Goal: Task Accomplishment & Management: Manage account settings

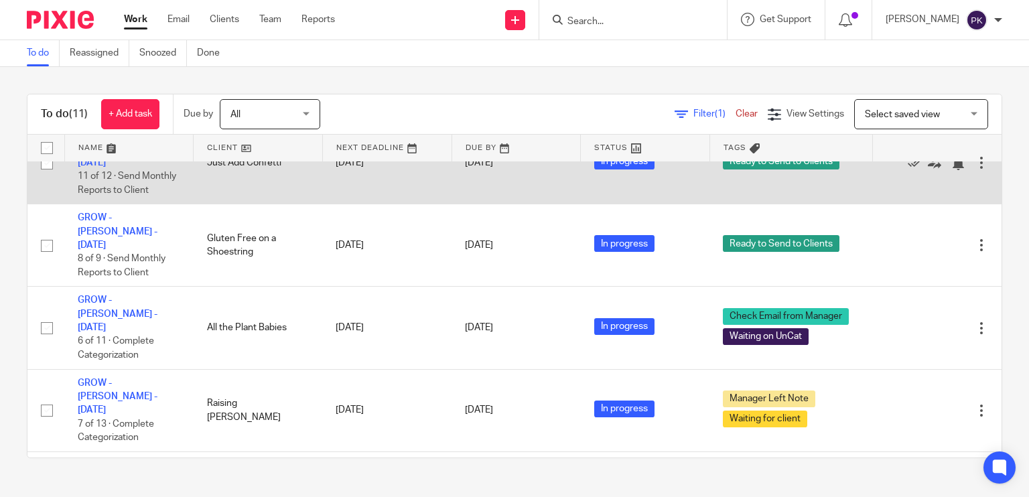
scroll to position [109, 0]
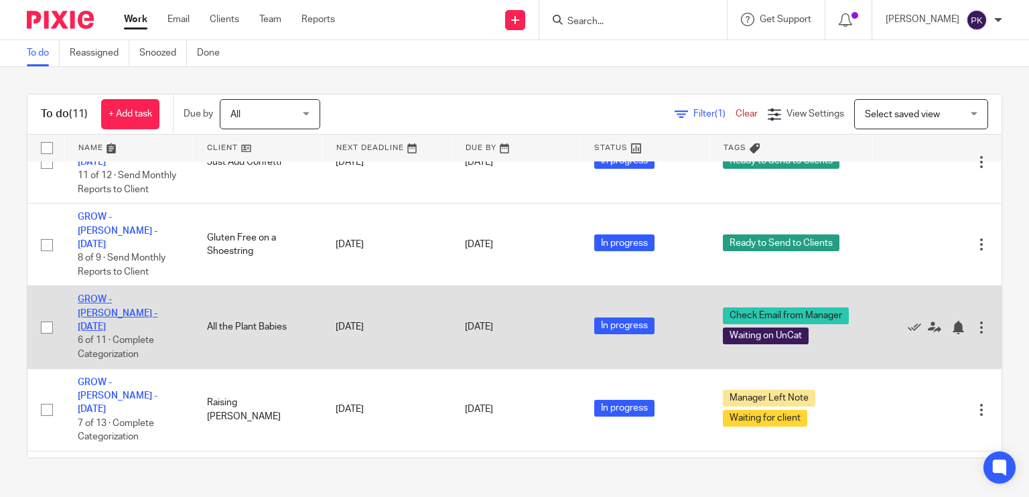
click at [157, 295] on link "GROW - [PERSON_NAME] - [DATE]" at bounding box center [118, 313] width 80 height 37
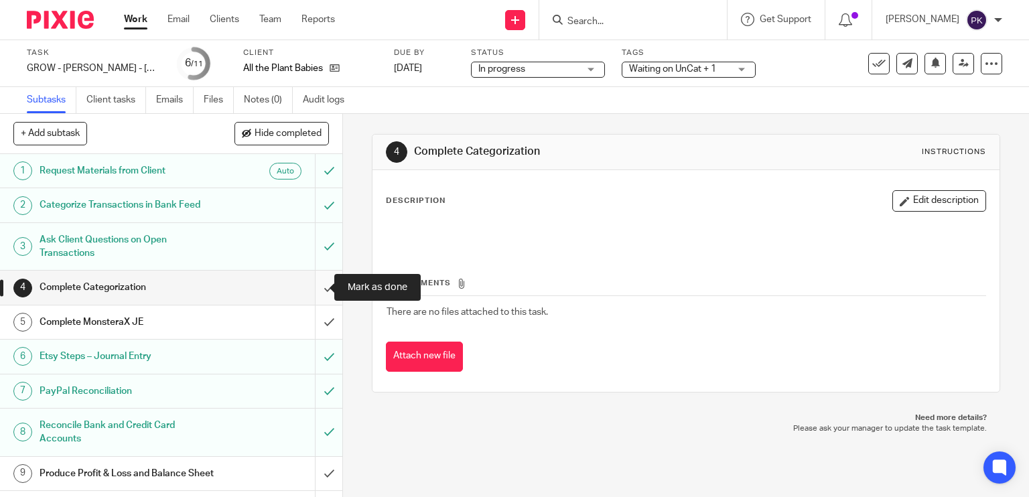
click at [314, 283] on input "submit" at bounding box center [171, 287] width 342 height 33
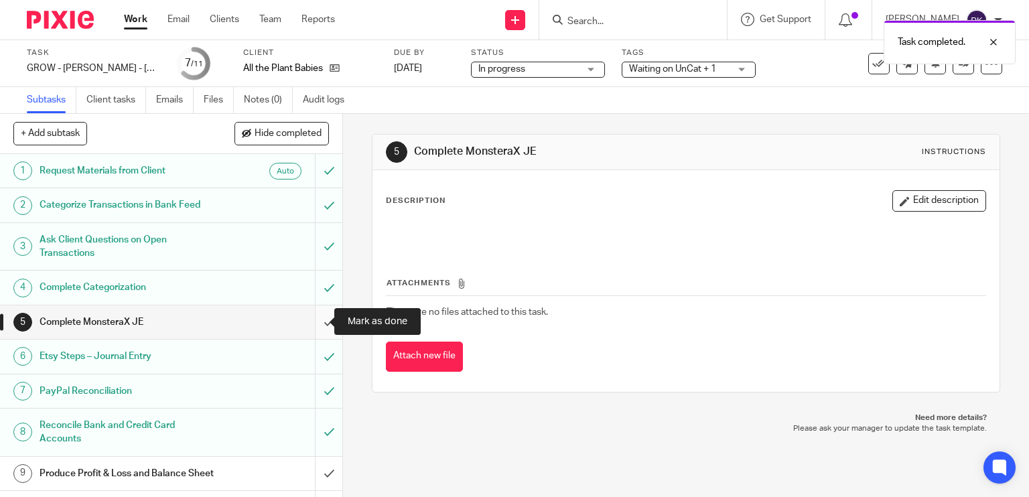
click at [312, 328] on input "submit" at bounding box center [171, 321] width 342 height 33
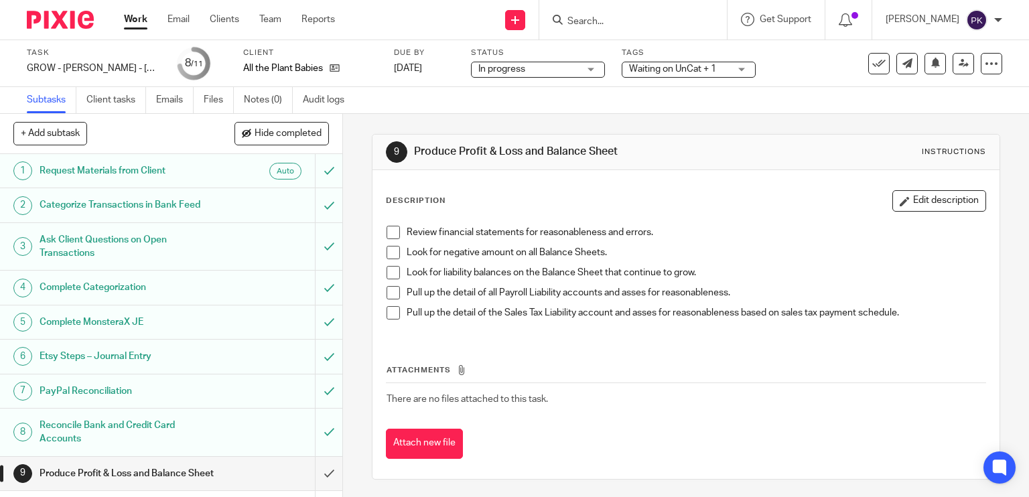
click at [387, 230] on span at bounding box center [393, 232] width 13 height 13
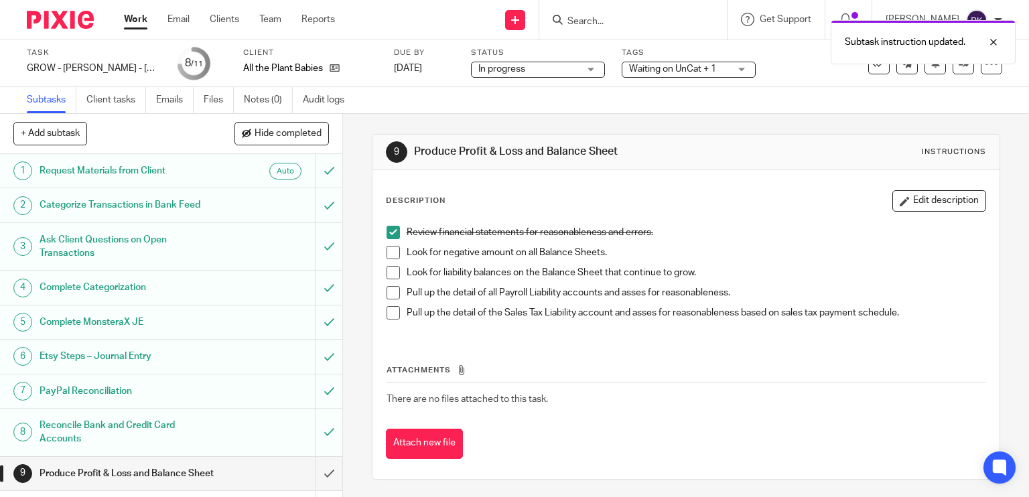
click at [388, 247] on span at bounding box center [393, 252] width 13 height 13
click at [389, 273] on span at bounding box center [393, 272] width 13 height 13
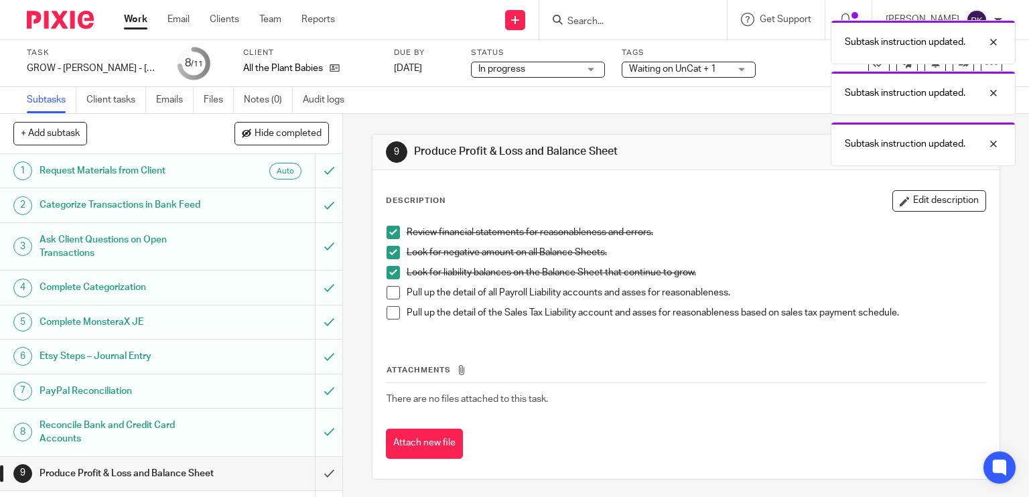
click at [389, 294] on span at bounding box center [393, 292] width 13 height 13
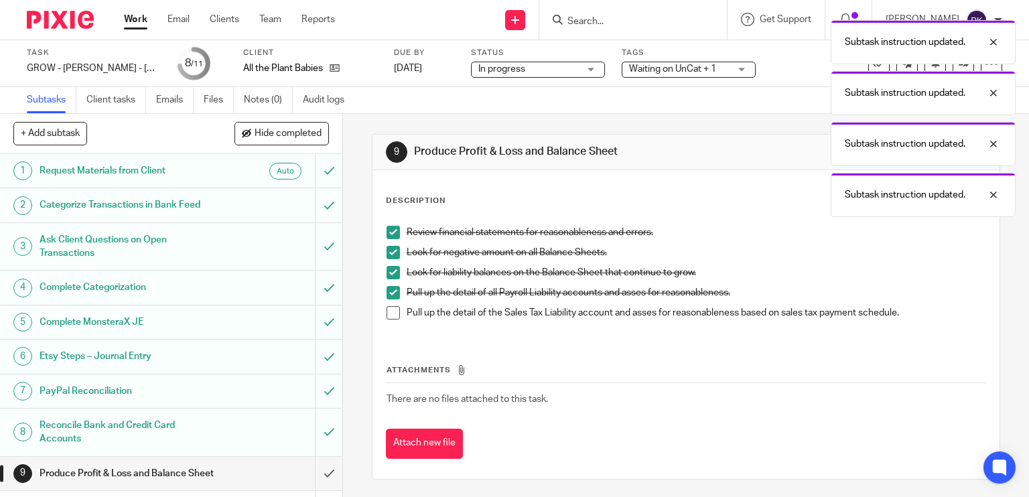
click at [389, 317] on span at bounding box center [393, 312] width 13 height 13
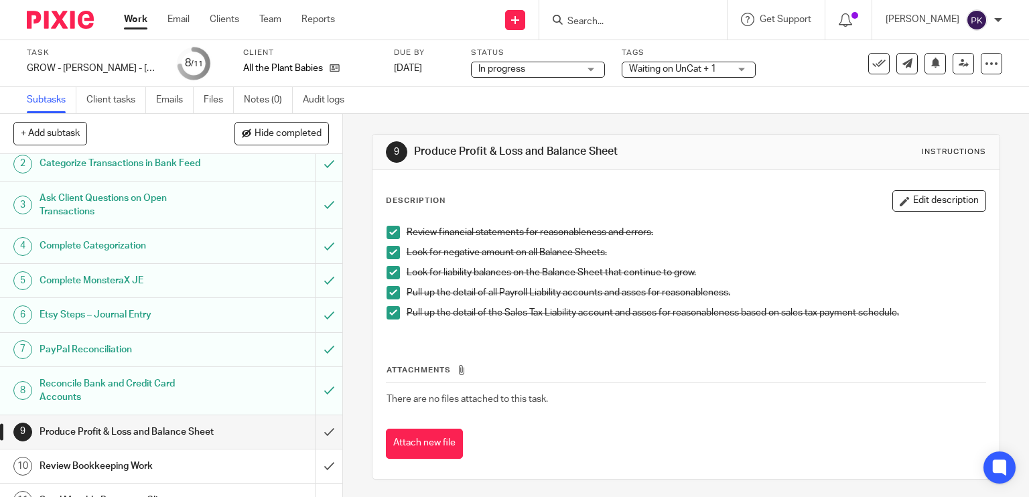
scroll to position [42, 0]
click at [311, 435] on input "submit" at bounding box center [171, 431] width 342 height 33
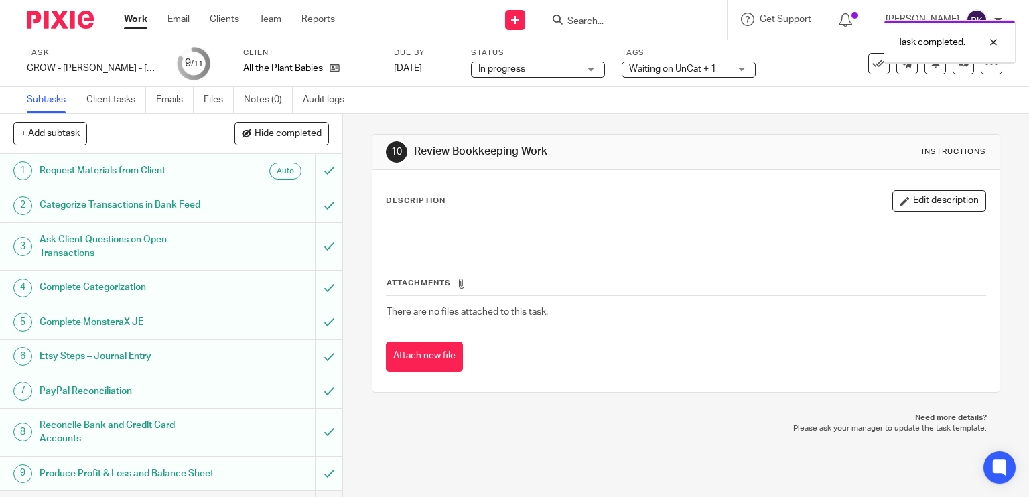
click at [637, 67] on span "Waiting on UnCat + 1" at bounding box center [672, 68] width 87 height 9
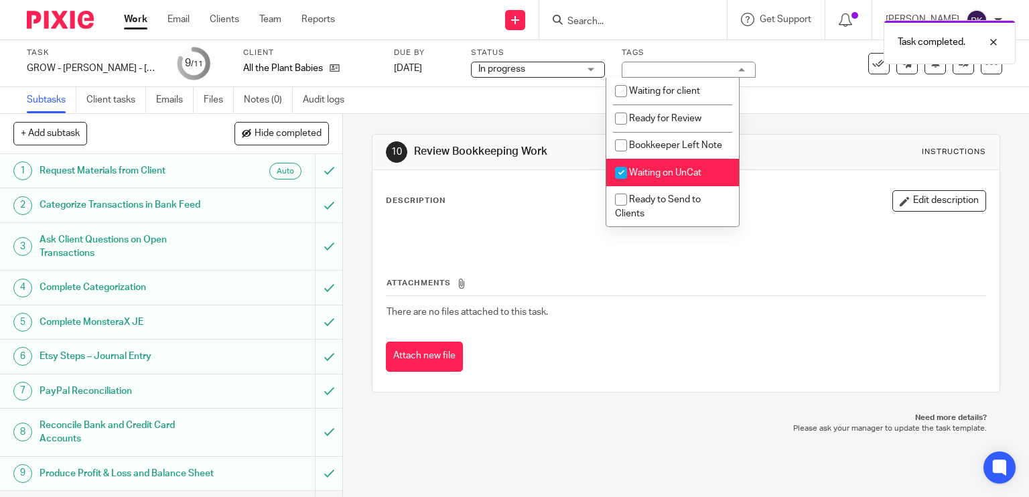
click at [637, 183] on li "Waiting on UnCat" at bounding box center [672, 172] width 133 height 27
checkbox input "false"
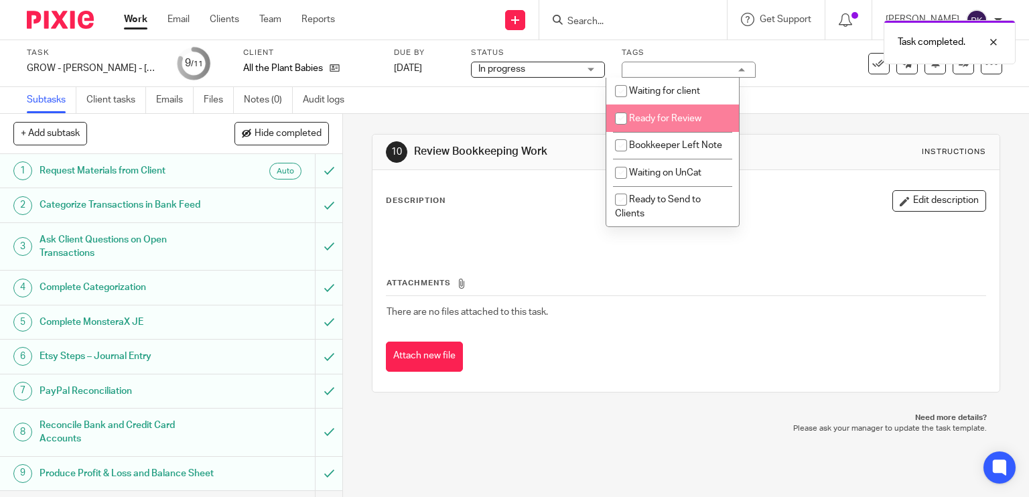
click at [689, 121] on span "Ready for Review" at bounding box center [665, 118] width 72 height 9
checkbox input "true"
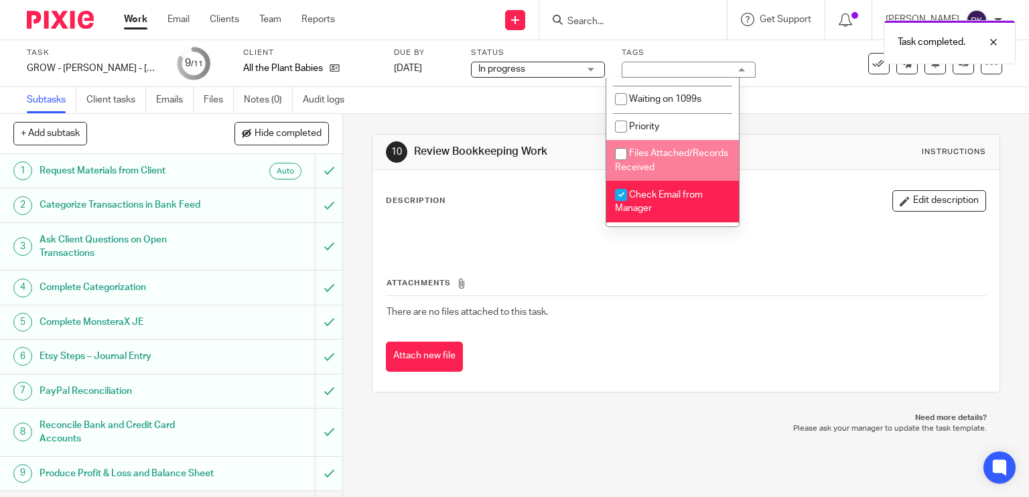
scroll to position [257, 0]
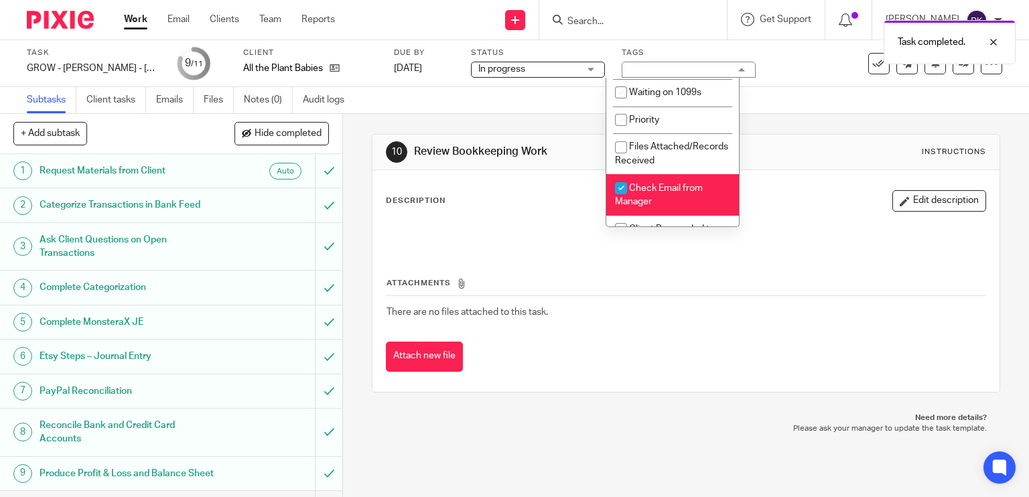
click at [659, 202] on li "Check Email from Manager" at bounding box center [672, 194] width 133 height 41
checkbox input "false"
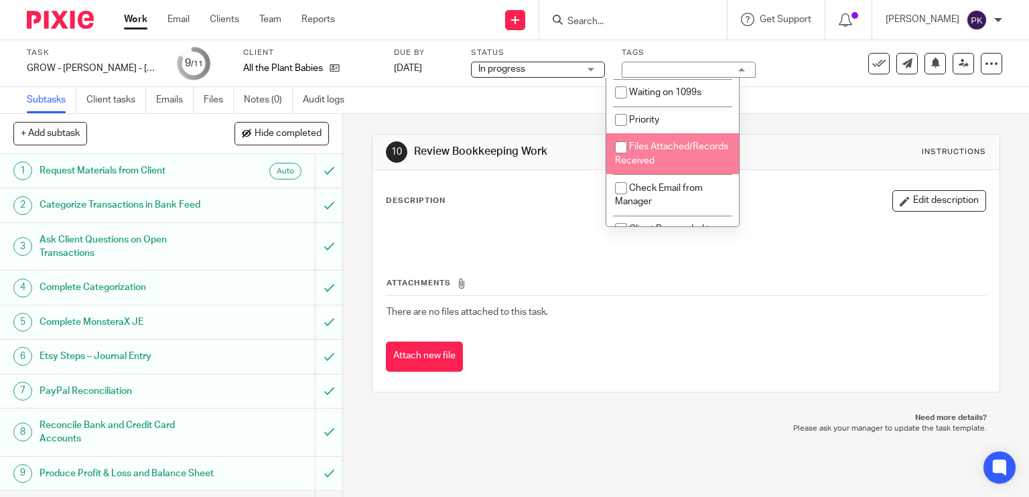
click at [498, 96] on div "Subtasks Client tasks Emails Files Notes (0) Audit logs" at bounding box center [514, 100] width 1029 height 27
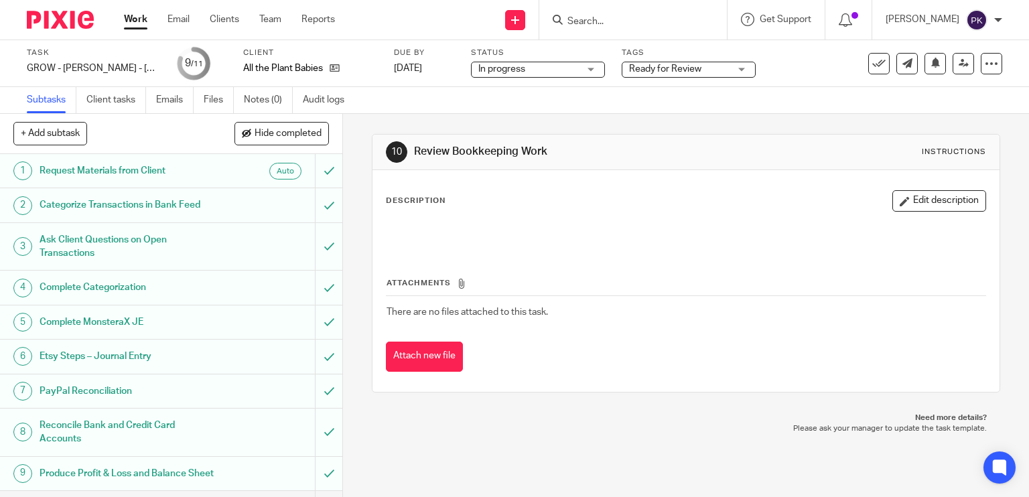
click at [136, 25] on link "Work" at bounding box center [135, 19] width 23 height 13
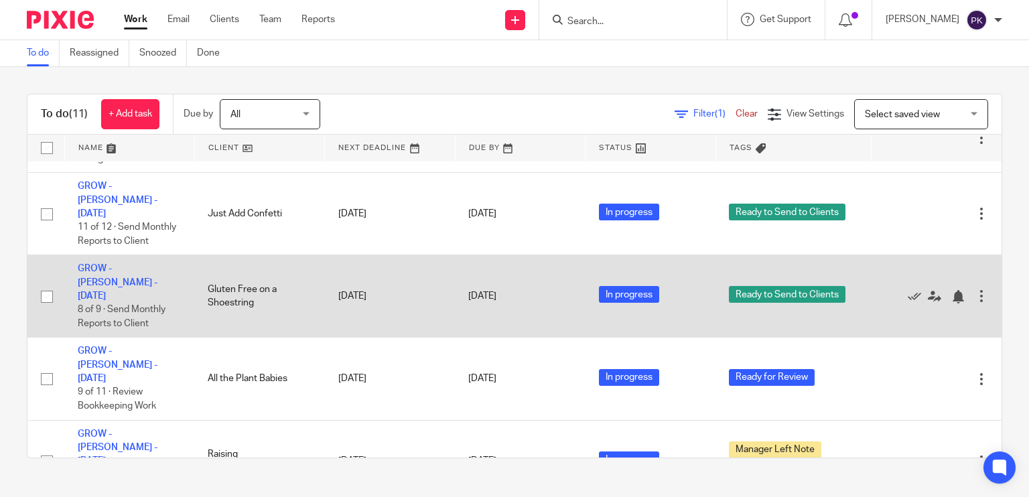
scroll to position [59, 0]
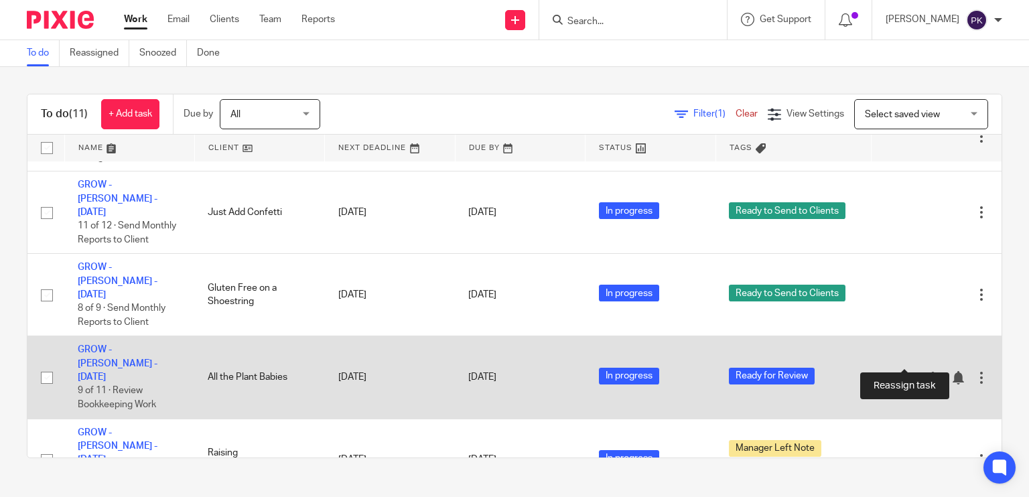
click at [928, 371] on icon at bounding box center [934, 377] width 13 height 13
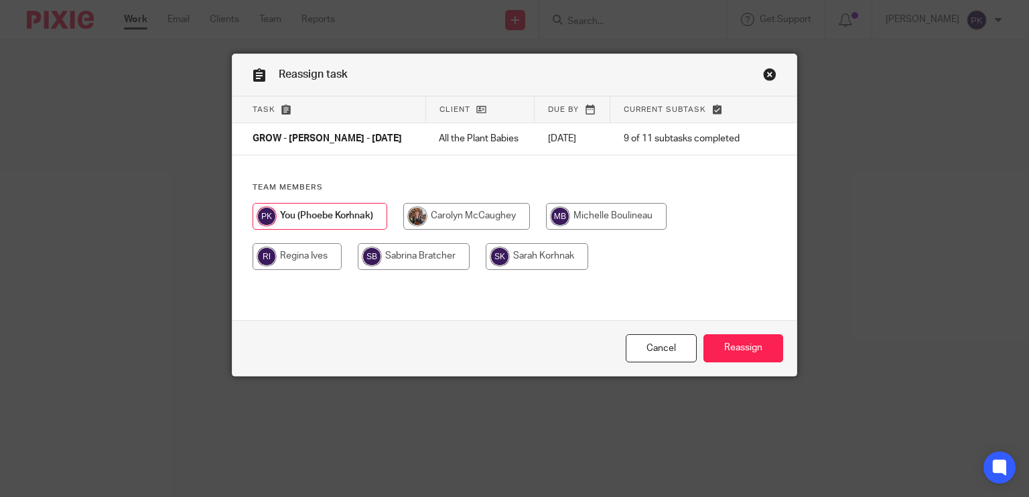
click at [590, 220] on input "radio" at bounding box center [606, 216] width 121 height 27
radio input "true"
click at [737, 347] on input "Reassign" at bounding box center [743, 348] width 80 height 29
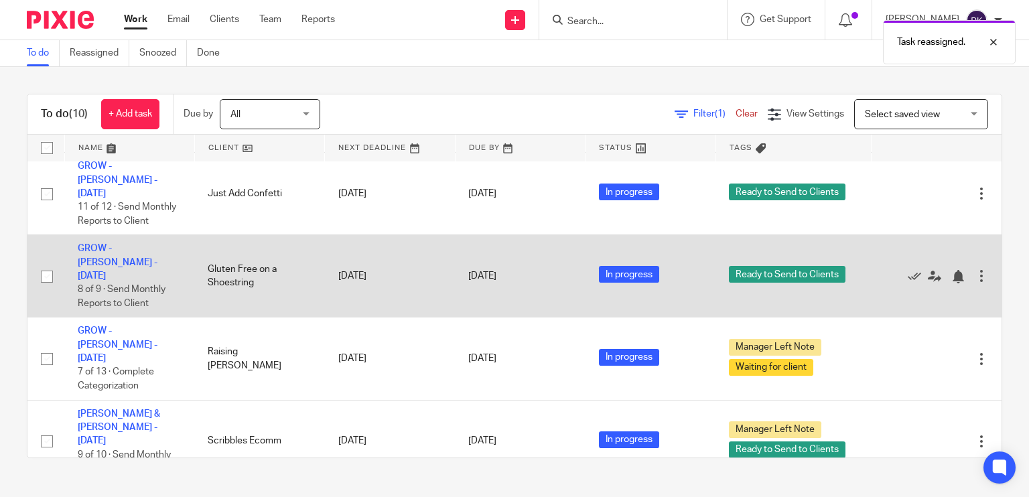
scroll to position [99, 0]
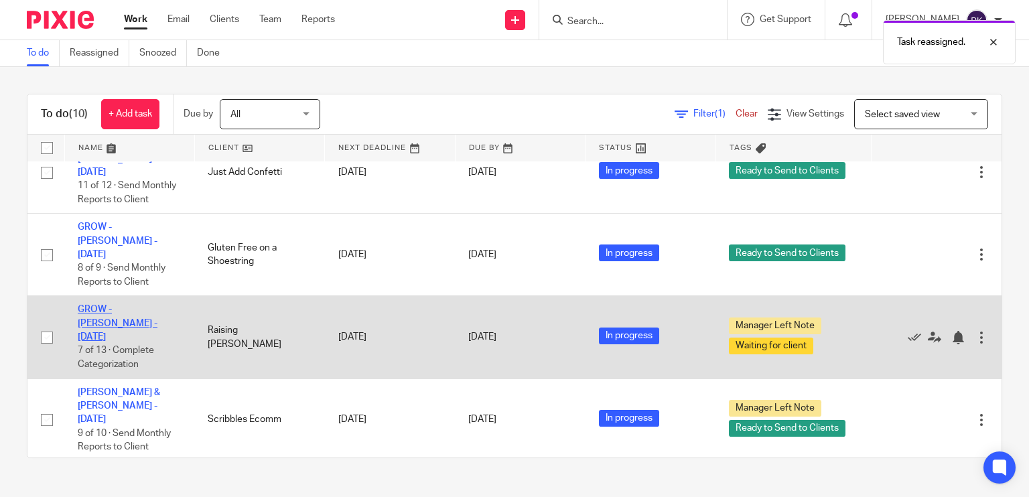
click at [133, 305] on link "GROW - [PERSON_NAME] - [DATE]" at bounding box center [118, 323] width 80 height 37
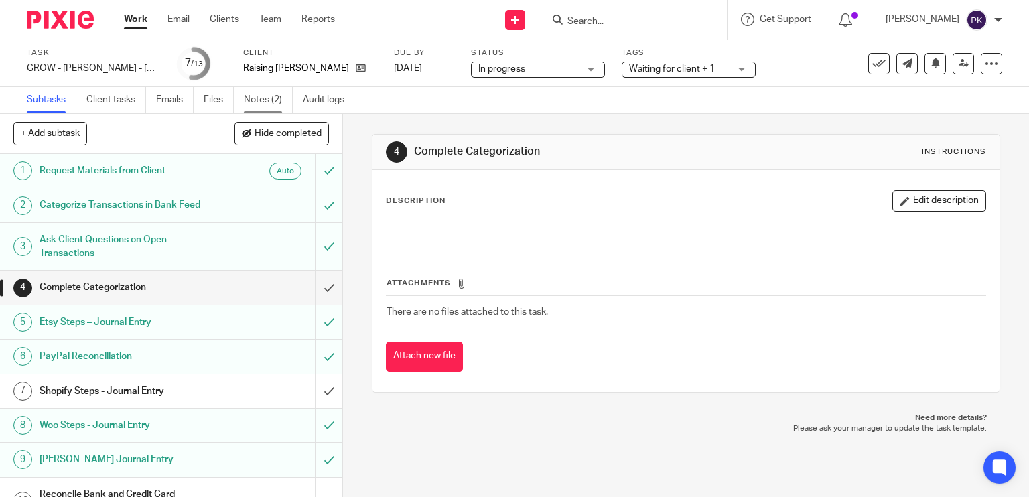
click at [263, 96] on link "Notes (2)" at bounding box center [268, 100] width 49 height 26
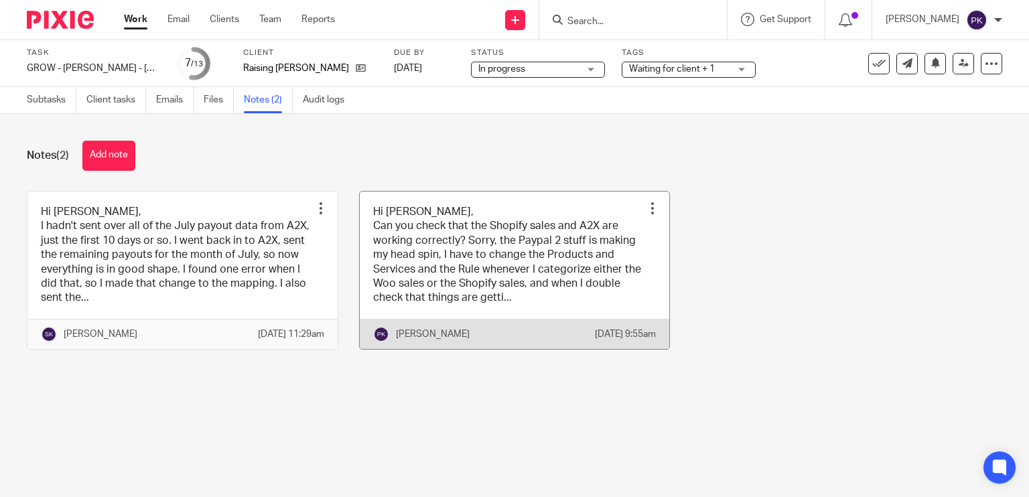
click at [444, 267] on link at bounding box center [515, 270] width 310 height 157
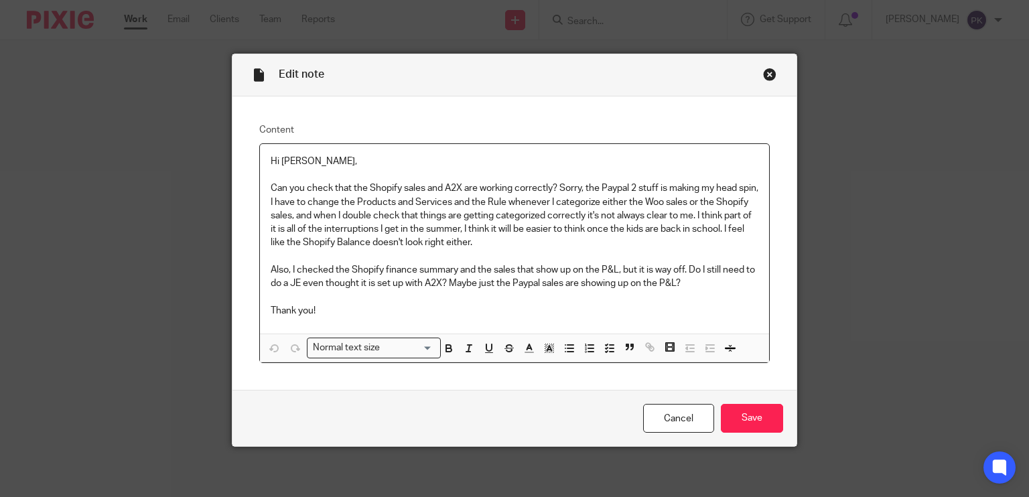
click at [763, 71] on div "Close this dialog window" at bounding box center [769, 74] width 13 height 13
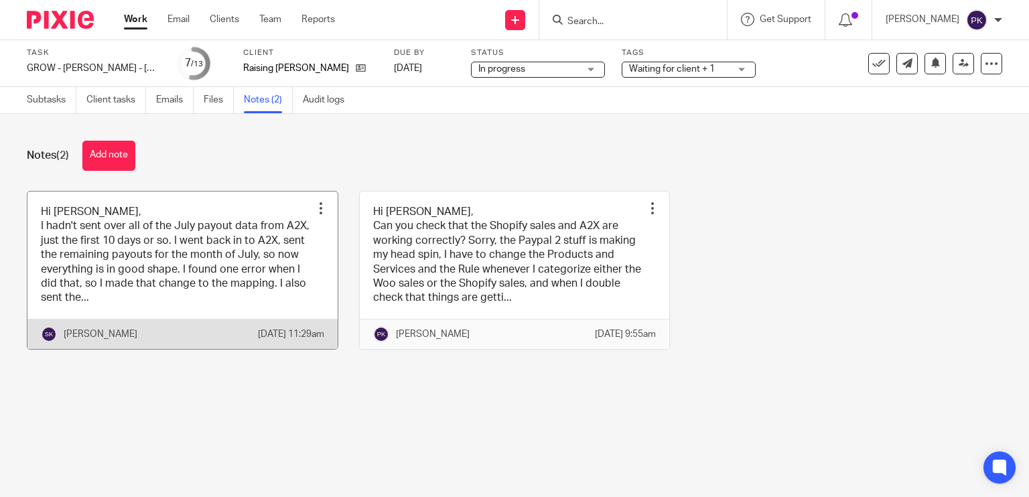
click at [196, 249] on link at bounding box center [182, 270] width 310 height 157
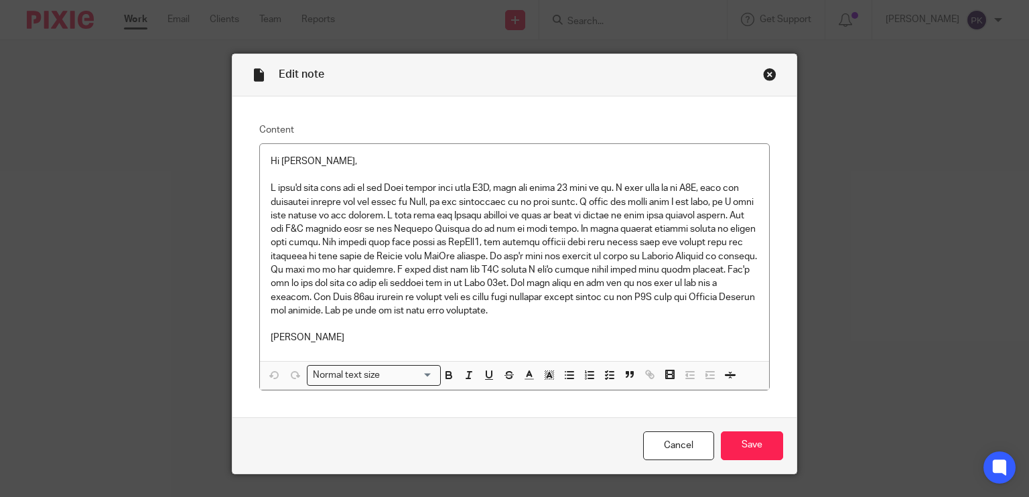
click at [769, 72] on div "Close this dialog window" at bounding box center [769, 74] width 13 height 13
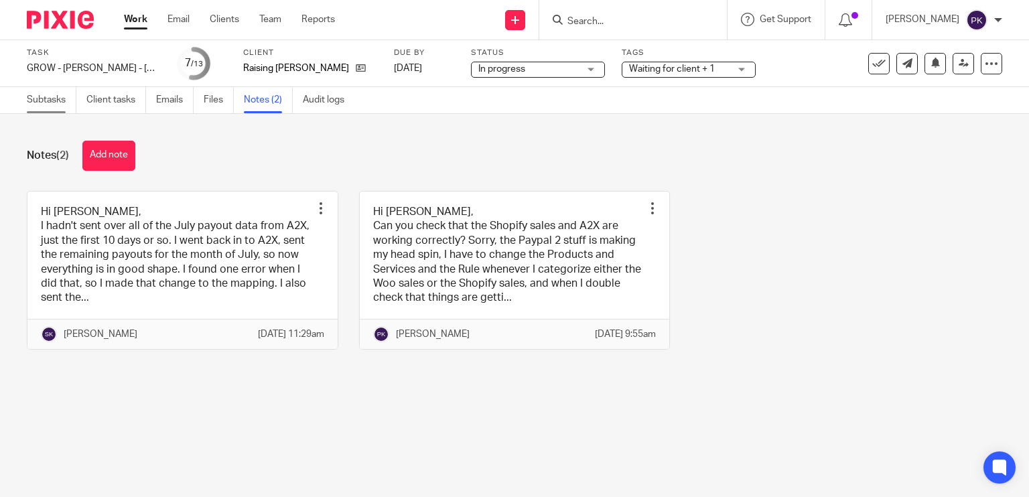
click at [59, 105] on link "Subtasks" at bounding box center [52, 100] width 50 height 26
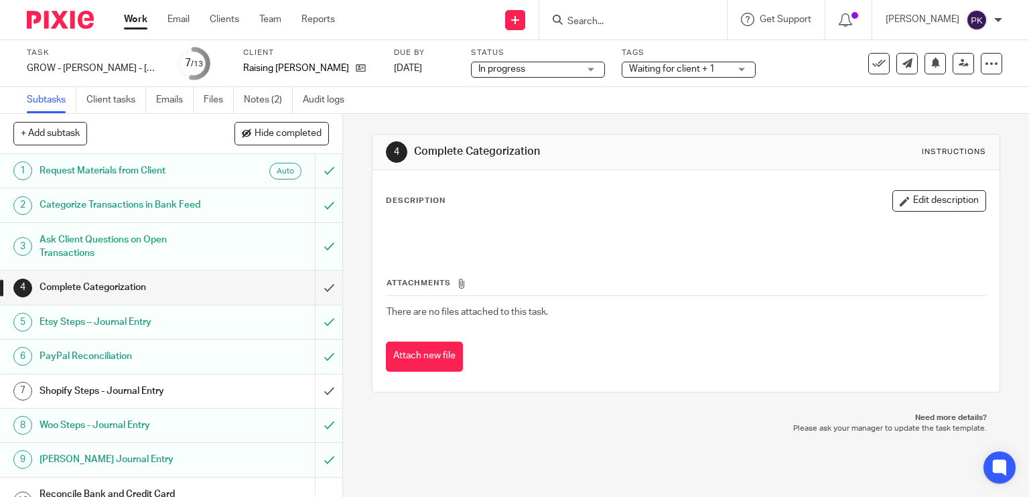
click at [166, 398] on h1 "Shopify Steps - Journal Entry" at bounding box center [127, 391] width 175 height 20
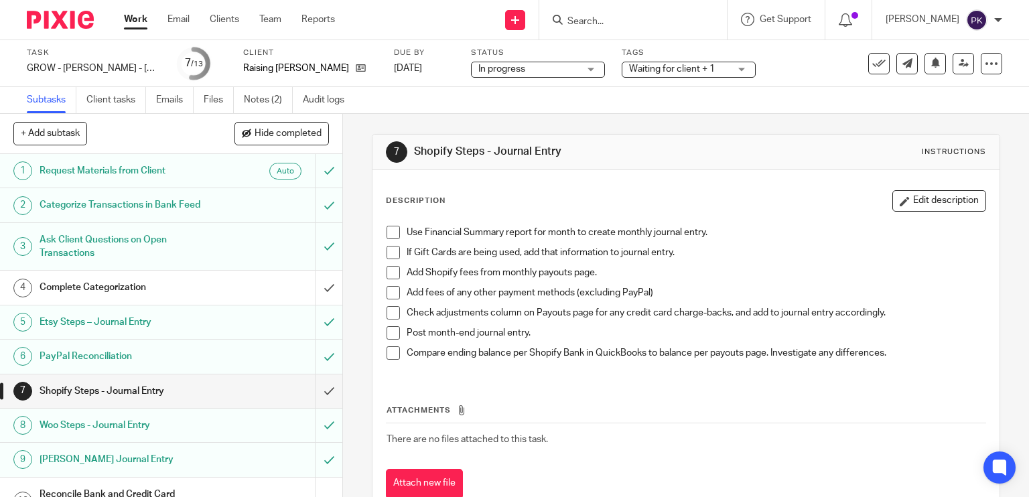
click at [387, 238] on span at bounding box center [393, 232] width 13 height 13
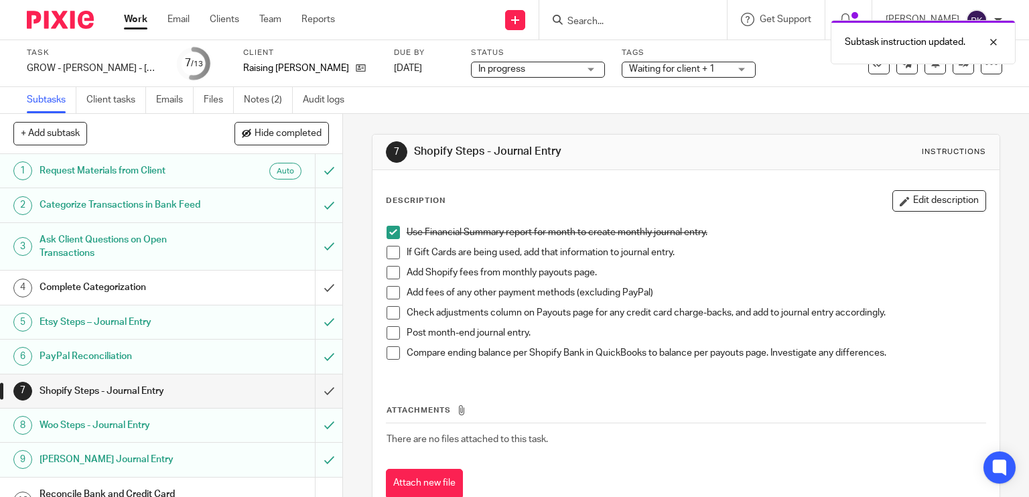
click at [387, 255] on span at bounding box center [393, 252] width 13 height 13
click at [389, 273] on span at bounding box center [393, 272] width 13 height 13
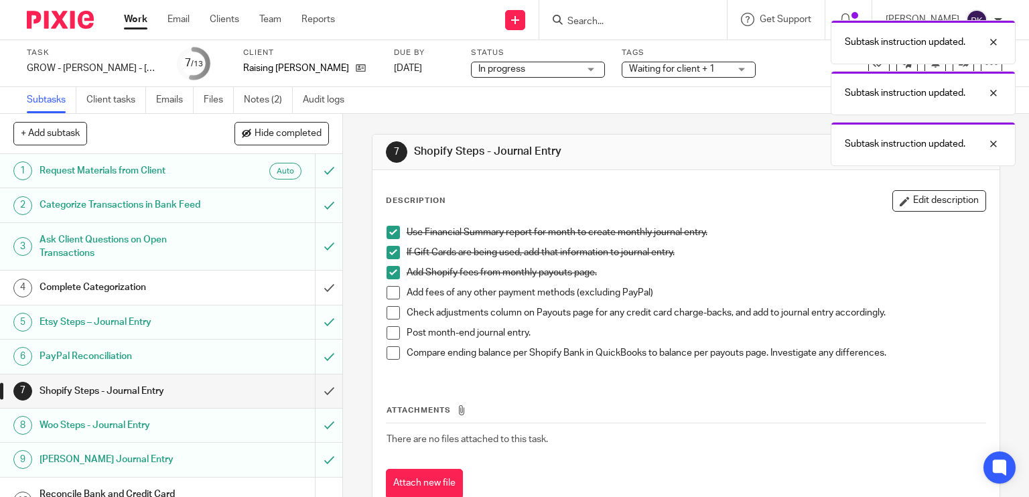
click at [388, 290] on span at bounding box center [393, 292] width 13 height 13
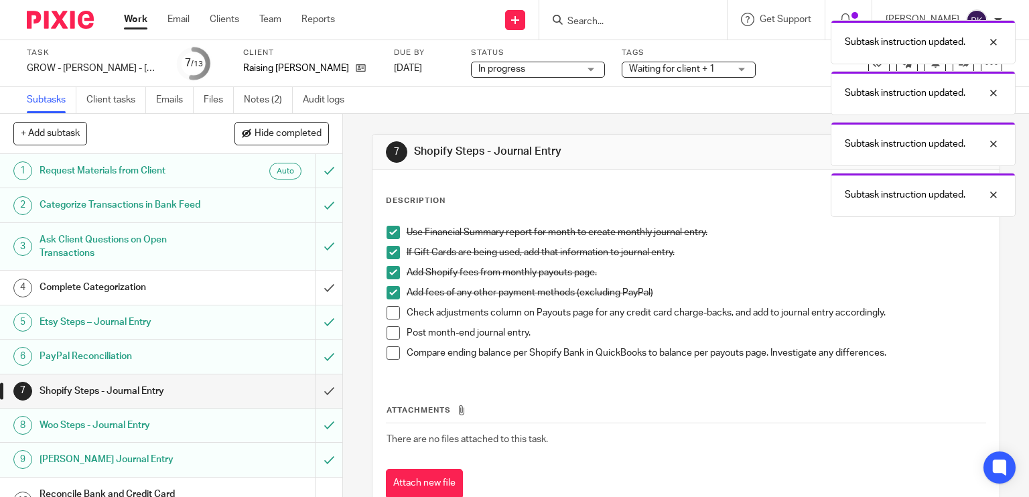
click at [387, 316] on span at bounding box center [393, 312] width 13 height 13
click at [387, 331] on span at bounding box center [393, 332] width 13 height 13
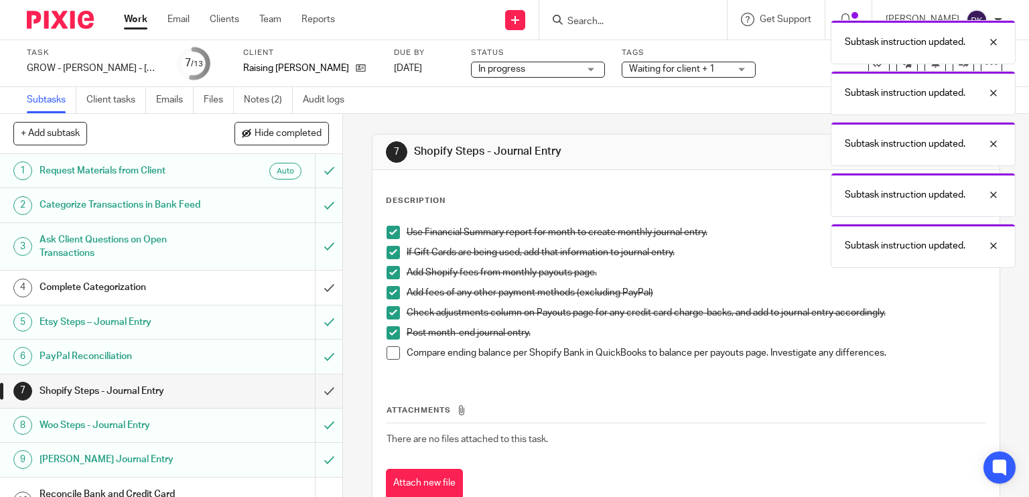
click at [387, 356] on span at bounding box center [393, 352] width 13 height 13
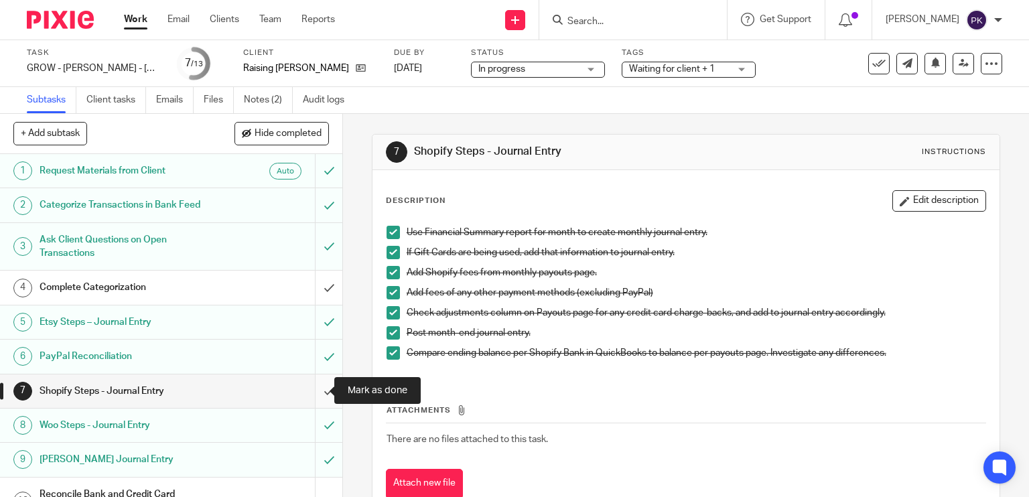
click at [314, 388] on input "submit" at bounding box center [171, 390] width 342 height 33
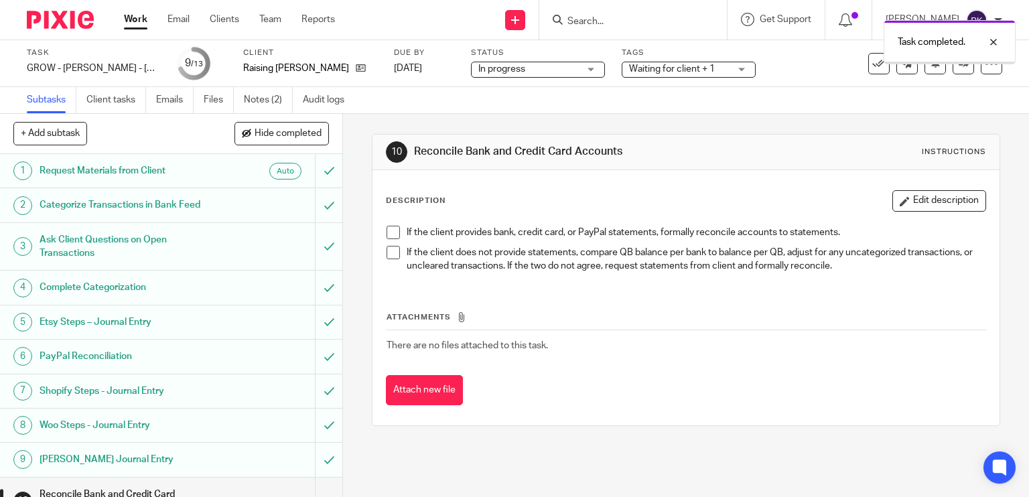
click at [692, 64] on span "Waiting for client + 1" at bounding box center [672, 68] width 86 height 9
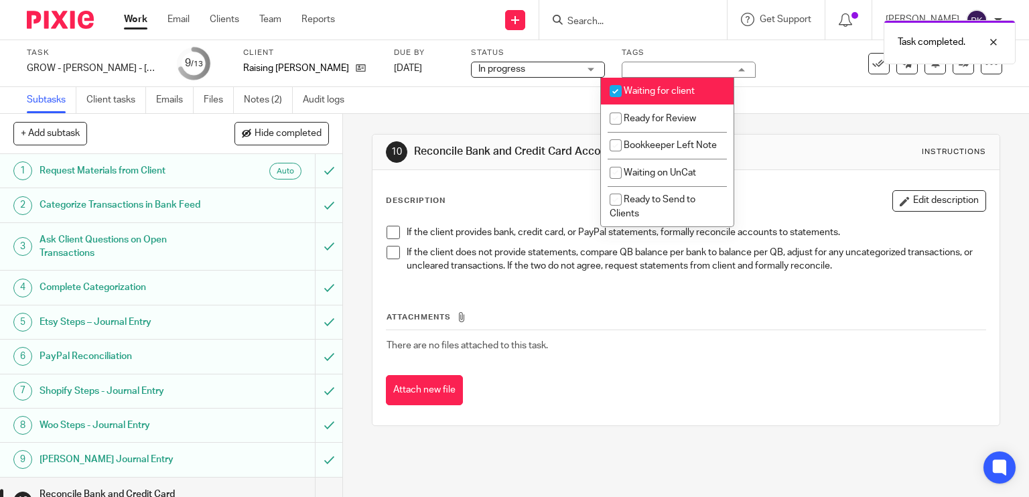
click at [683, 92] on span "Waiting for client" at bounding box center [659, 90] width 71 height 9
checkbox input "false"
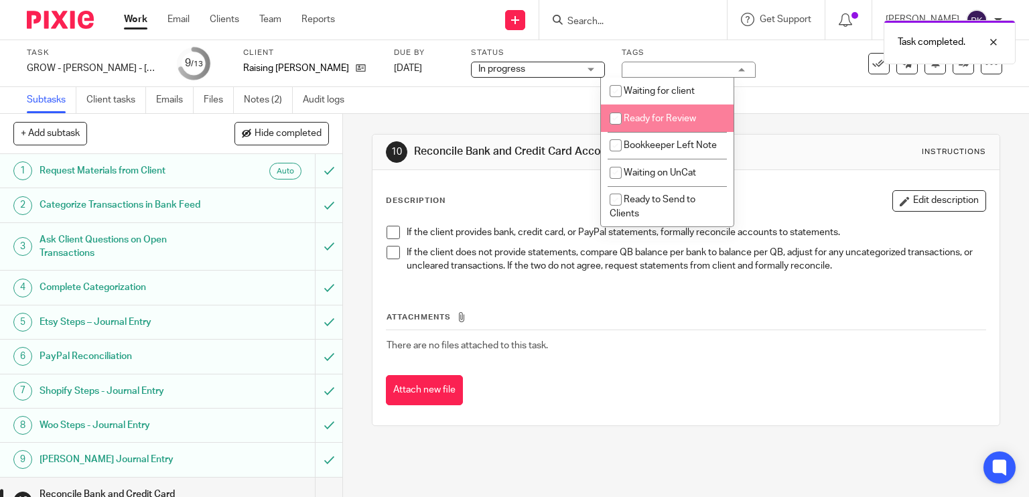
click at [673, 123] on span "Ready for Review" at bounding box center [660, 118] width 72 height 9
checkbox input "true"
click at [536, 124] on div "10 Reconcile Bank and Credit Card Accounts Instructions Description Edit descri…" at bounding box center [686, 280] width 629 height 332
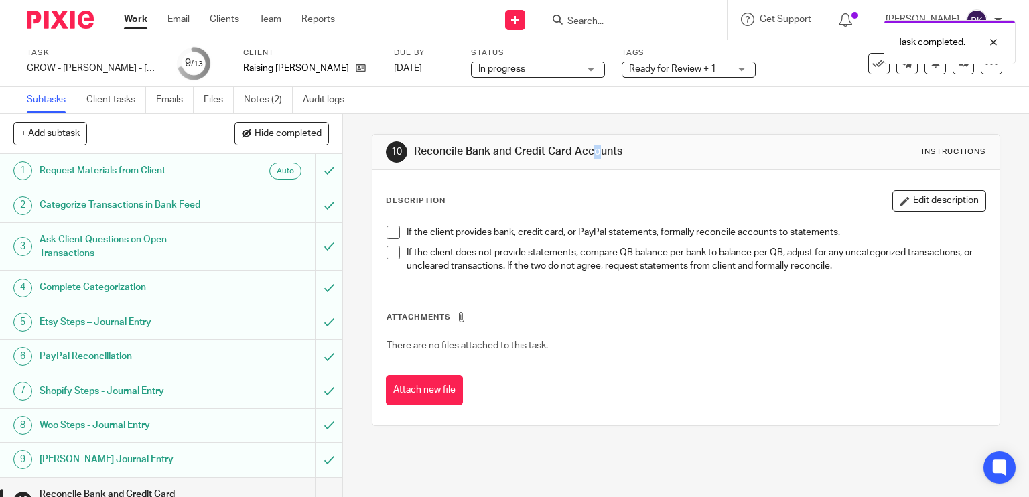
click at [629, 69] on span "Ready for Review + 1" at bounding box center [672, 68] width 87 height 9
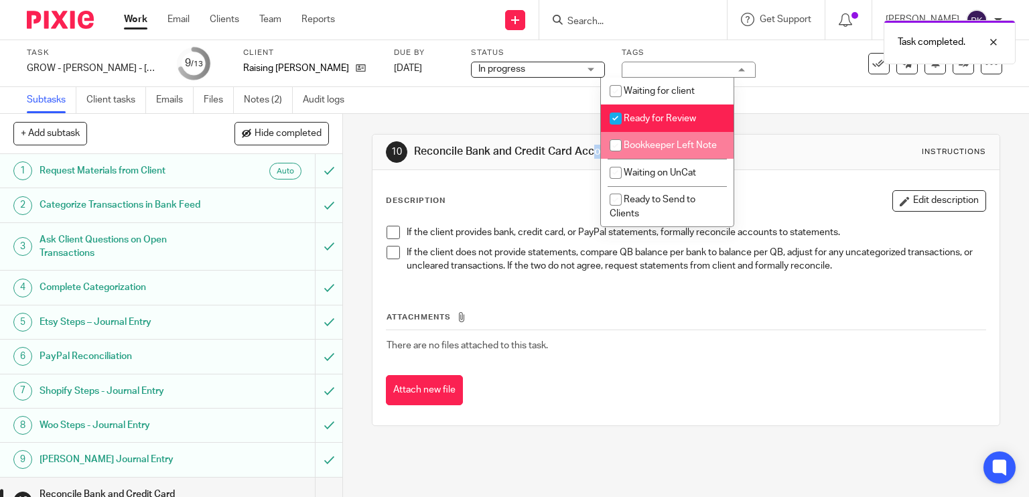
click at [642, 144] on span "Bookkeeper Left Note" at bounding box center [670, 145] width 93 height 9
checkbox input "true"
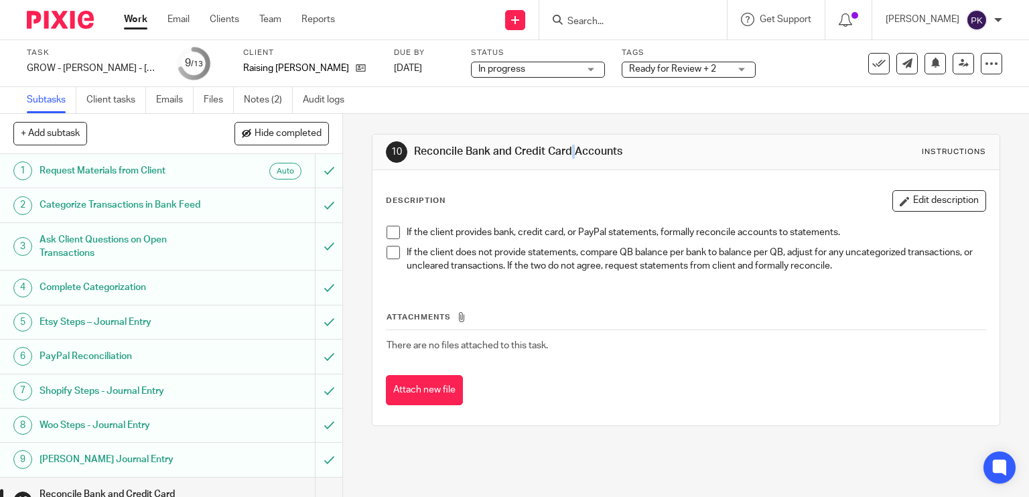
click at [512, 119] on div "10 Reconcile Bank and Credit Card Accounts Instructions Description Edit descri…" at bounding box center [686, 280] width 629 height 332
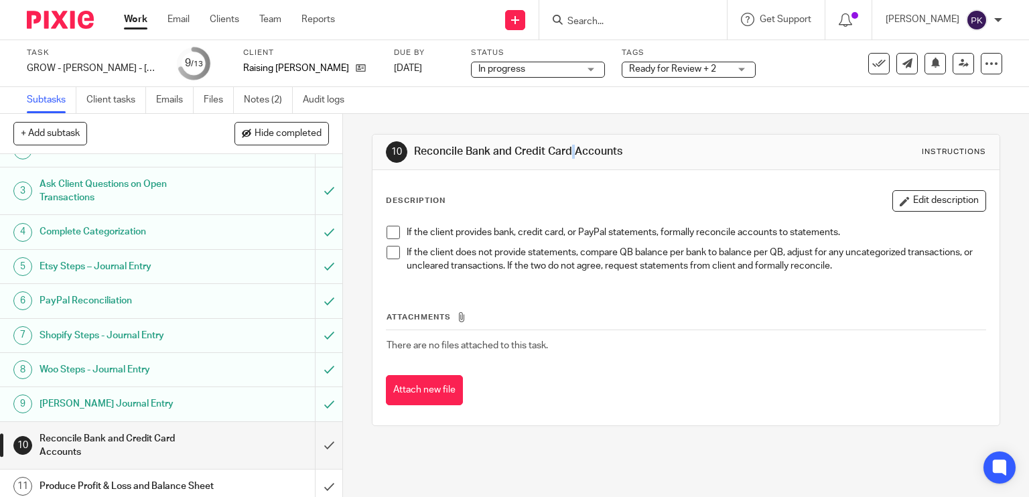
scroll to position [67, 0]
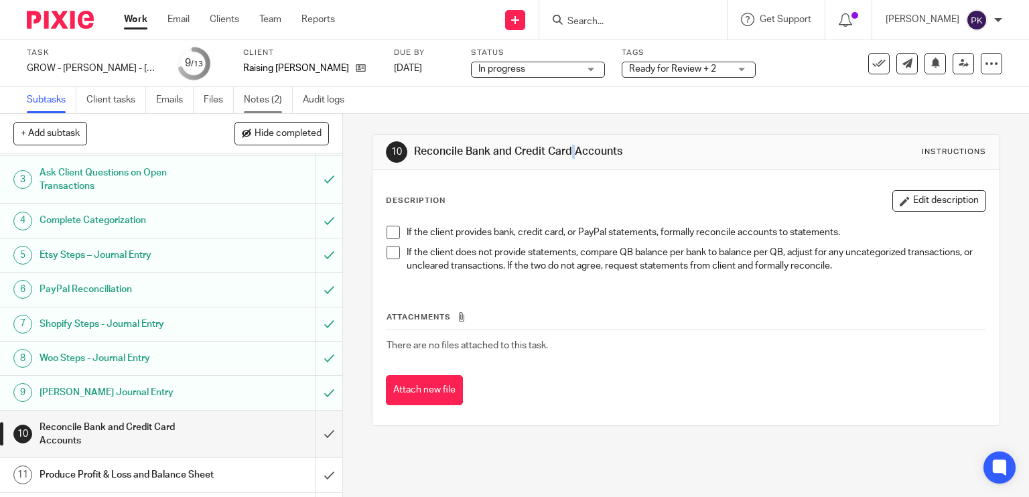
click at [245, 107] on link "Notes (2)" at bounding box center [268, 100] width 49 height 26
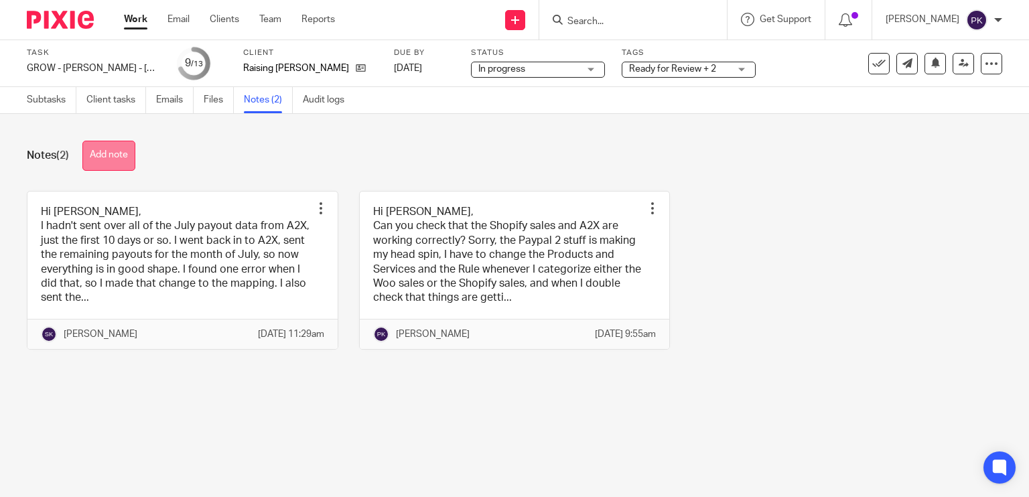
click at [122, 147] on button "Add note" at bounding box center [108, 156] width 53 height 30
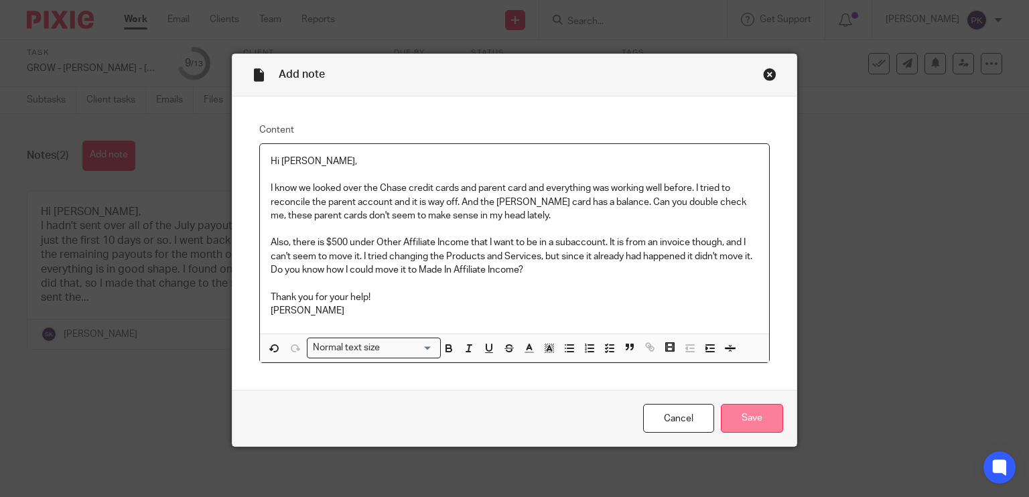
click at [753, 415] on input "Save" at bounding box center [752, 418] width 62 height 29
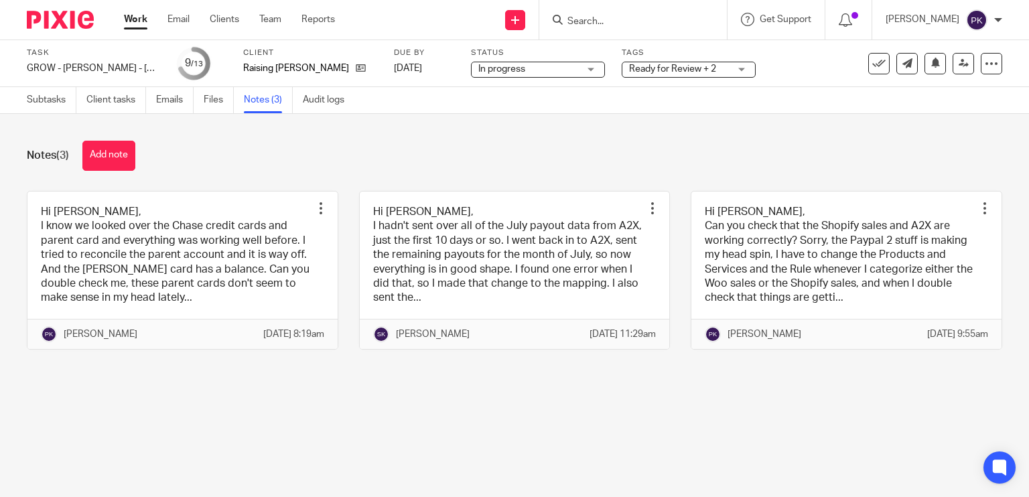
click at [136, 22] on link "Work" at bounding box center [135, 19] width 23 height 13
click at [44, 113] on link "Subtasks" at bounding box center [52, 100] width 50 height 26
click at [48, 105] on link "Subtasks" at bounding box center [52, 100] width 50 height 26
click at [353, 152] on div "Notes (3) Add note" at bounding box center [514, 156] width 975 height 30
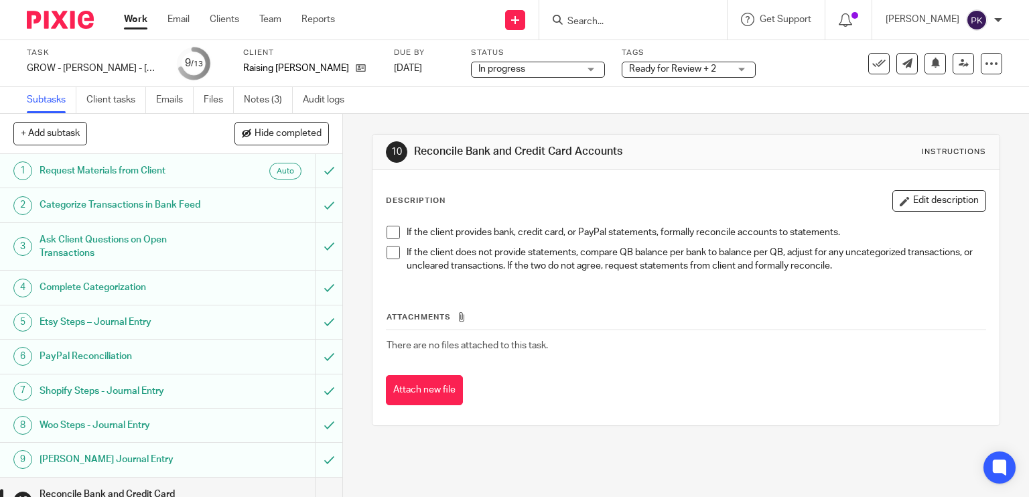
scroll to position [143, 0]
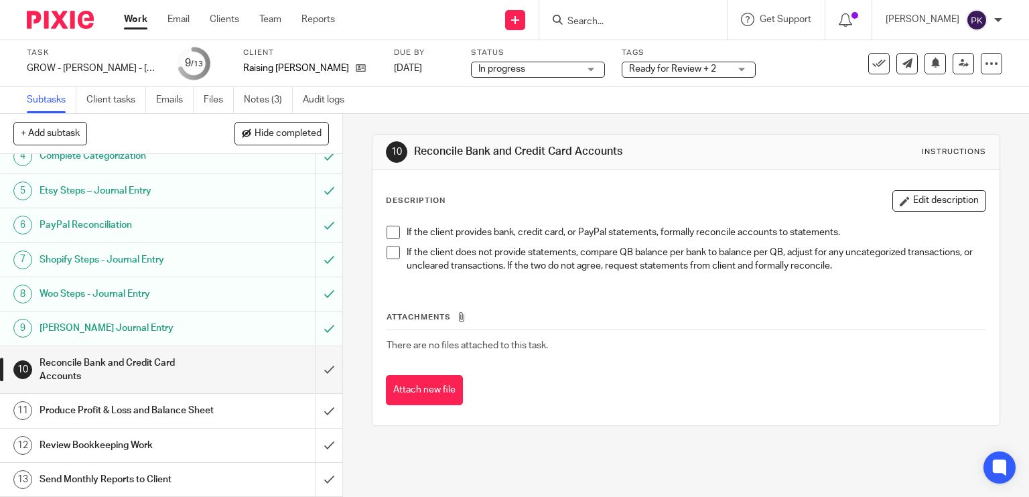
click at [228, 409] on div "Produce Profit & Loss and Balance Sheet" at bounding box center [171, 411] width 262 height 20
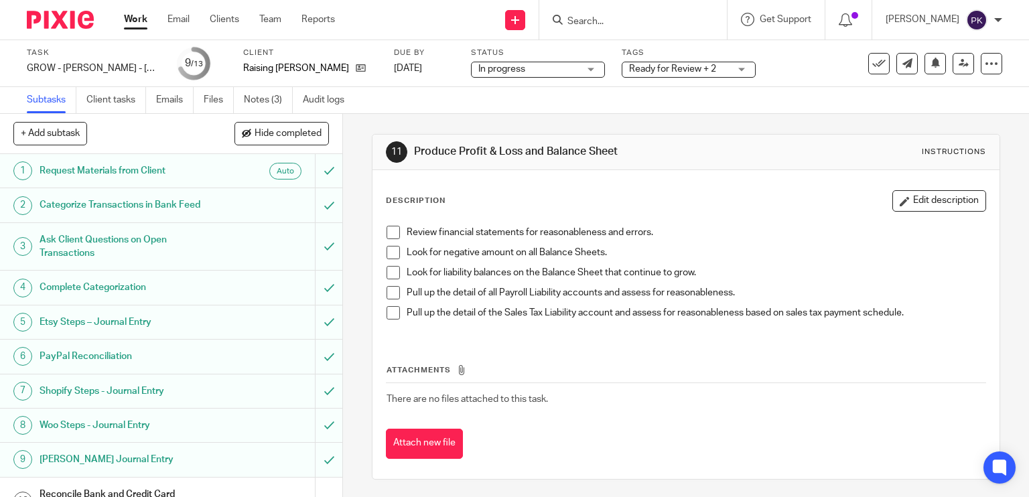
click at [389, 232] on span at bounding box center [393, 232] width 13 height 13
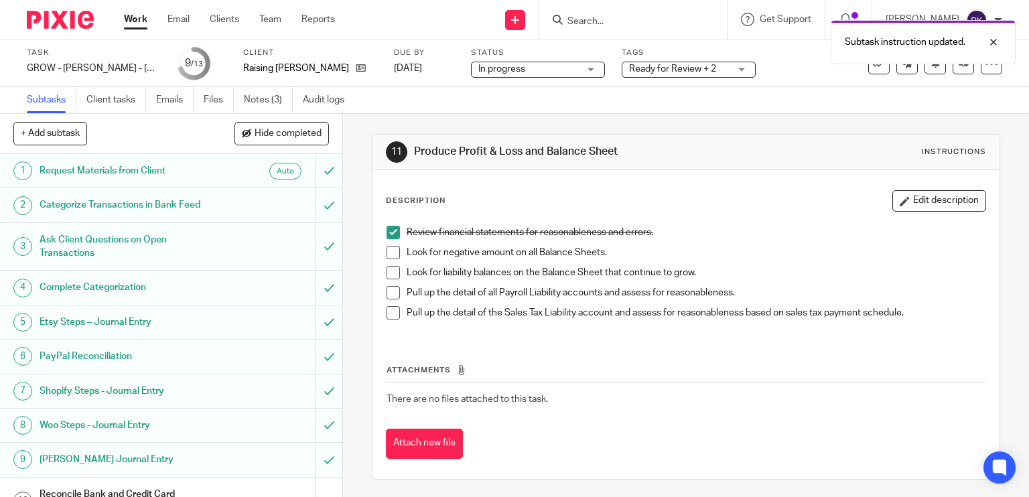
click at [389, 248] on span at bounding box center [393, 252] width 13 height 13
click at [387, 271] on span at bounding box center [393, 272] width 13 height 13
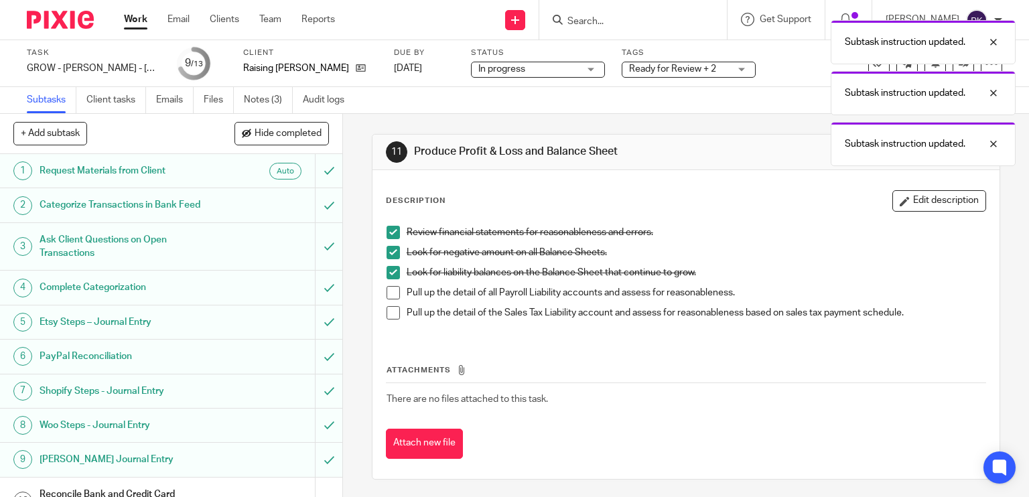
click at [387, 295] on span at bounding box center [393, 292] width 13 height 13
click at [387, 316] on span at bounding box center [393, 312] width 13 height 13
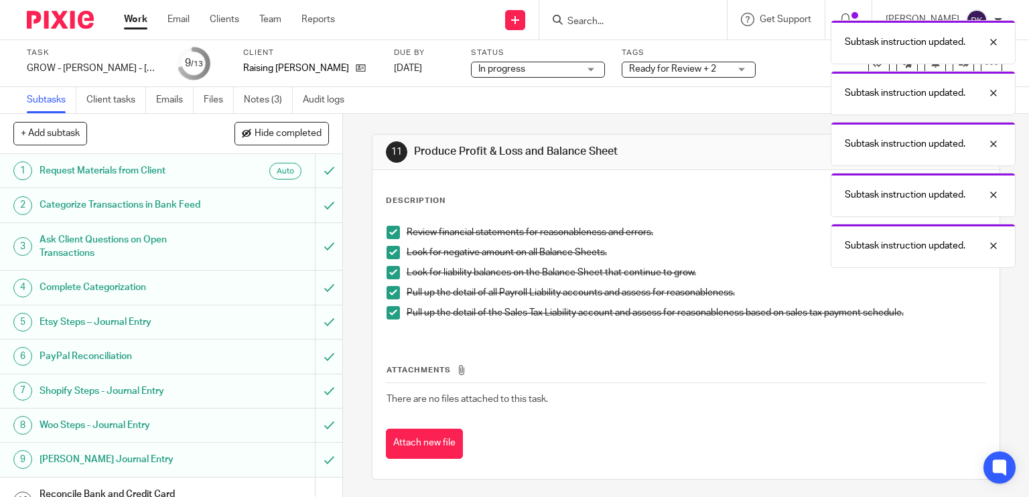
scroll to position [143, 0]
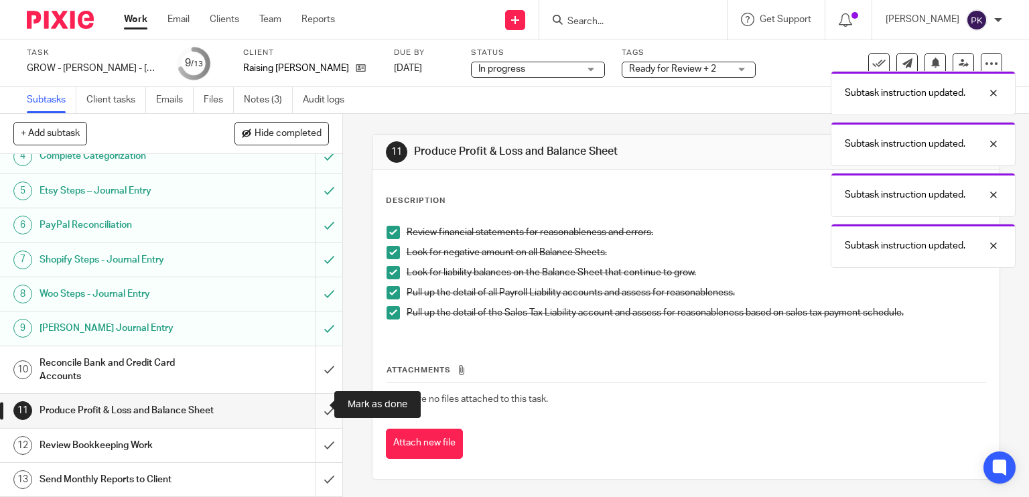
click at [316, 403] on input "submit" at bounding box center [171, 410] width 342 height 33
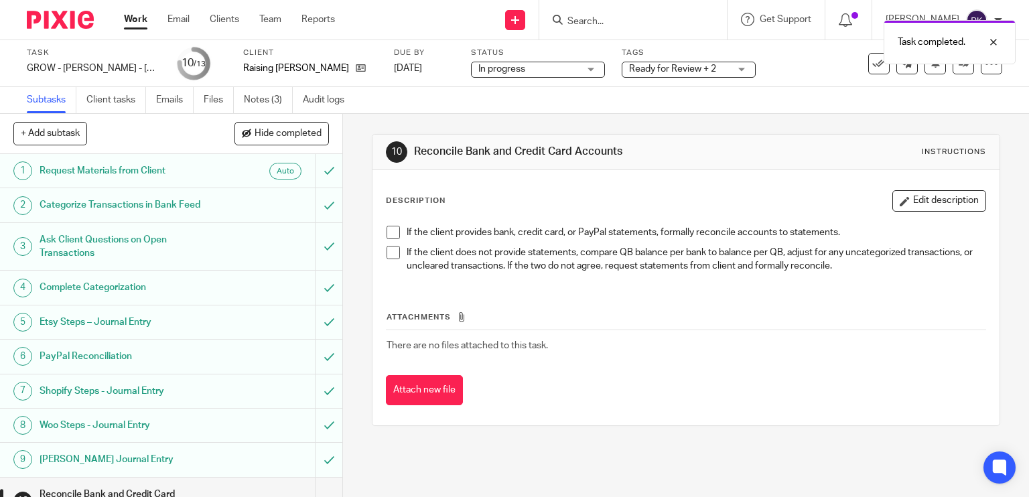
click at [387, 235] on span at bounding box center [393, 232] width 13 height 13
click at [387, 251] on span at bounding box center [393, 252] width 13 height 13
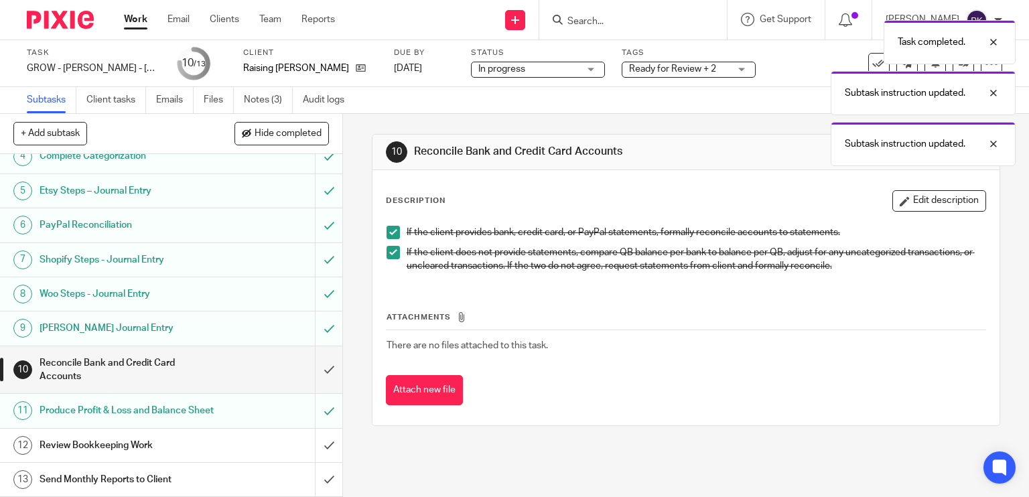
scroll to position [143, 0]
click at [133, 21] on link "Work" at bounding box center [135, 19] width 23 height 13
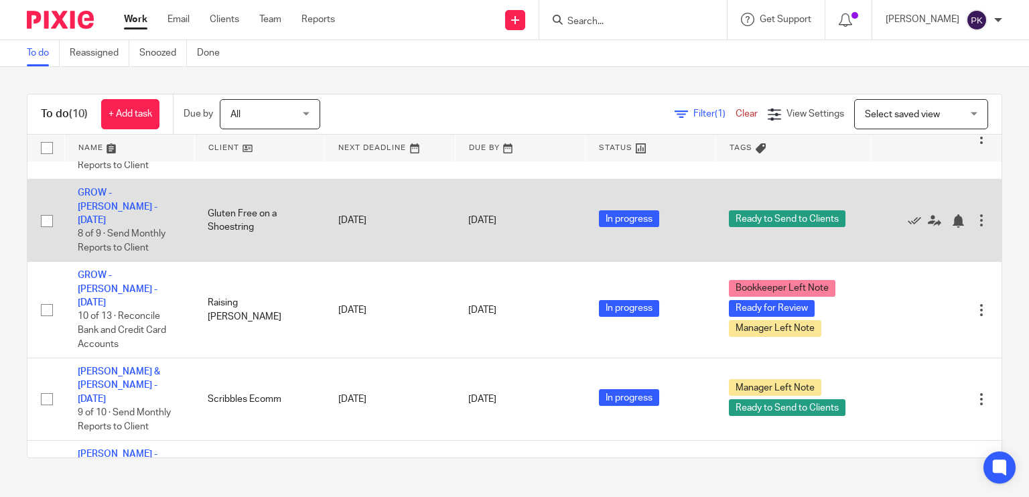
scroll to position [134, 0]
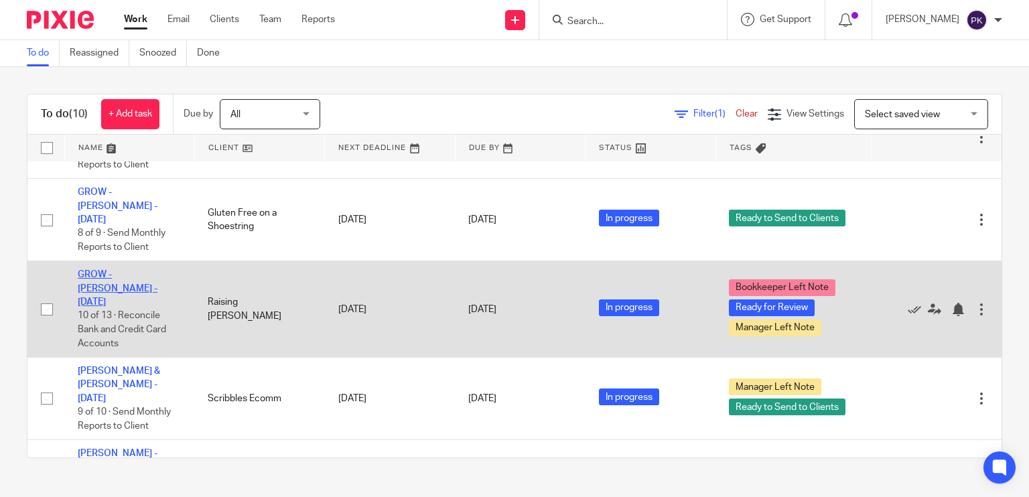
click at [157, 270] on link "GROW - Kristin - July 2025" at bounding box center [118, 288] width 80 height 37
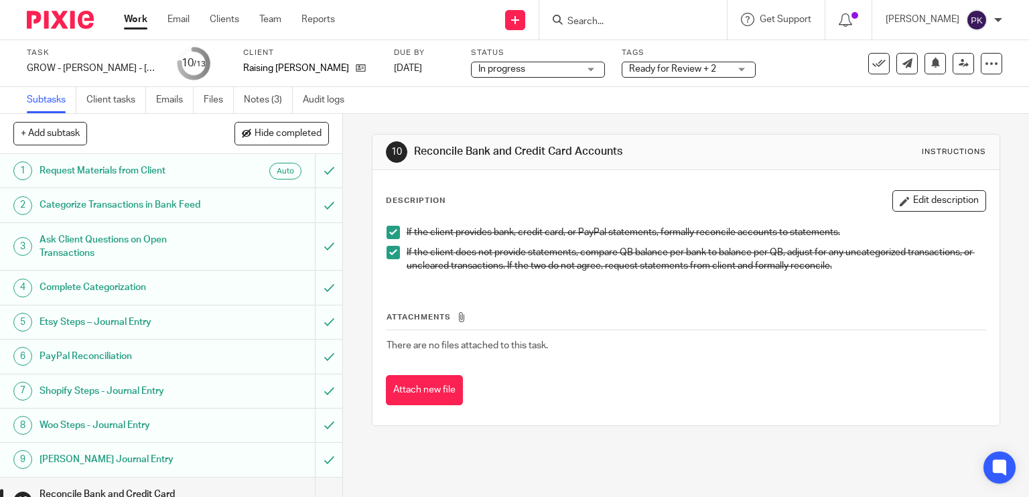
click at [686, 78] on div "Tags Ready for Review + 2 Waiting for client Ready for Review Bookkeeper Left N…" at bounding box center [689, 64] width 134 height 32
click at [689, 73] on span "Ready for Review + 2" at bounding box center [672, 68] width 87 height 9
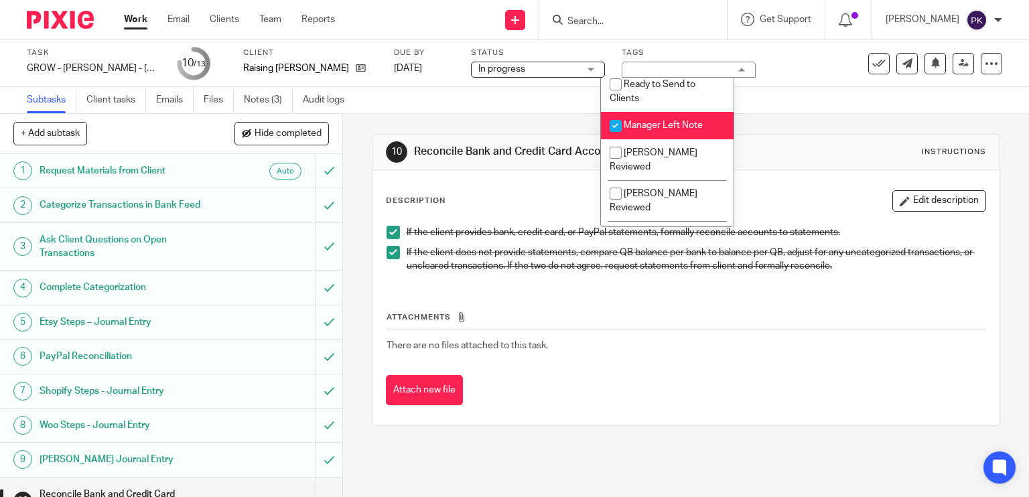
click at [663, 130] on span "Manager Left Note" at bounding box center [663, 125] width 79 height 9
checkbox input "false"
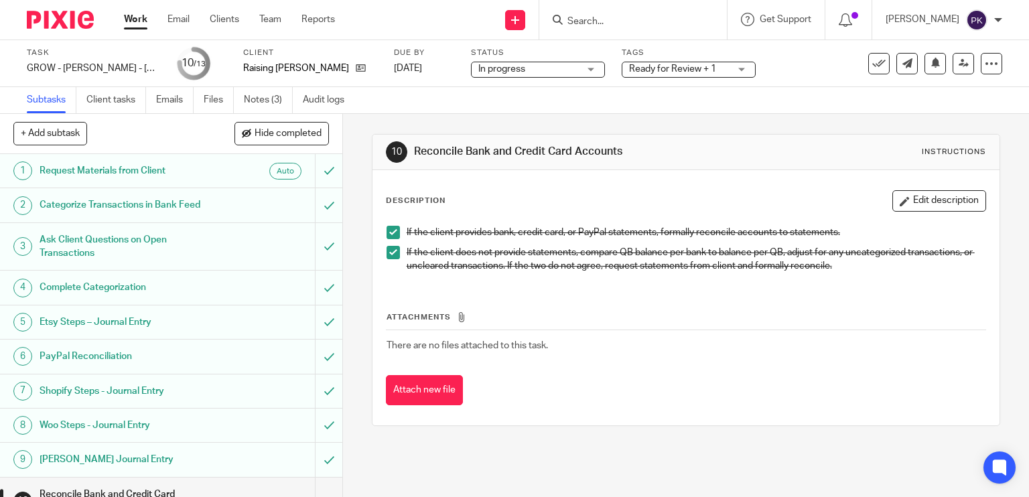
click at [141, 19] on link "Work" at bounding box center [135, 19] width 23 height 13
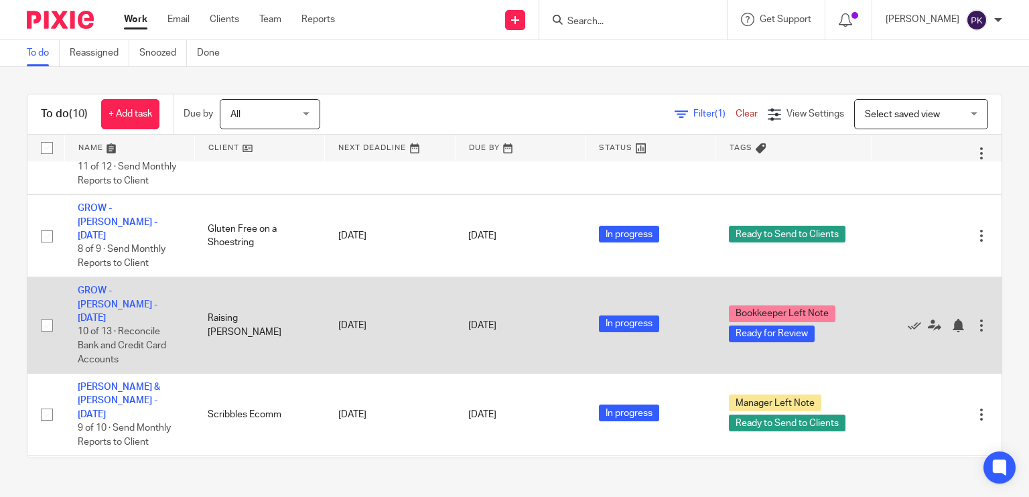
scroll to position [119, 0]
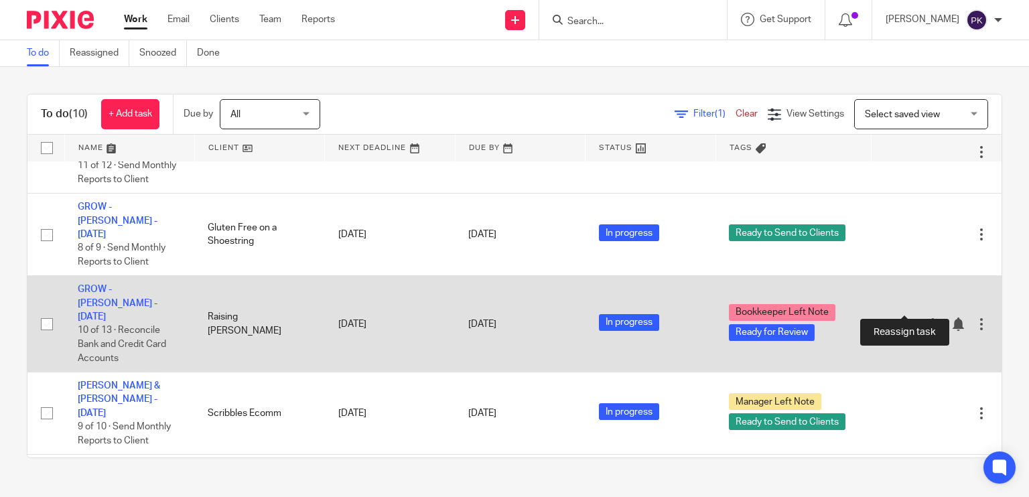
click at [928, 318] on icon at bounding box center [934, 324] width 13 height 13
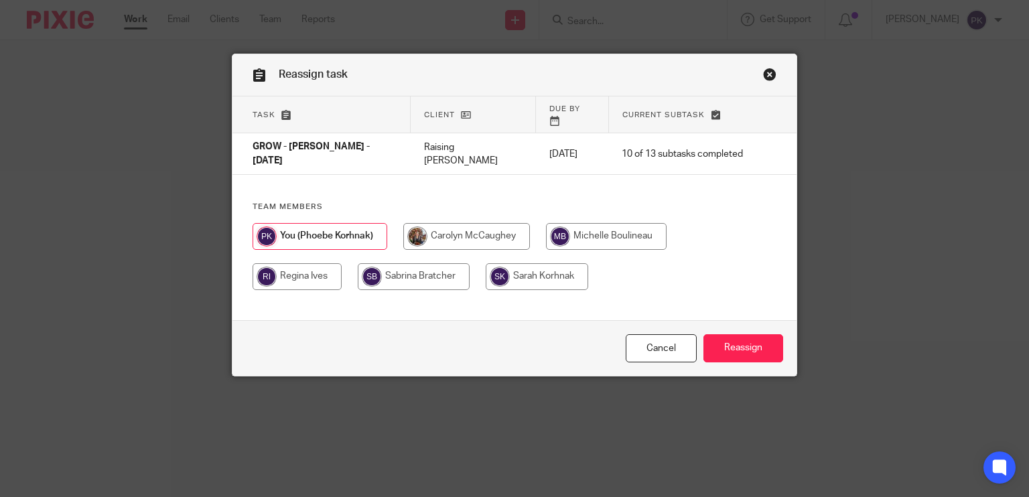
click at [603, 202] on div "Team members" at bounding box center [514, 252] width 565 height 101
click at [611, 223] on input "radio" at bounding box center [606, 236] width 121 height 27
radio input "true"
click at [726, 353] on input "Reassign" at bounding box center [743, 348] width 80 height 29
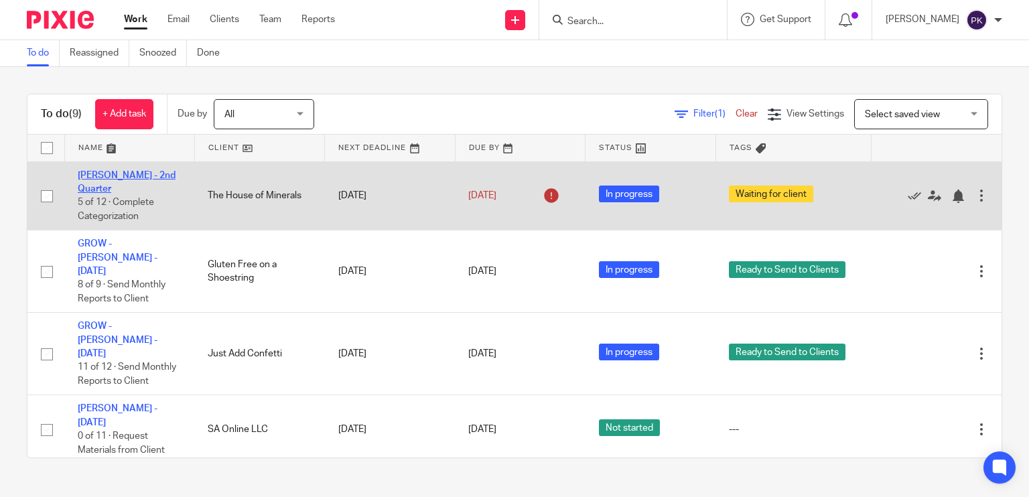
click at [146, 171] on link "[PERSON_NAME] - 2nd Quarter" at bounding box center [127, 182] width 98 height 23
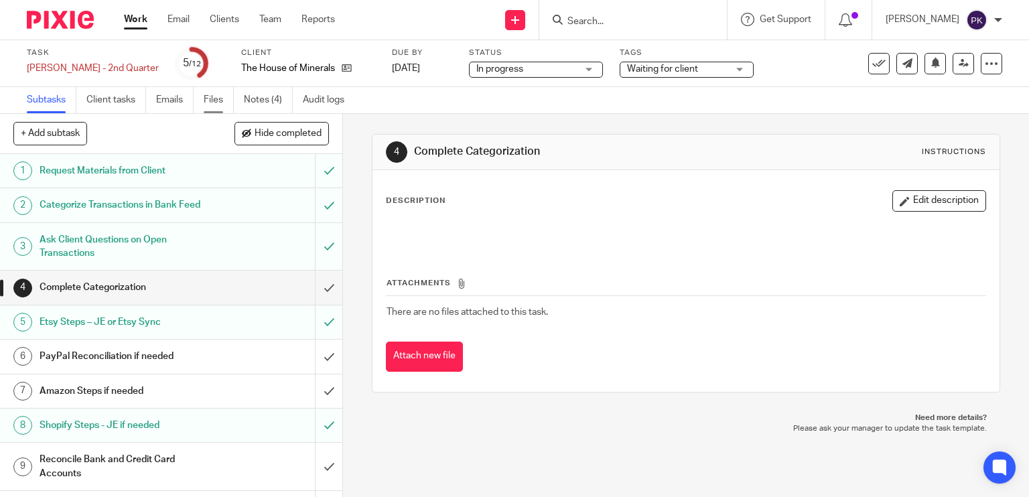
click at [206, 100] on link "Files" at bounding box center [219, 100] width 30 height 26
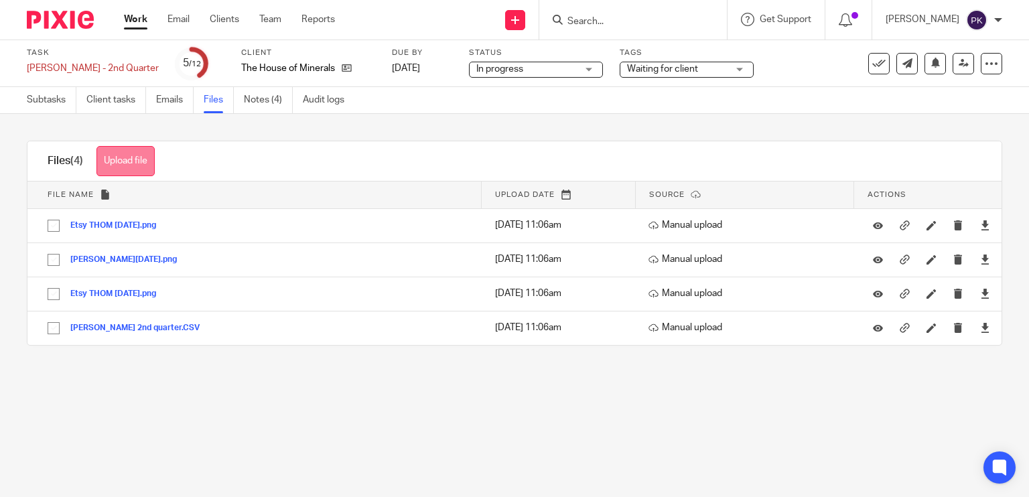
click at [145, 163] on button "Upload file" at bounding box center [125, 161] width 58 height 30
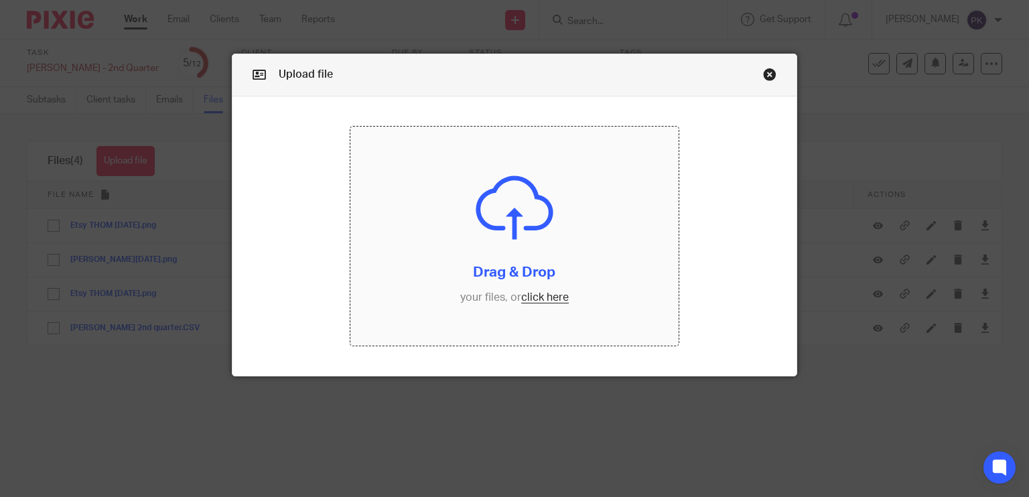
click at [544, 296] on input "file" at bounding box center [514, 236] width 328 height 219
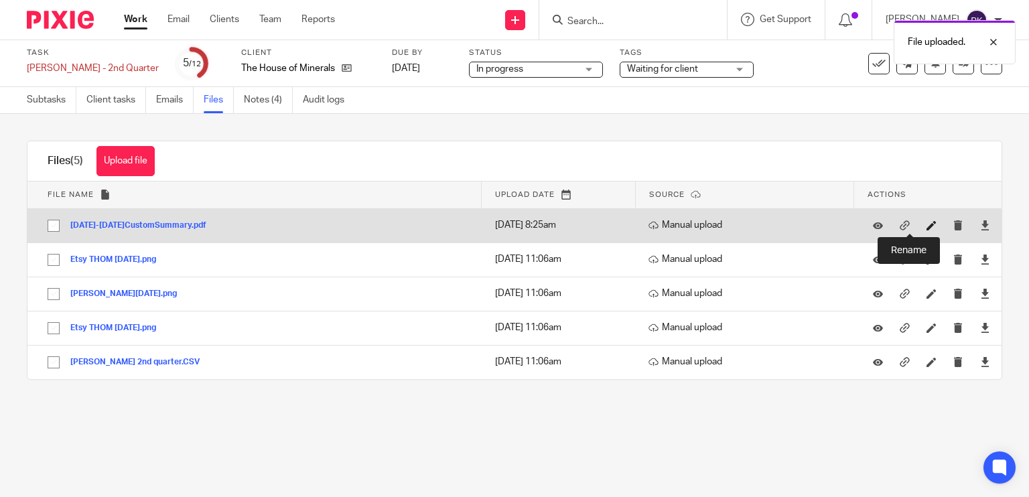
click at [927, 226] on icon at bounding box center [932, 225] width 10 height 10
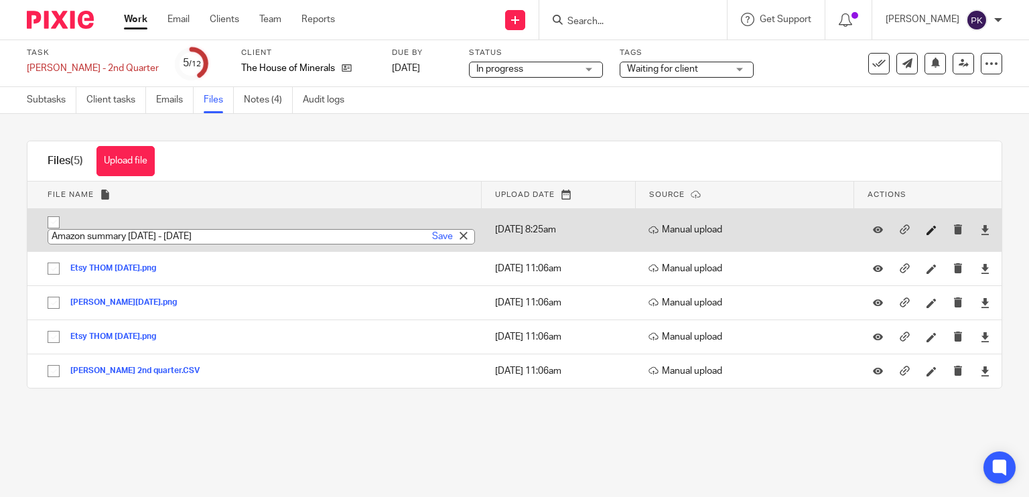
type input "Amazon summary [DATE] - [DATE]"
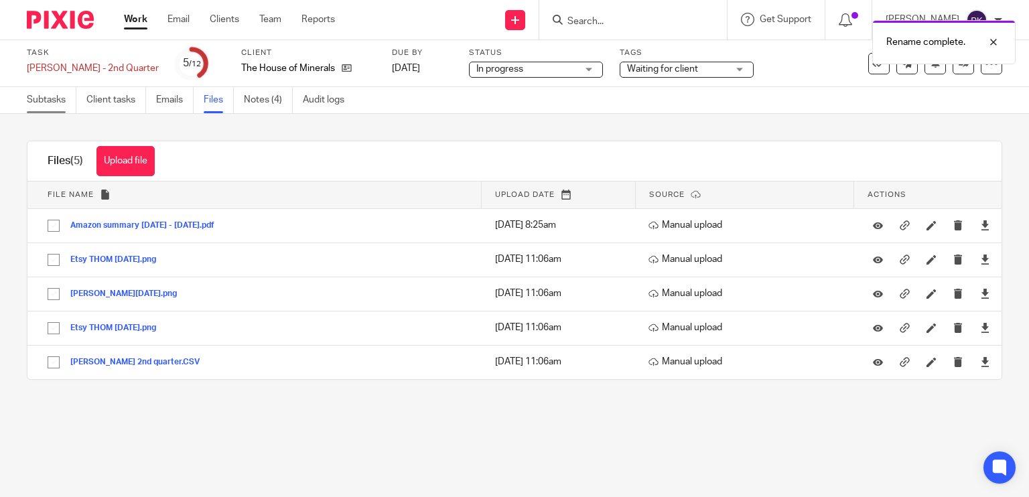
click at [54, 99] on link "Subtasks" at bounding box center [52, 100] width 50 height 26
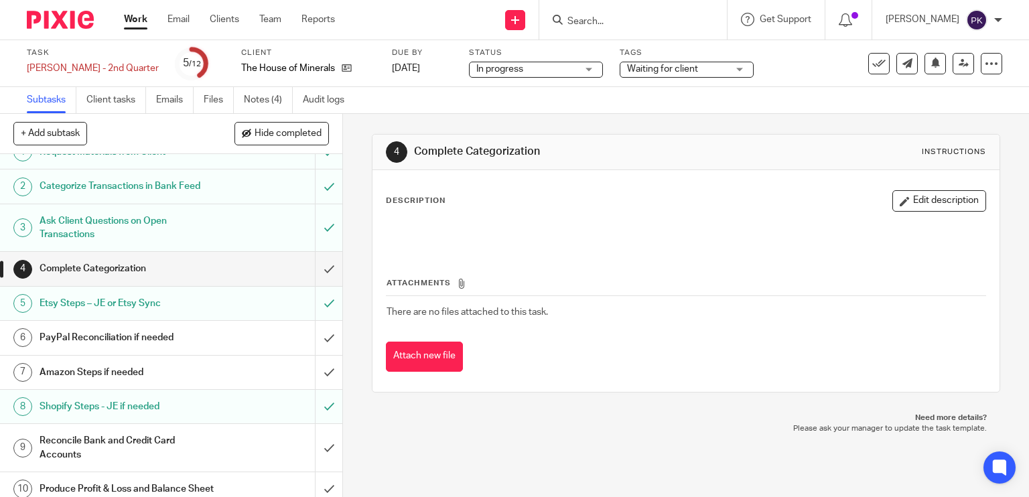
scroll to position [18, 0]
click at [627, 78] on div "Tags Waiting for client Waiting for client Ready for Review Bookkeeper Left Not…" at bounding box center [687, 64] width 134 height 32
click at [642, 71] on span "Waiting for client" at bounding box center [662, 68] width 71 height 9
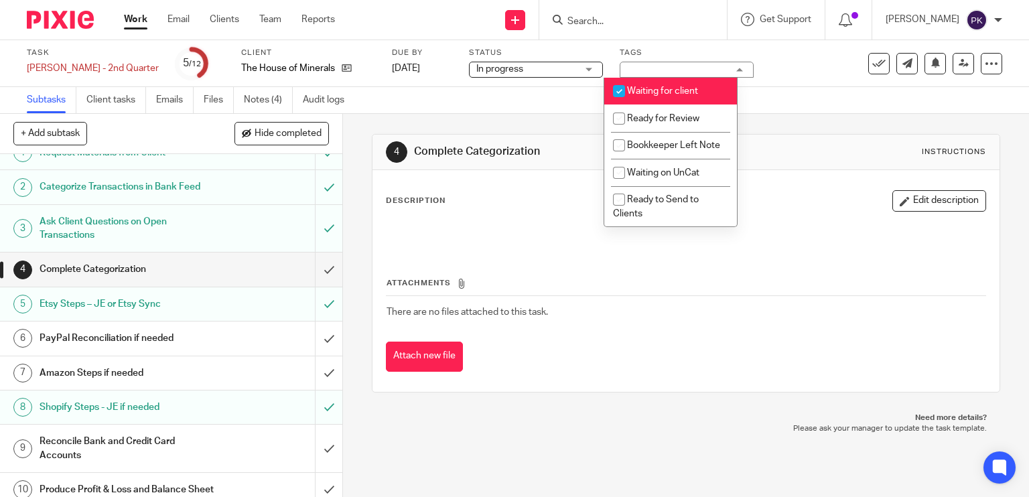
click at [642, 96] on li "Waiting for client" at bounding box center [670, 91] width 133 height 27
checkbox input "false"
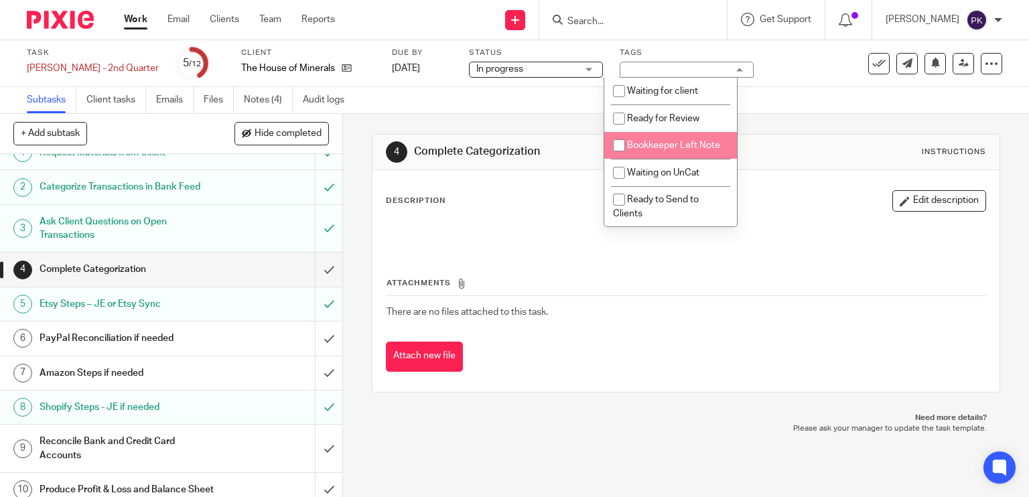
click at [642, 141] on span "Bookkeeper Left Note" at bounding box center [673, 145] width 93 height 9
checkbox input "true"
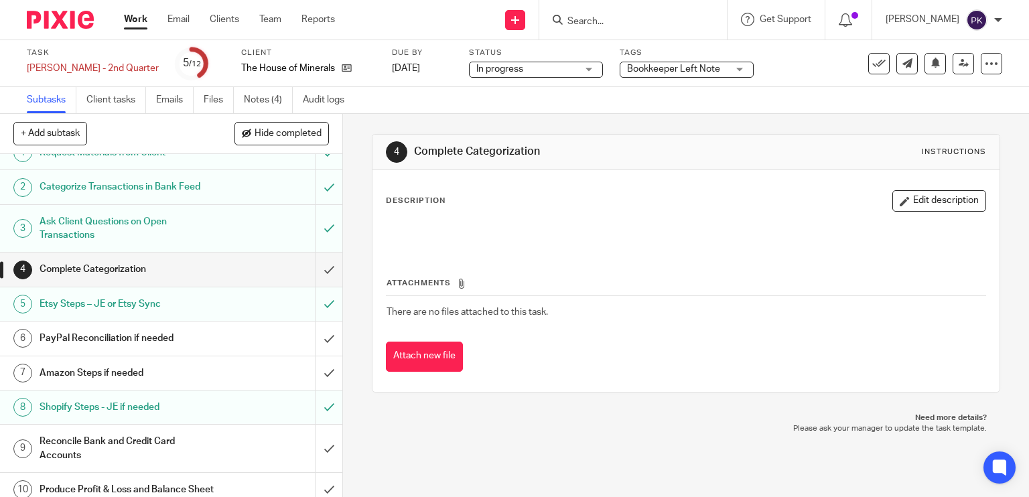
click at [530, 98] on div "Subtasks Client tasks Emails Files Notes (4) Audit logs" at bounding box center [514, 100] width 1029 height 27
click at [260, 96] on link "Notes (4)" at bounding box center [268, 100] width 49 height 26
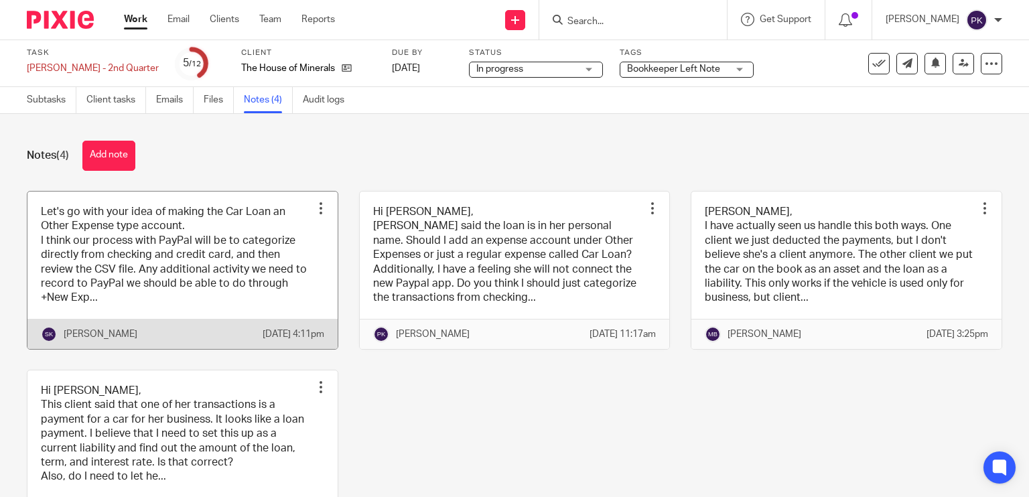
click at [192, 267] on link at bounding box center [182, 270] width 310 height 157
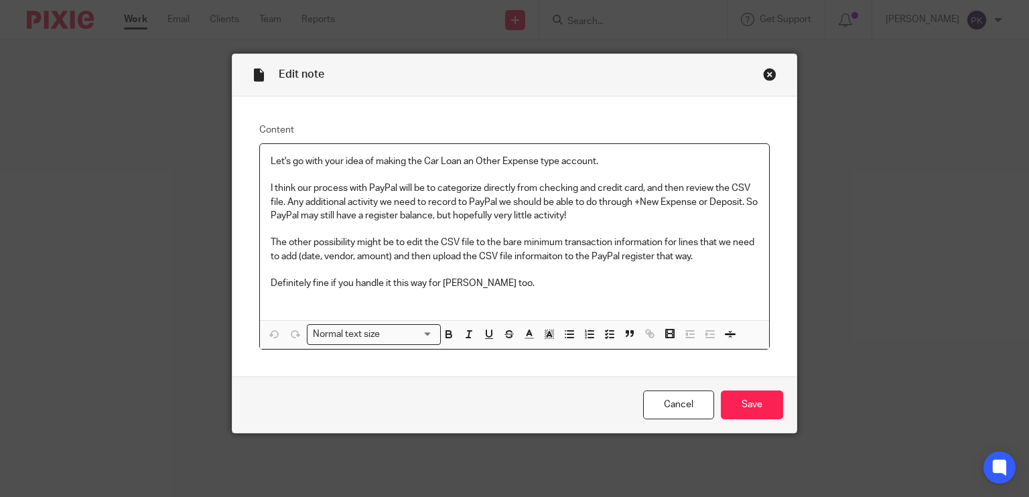
click at [763, 72] on div "Close this dialog window" at bounding box center [769, 74] width 13 height 13
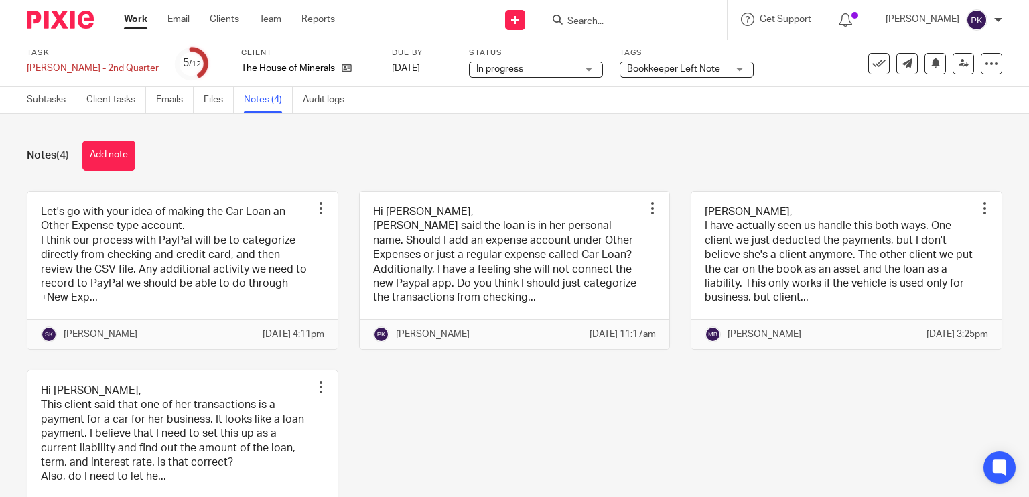
click at [123, 165] on button "Add note" at bounding box center [108, 156] width 53 height 30
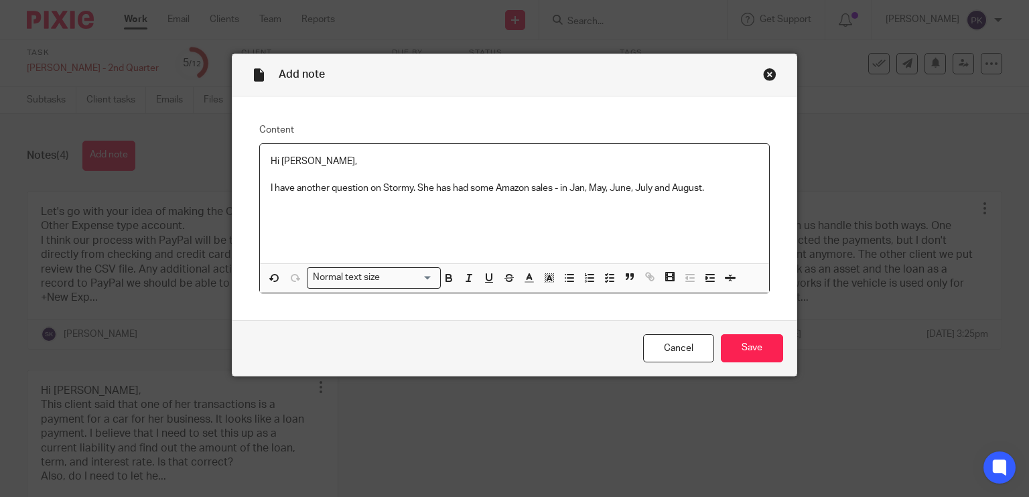
click at [652, 186] on p "I have another question on Stormy. She has had some Amazon sales - in Jan, May,…" at bounding box center [515, 188] width 488 height 13
click at [721, 192] on p "I have another question on Stormy. She has had some Amazon sales - in Jan, May,…" at bounding box center [515, 188] width 488 height 13
click at [534, 198] on p "I have another question on Stormy. She has had some Amazon sales - in Jan, May,…" at bounding box center [515, 195] width 488 height 27
click at [602, 201] on p "I have another question on Stormy. She has had some Amazon sales - in Jan, May,…" at bounding box center [515, 195] width 488 height 27
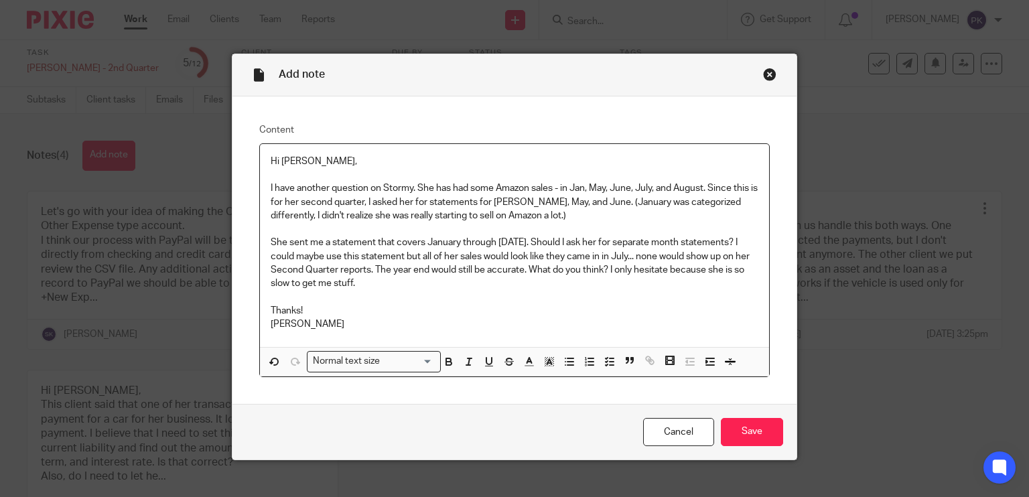
click at [377, 281] on p "She sent me a statement that covers January through July 31, 2025. Should I ask…" at bounding box center [515, 263] width 488 height 54
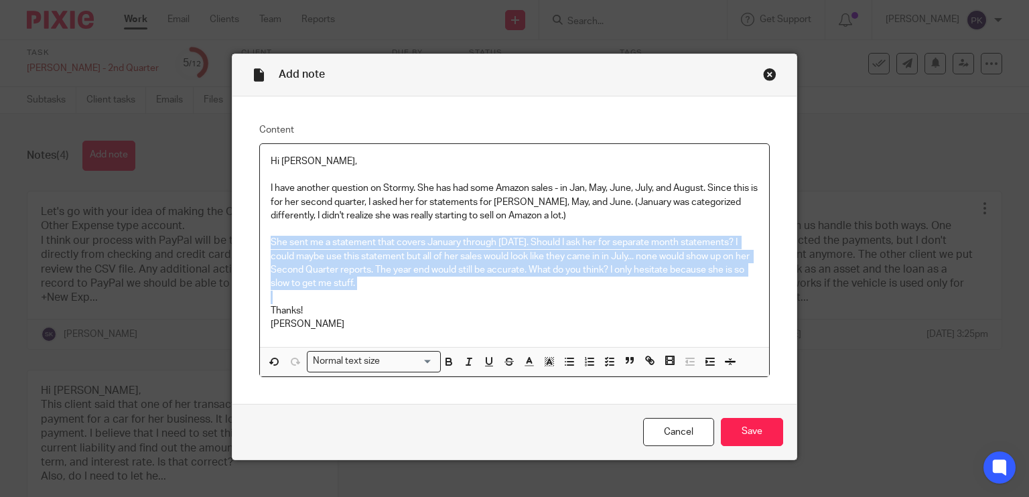
click at [377, 281] on p "She sent me a statement that covers January through July 31, 2025. Should I ask…" at bounding box center [515, 263] width 488 height 54
click at [389, 283] on p "She sent me a statement that covers January through July 31, 2025. Should I ask…" at bounding box center [515, 263] width 488 height 54
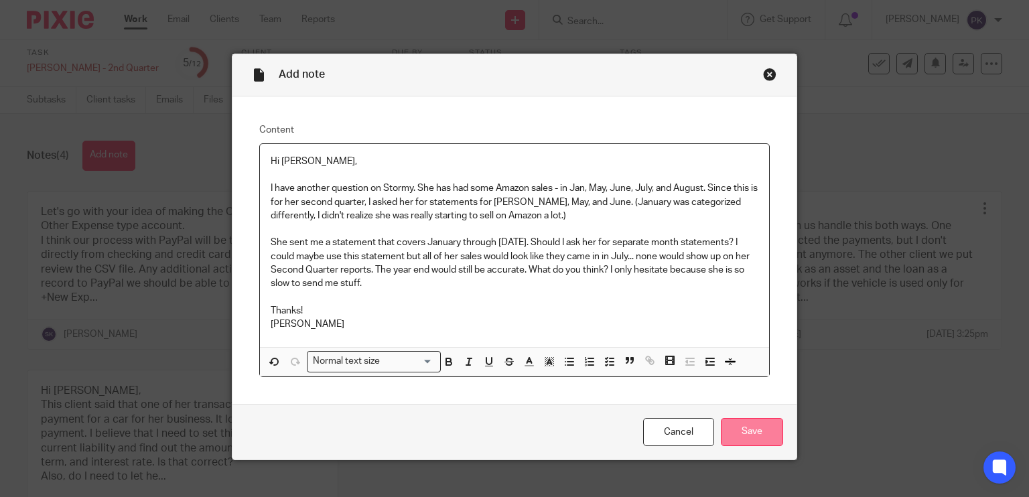
click at [728, 423] on input "Save" at bounding box center [752, 432] width 62 height 29
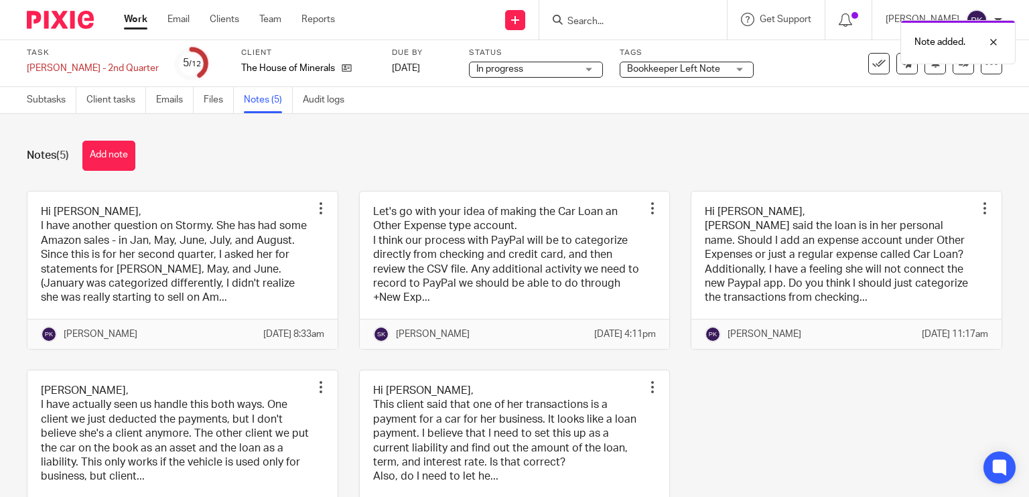
click at [142, 14] on link "Work" at bounding box center [135, 19] width 23 height 13
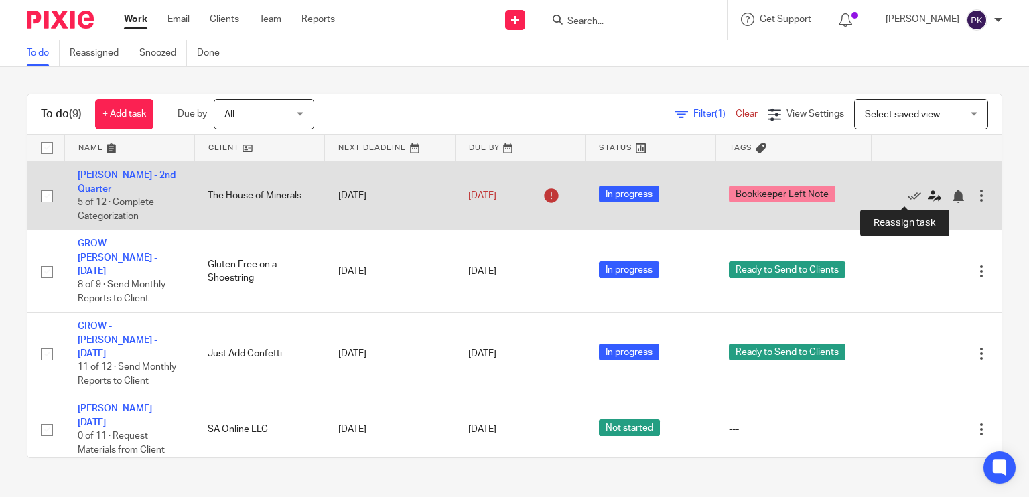
click at [928, 196] on icon at bounding box center [934, 196] width 13 height 13
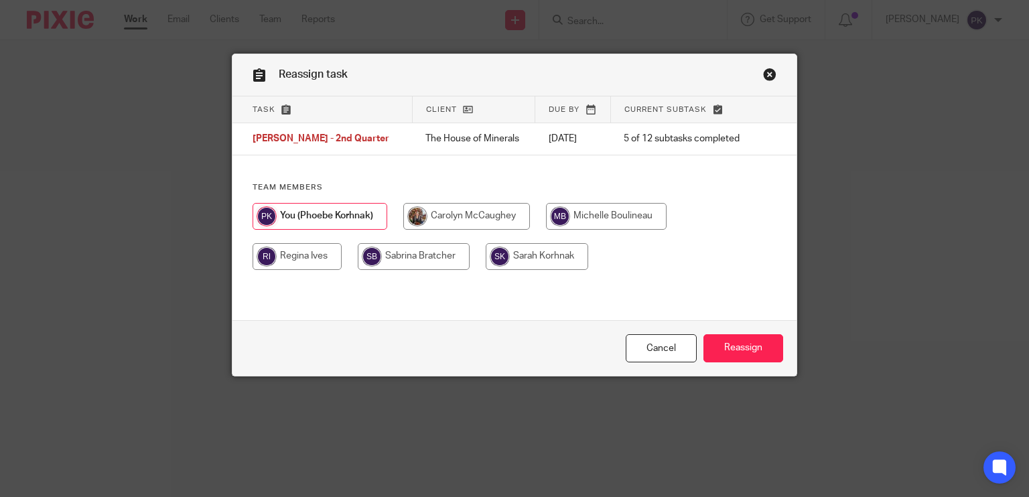
click at [512, 254] on input "radio" at bounding box center [537, 256] width 103 height 27
radio input "true"
click at [731, 342] on input "Reassign" at bounding box center [743, 348] width 80 height 29
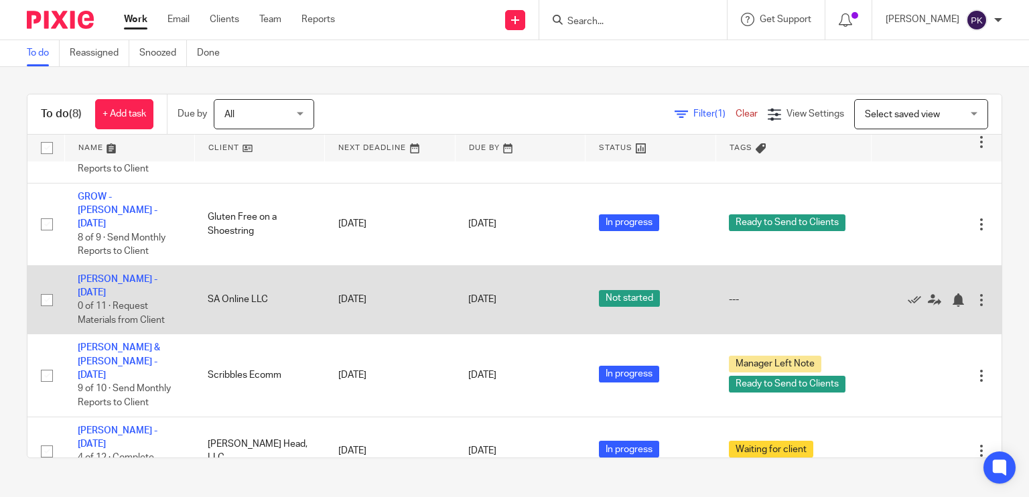
scroll to position [69, 0]
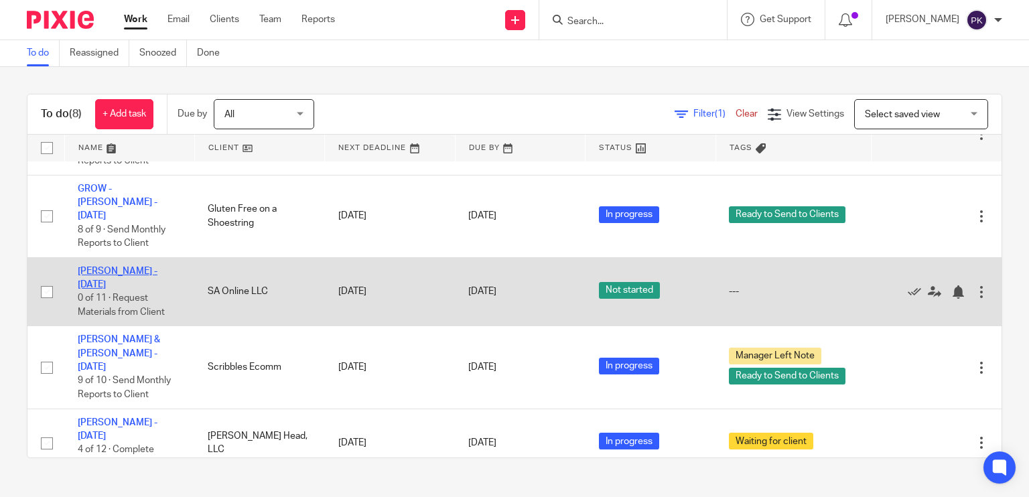
click at [153, 267] on link "[PERSON_NAME] - [DATE]" at bounding box center [118, 278] width 80 height 23
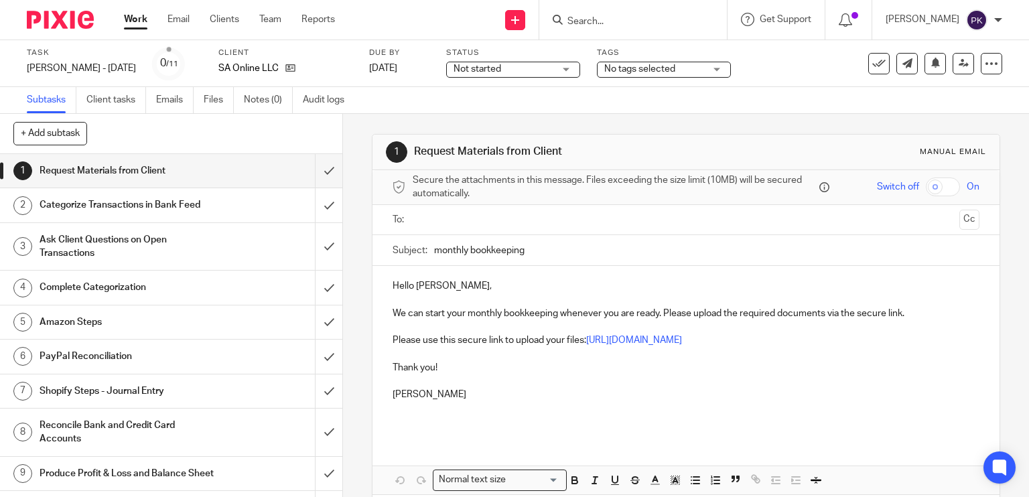
click at [478, 74] on span "Not started" at bounding box center [504, 69] width 100 height 14
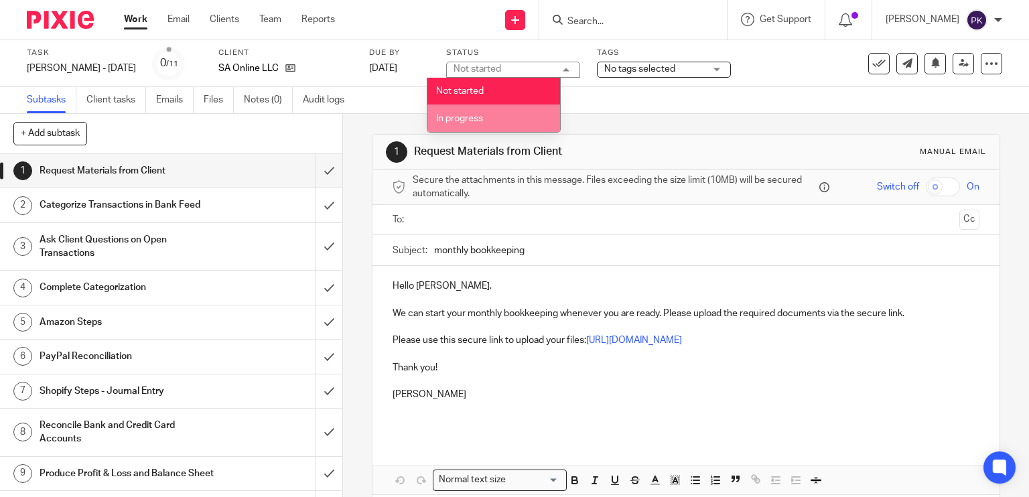
click at [480, 126] on li "In progress" at bounding box center [493, 118] width 133 height 27
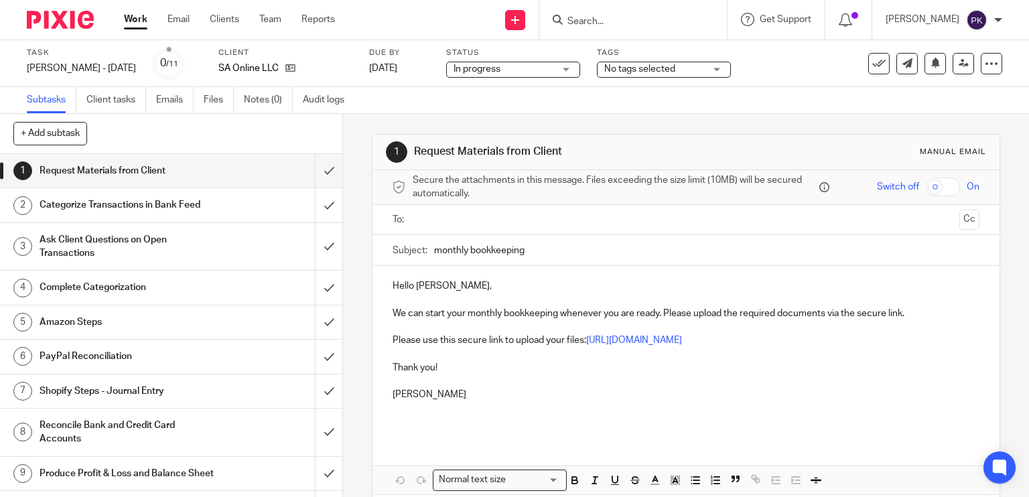
click at [638, 66] on span "No tags selected" at bounding box center [639, 68] width 71 height 9
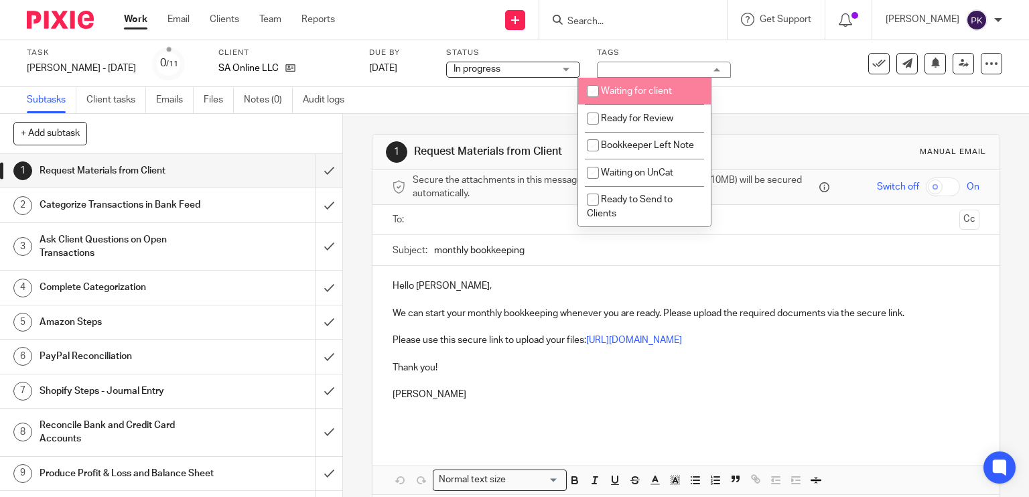
click at [636, 94] on span "Waiting for client" at bounding box center [636, 90] width 71 height 9
checkbox input "true"
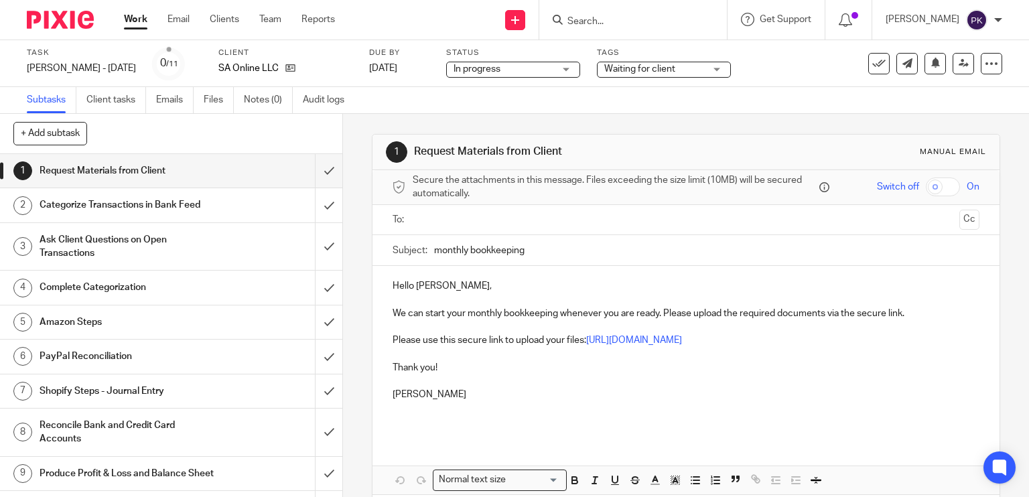
click at [515, 94] on div "Subtasks Client tasks Emails Files Notes (0) Audit logs" at bounding box center [514, 100] width 1029 height 27
click at [313, 174] on input "submit" at bounding box center [171, 170] width 342 height 33
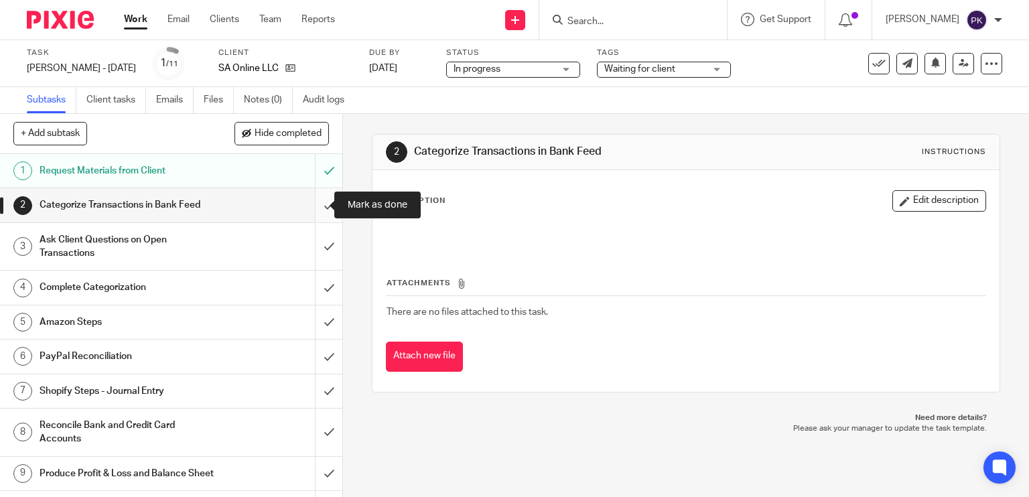
click at [305, 200] on input "submit" at bounding box center [171, 204] width 342 height 33
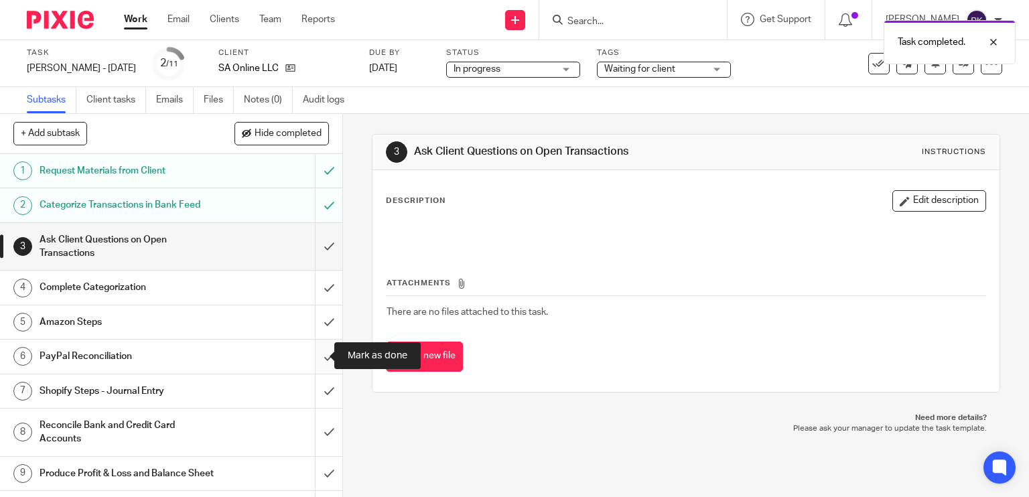
click at [310, 358] on input "submit" at bounding box center [171, 356] width 342 height 33
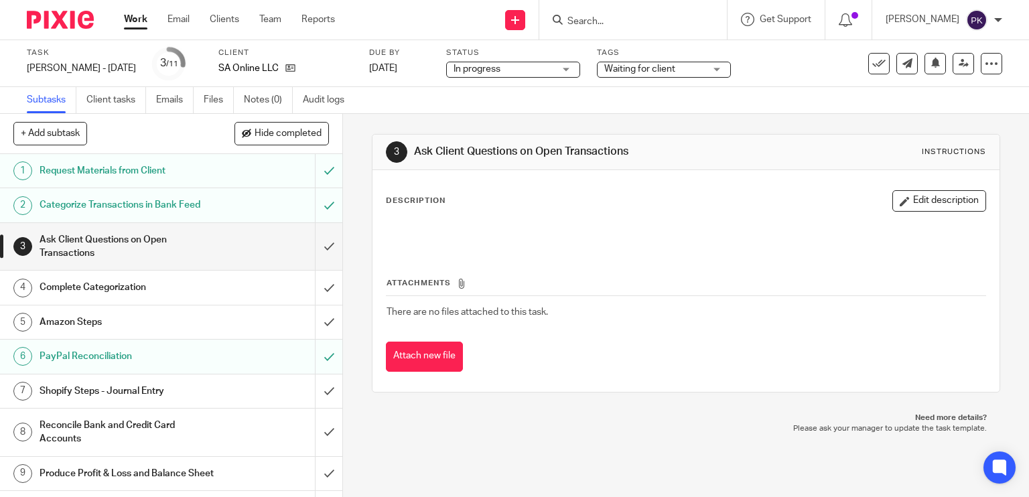
click at [285, 384] on div "Shopify Steps - Journal Entry" at bounding box center [171, 391] width 262 height 20
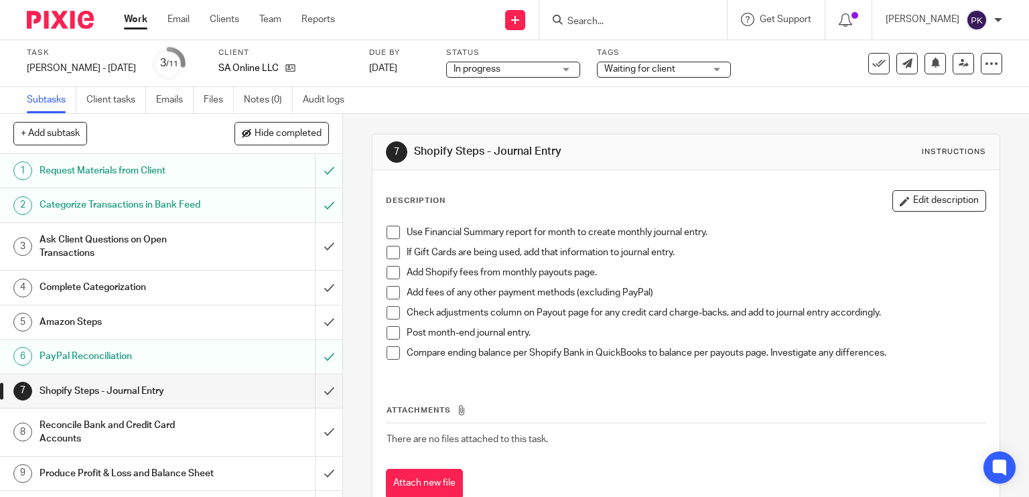
click at [389, 233] on span at bounding box center [393, 232] width 13 height 13
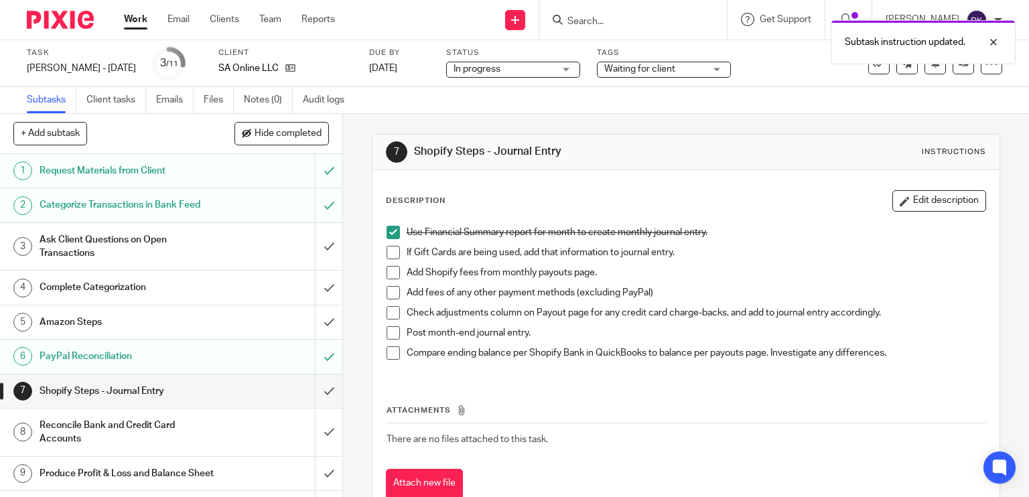
click at [387, 252] on span at bounding box center [393, 252] width 13 height 13
click at [389, 269] on span at bounding box center [393, 272] width 13 height 13
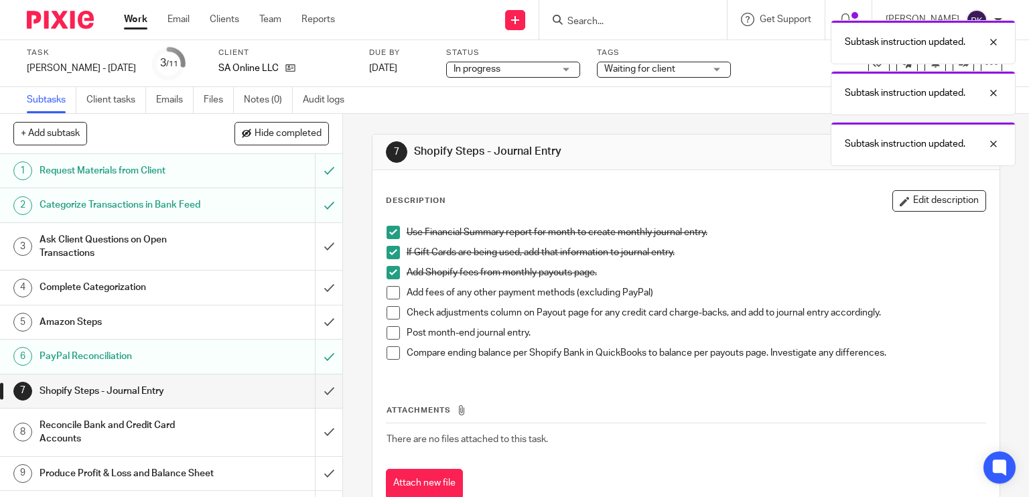
click at [390, 291] on span at bounding box center [393, 292] width 13 height 13
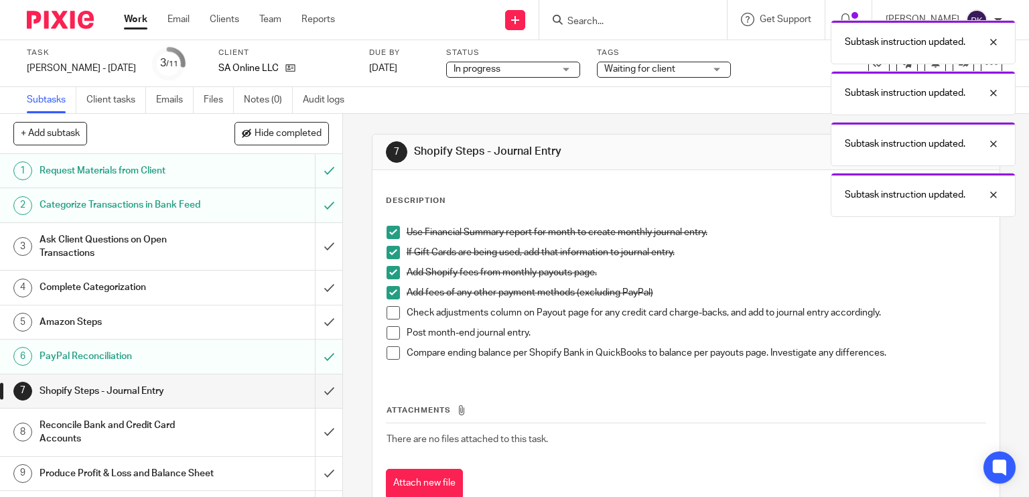
click at [389, 316] on span at bounding box center [393, 312] width 13 height 13
click at [388, 334] on span at bounding box center [393, 332] width 13 height 13
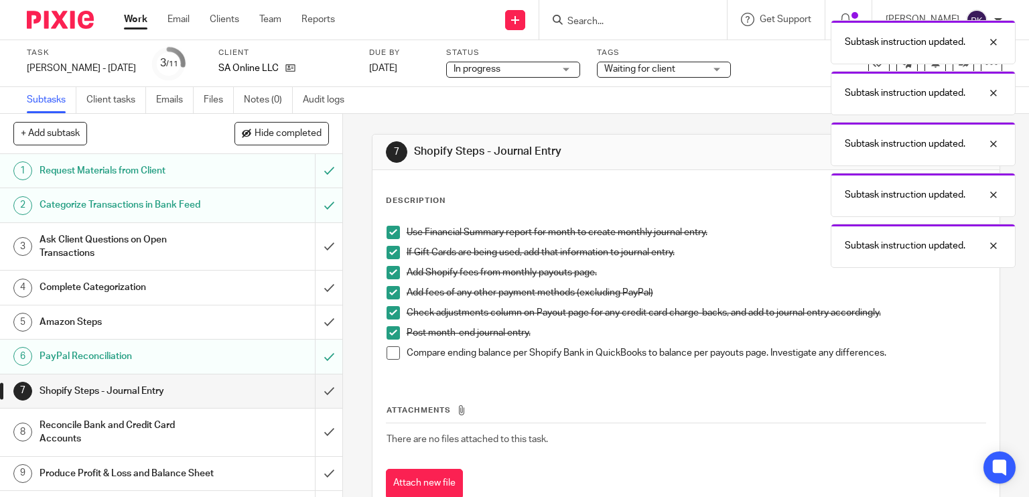
click at [387, 356] on span at bounding box center [393, 352] width 13 height 13
click at [311, 391] on input "submit" at bounding box center [171, 390] width 342 height 33
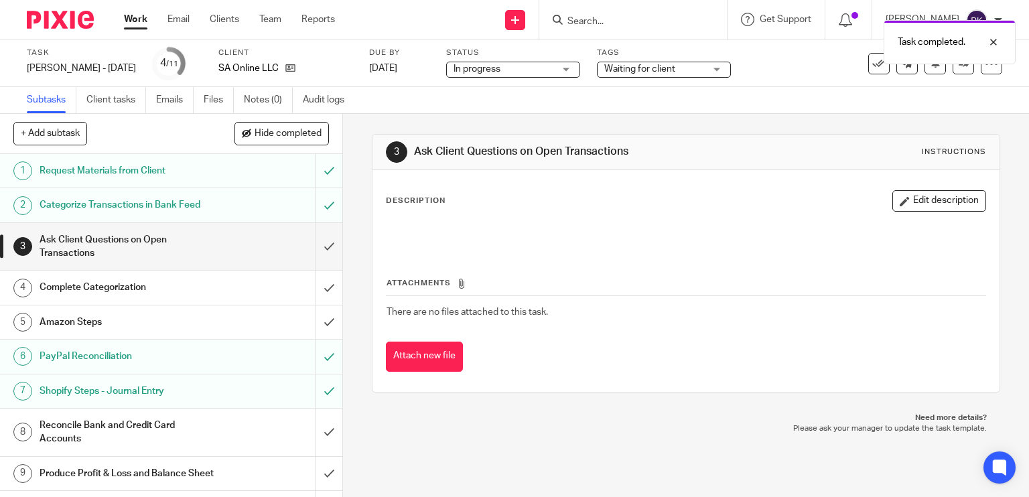
click at [133, 16] on link "Work" at bounding box center [135, 19] width 23 height 13
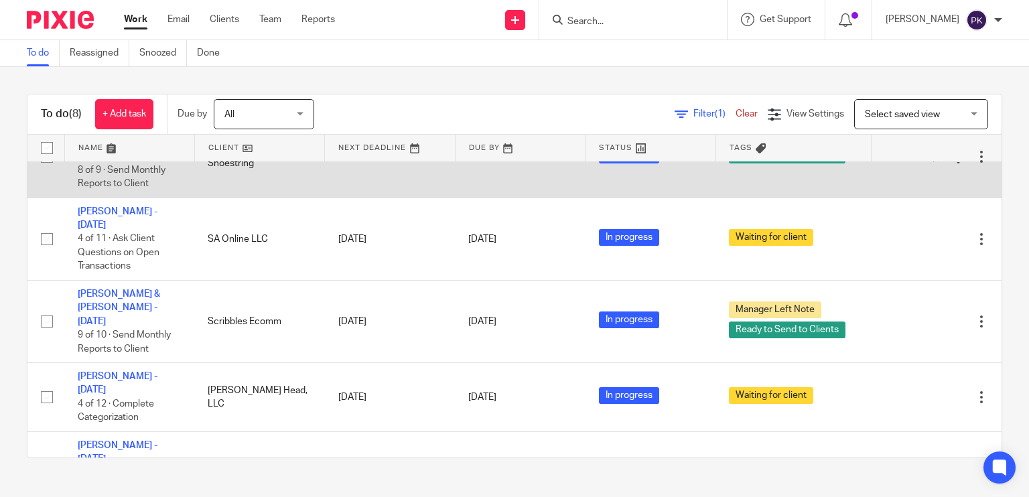
scroll to position [137, 0]
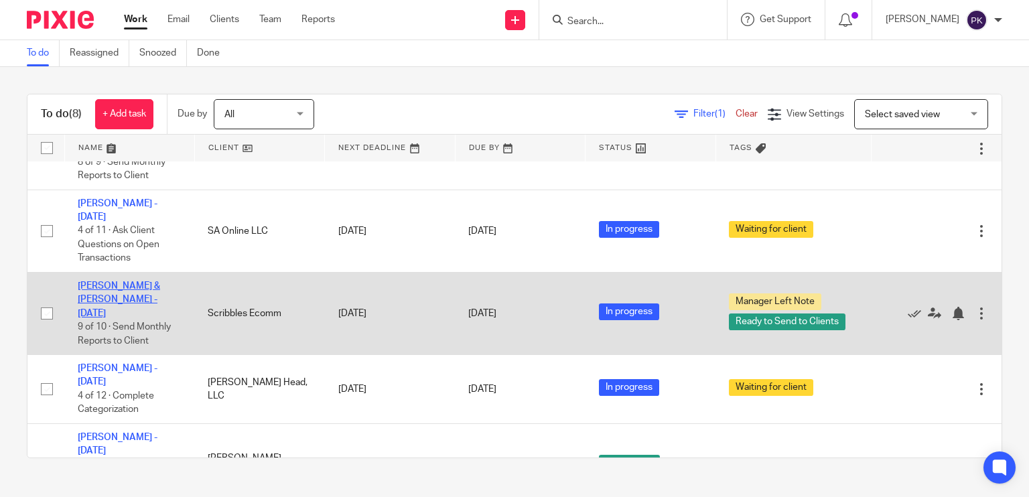
click at [148, 281] on link "[PERSON_NAME] & [PERSON_NAME] - [DATE]" at bounding box center [119, 299] width 82 height 37
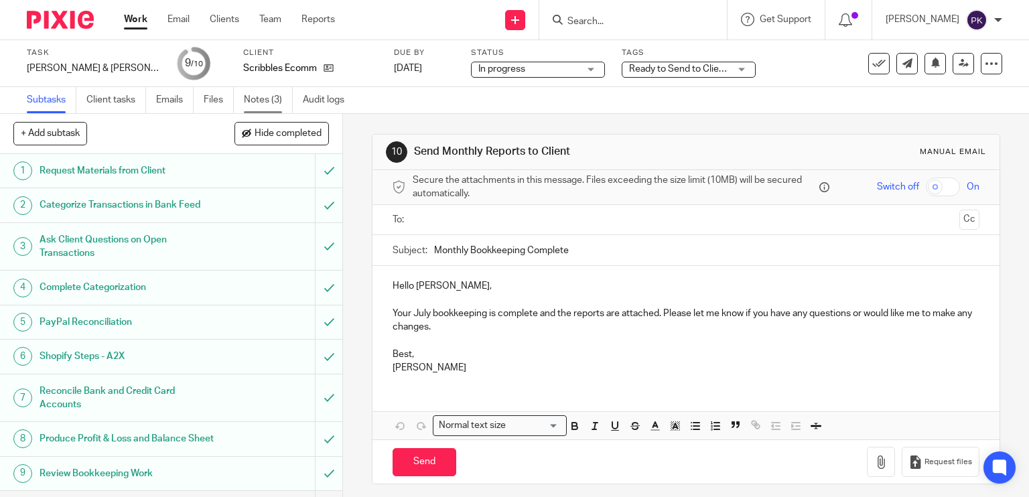
click at [259, 105] on link "Notes (3)" at bounding box center [268, 100] width 49 height 26
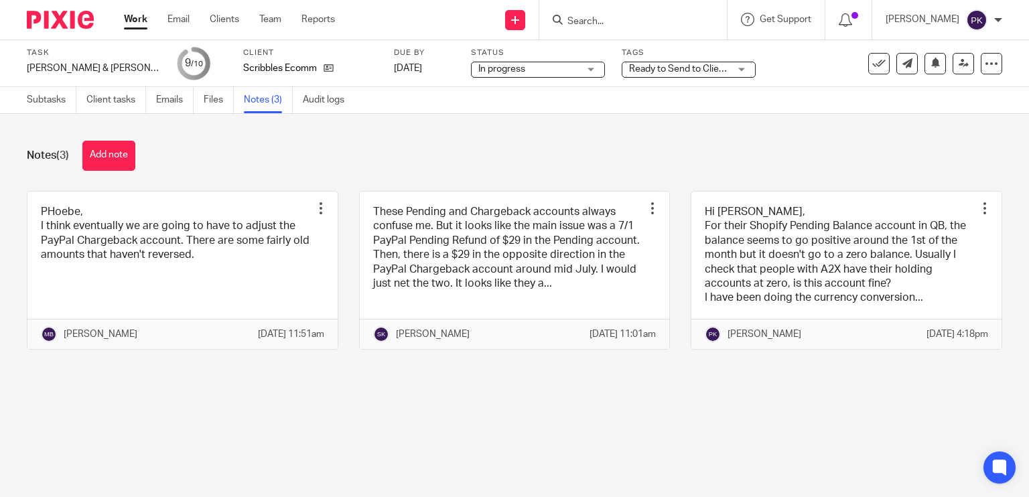
click at [637, 66] on span "Ready to Send to Clients + 1" at bounding box center [688, 68] width 118 height 9
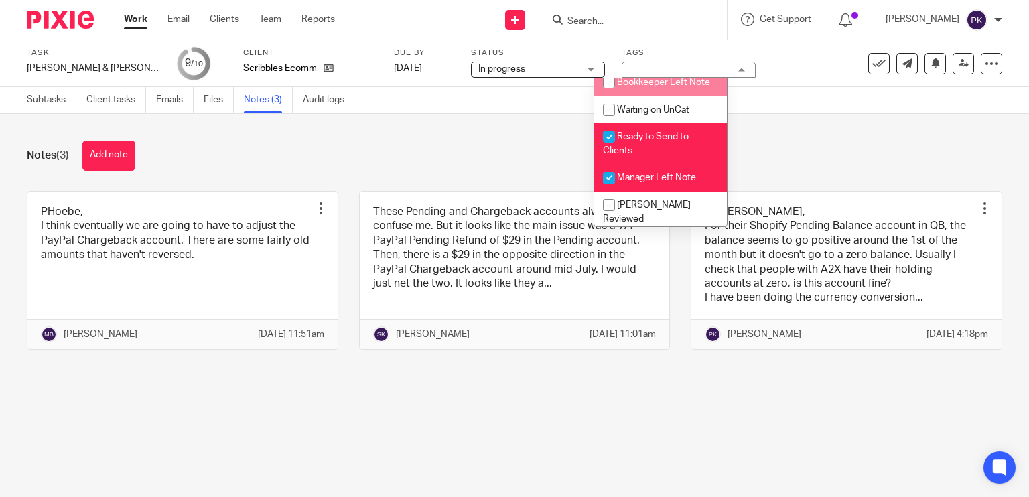
scroll to position [64, 0]
click at [638, 182] on li "Manager Left Note" at bounding box center [660, 176] width 133 height 27
checkbox input "false"
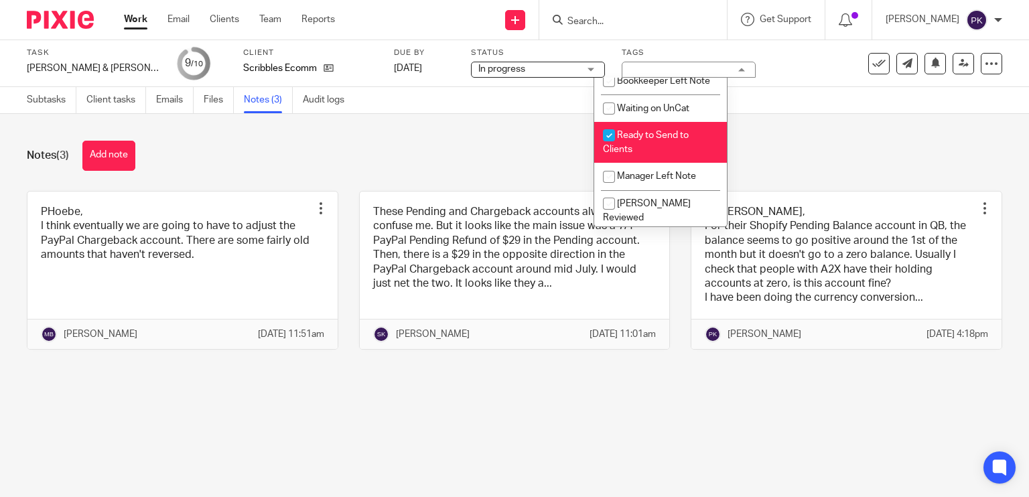
click at [494, 165] on div "Notes (3) Add note" at bounding box center [514, 156] width 975 height 30
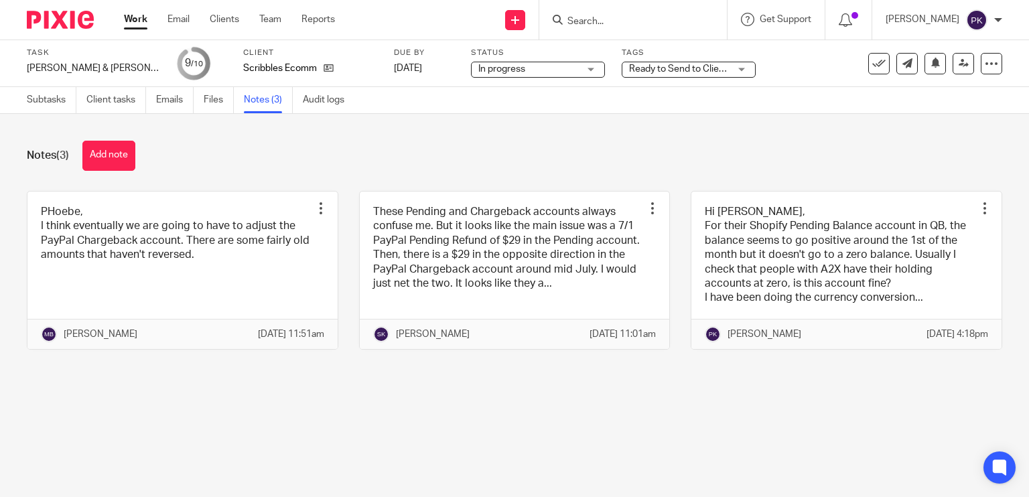
click at [142, 18] on link "Work" at bounding box center [135, 19] width 23 height 13
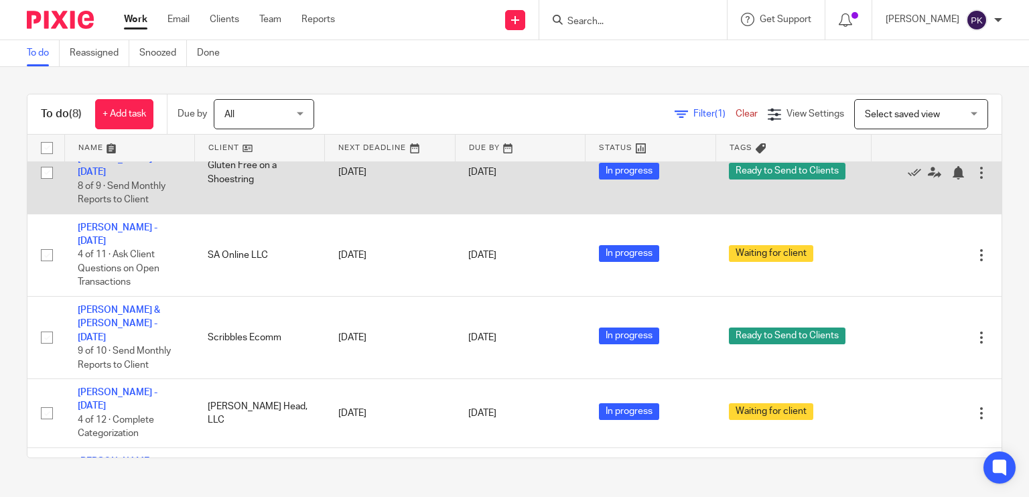
scroll to position [131, 0]
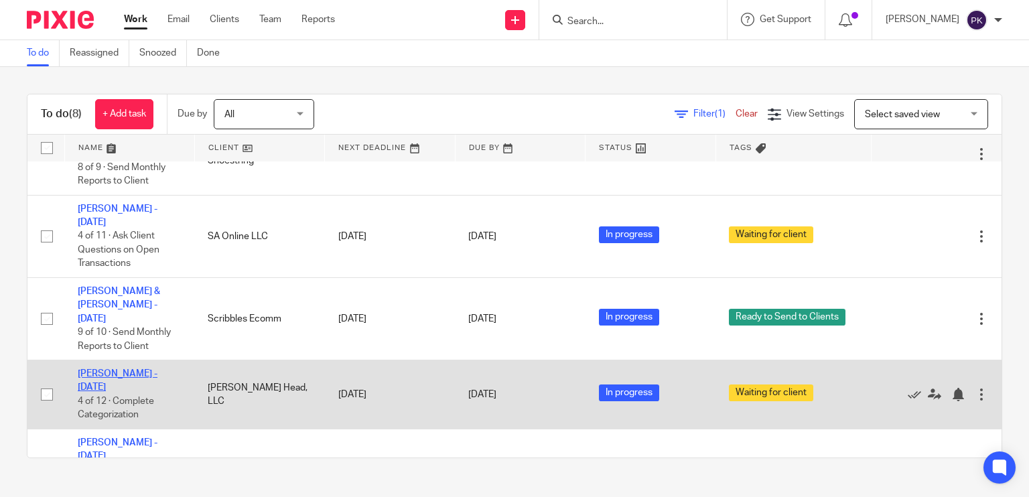
click at [146, 369] on link "[PERSON_NAME] - [DATE]" at bounding box center [118, 380] width 80 height 23
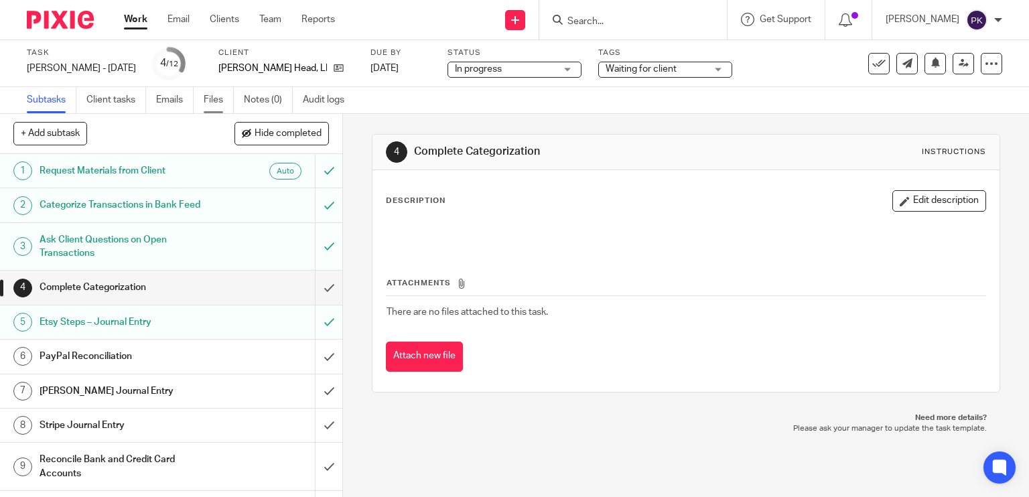
click at [218, 105] on link "Files" at bounding box center [219, 100] width 30 height 26
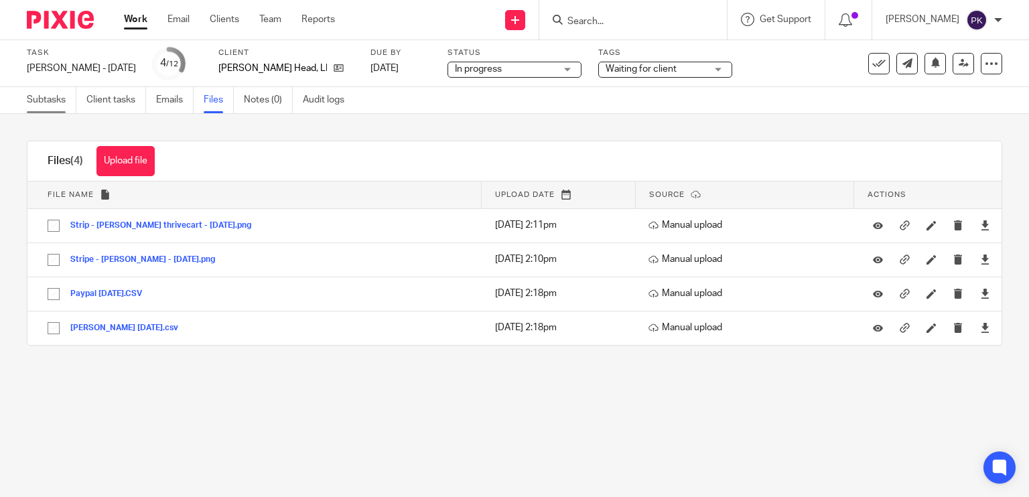
click at [42, 97] on link "Subtasks" at bounding box center [52, 100] width 50 height 26
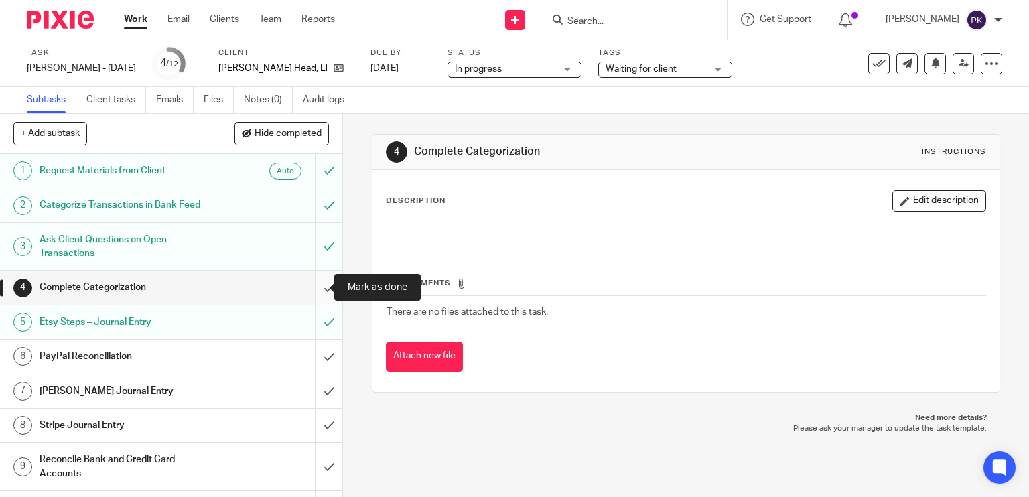
click at [309, 283] on input "submit" at bounding box center [171, 287] width 342 height 33
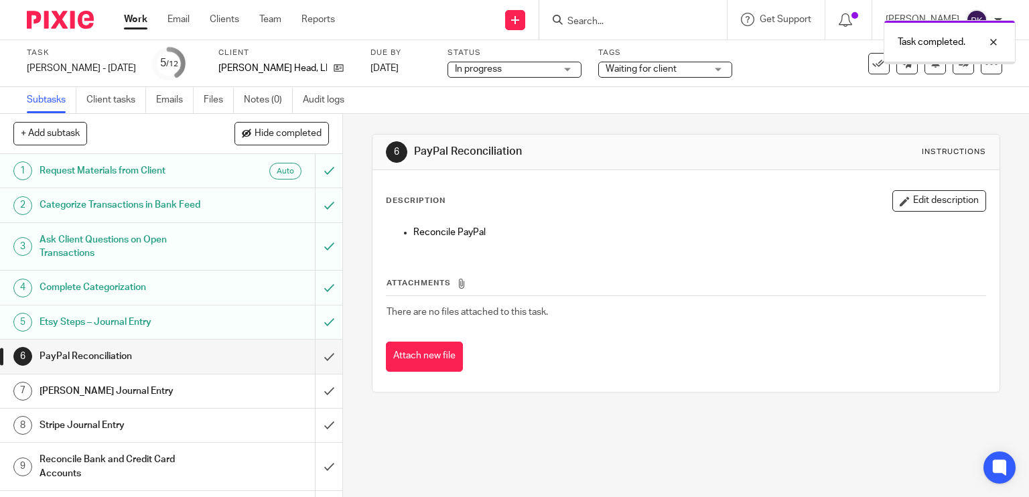
click at [621, 66] on span "Waiting for client" at bounding box center [641, 68] width 71 height 9
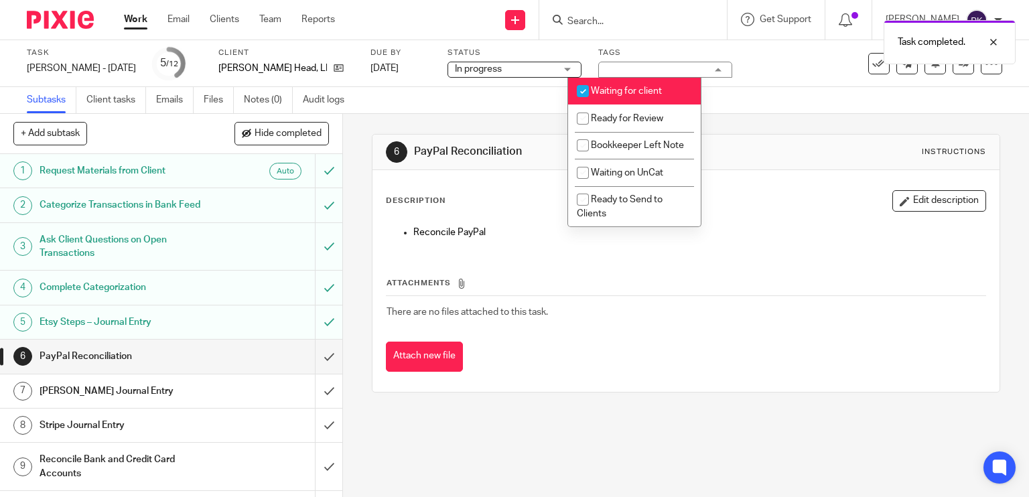
click at [617, 88] on span "Waiting for client" at bounding box center [626, 90] width 71 height 9
checkbox input "false"
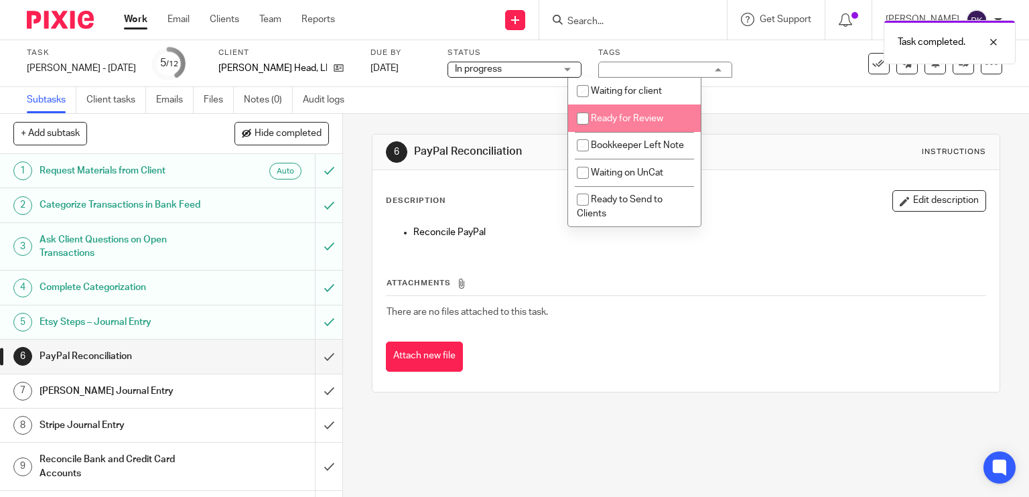
click at [592, 123] on input "checkbox" at bounding box center [582, 118] width 25 height 25
checkbox input "true"
click at [482, 115] on div "6 PayPal Reconciliation Instructions Description Edit description Reconcile Pay…" at bounding box center [686, 263] width 629 height 299
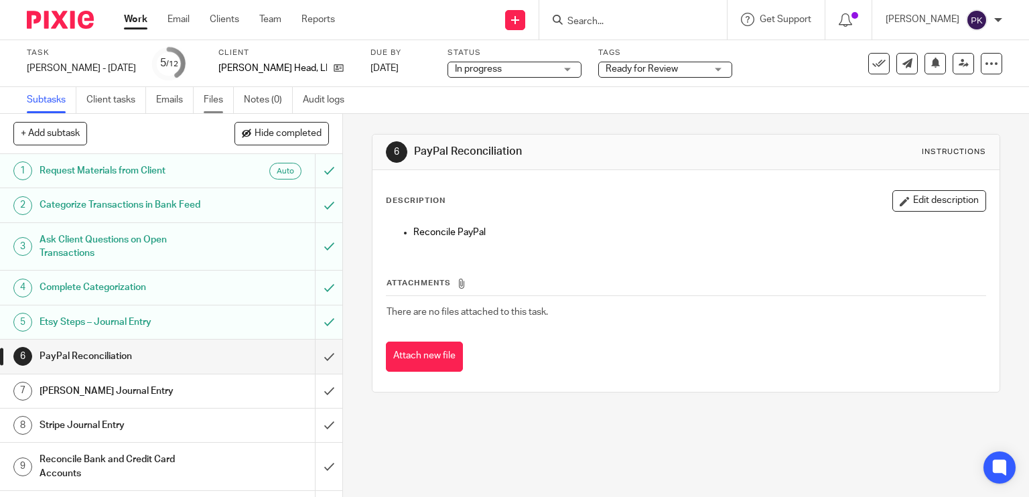
click at [220, 98] on link "Files" at bounding box center [219, 100] width 30 height 26
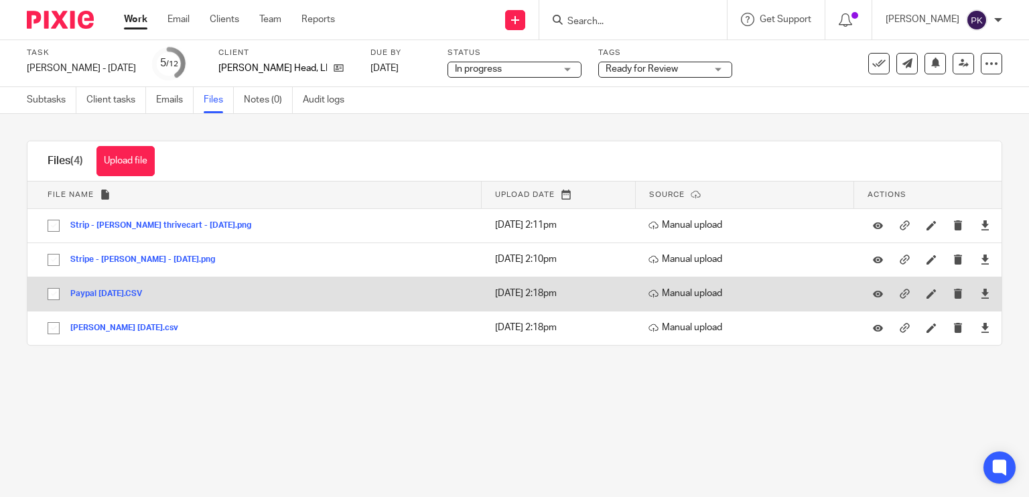
click at [108, 287] on div "Paypal [DATE].CSV" at bounding box center [111, 293] width 82 height 13
click at [115, 291] on button "Paypal [DATE].CSV" at bounding box center [111, 293] width 82 height 9
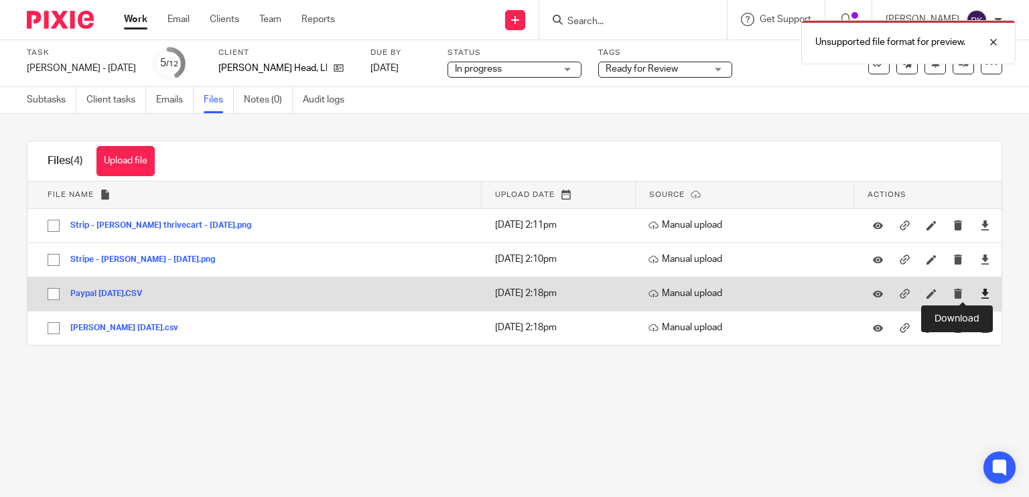
click at [980, 293] on icon at bounding box center [985, 294] width 10 height 10
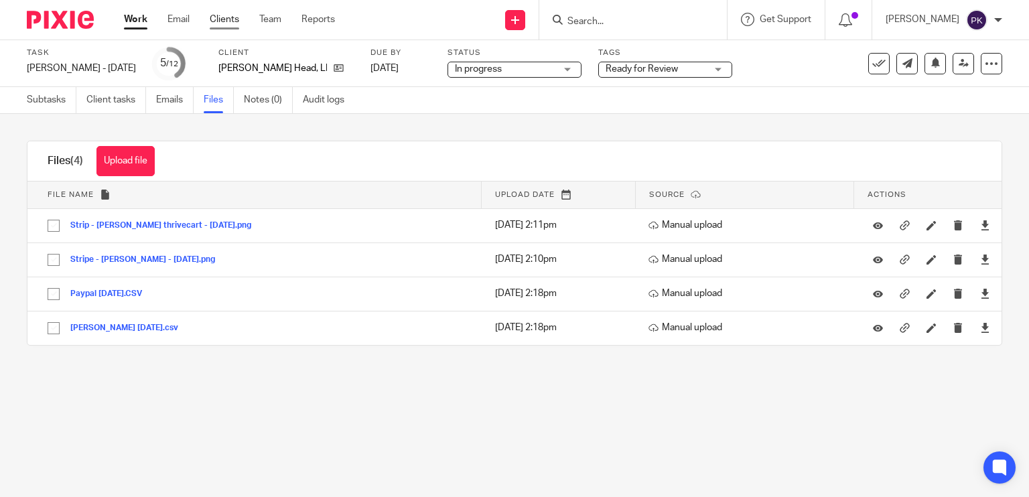
click at [215, 13] on link "Clients" at bounding box center [224, 19] width 29 height 13
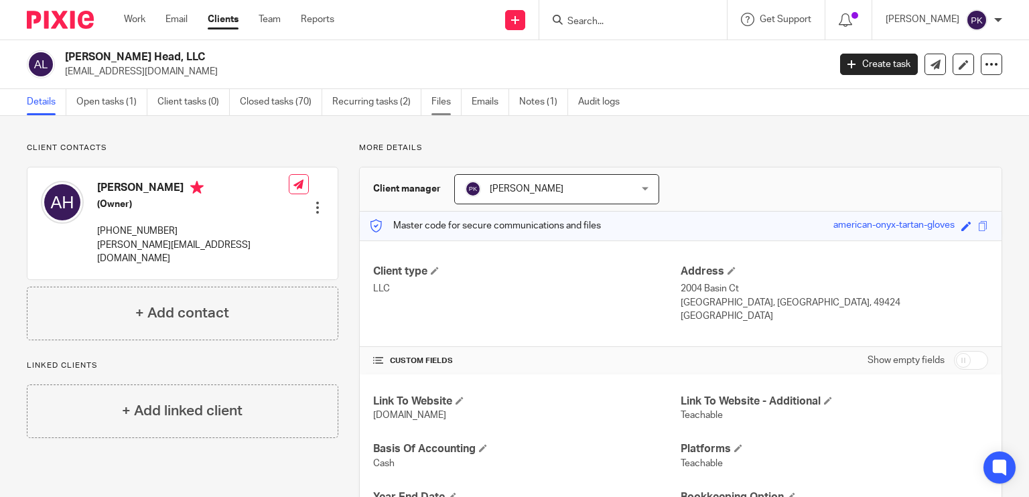
click at [445, 105] on link "Files" at bounding box center [446, 102] width 30 height 26
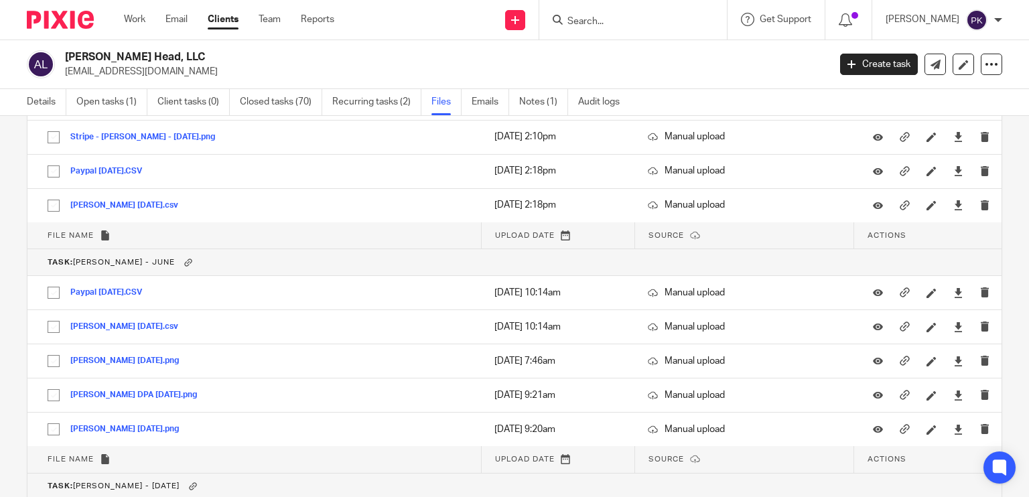
scroll to position [3460, 0]
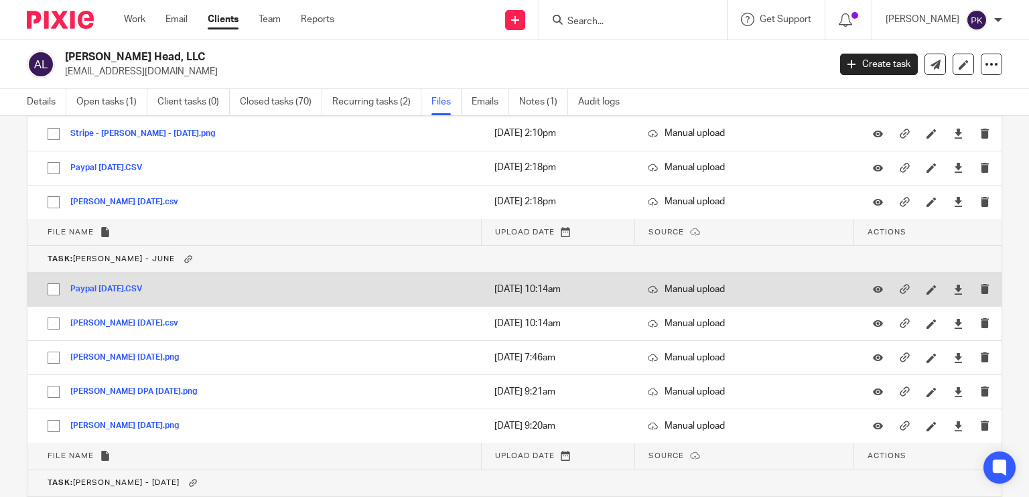
click at [139, 285] on button "Paypal June 2025.CSV" at bounding box center [111, 289] width 82 height 9
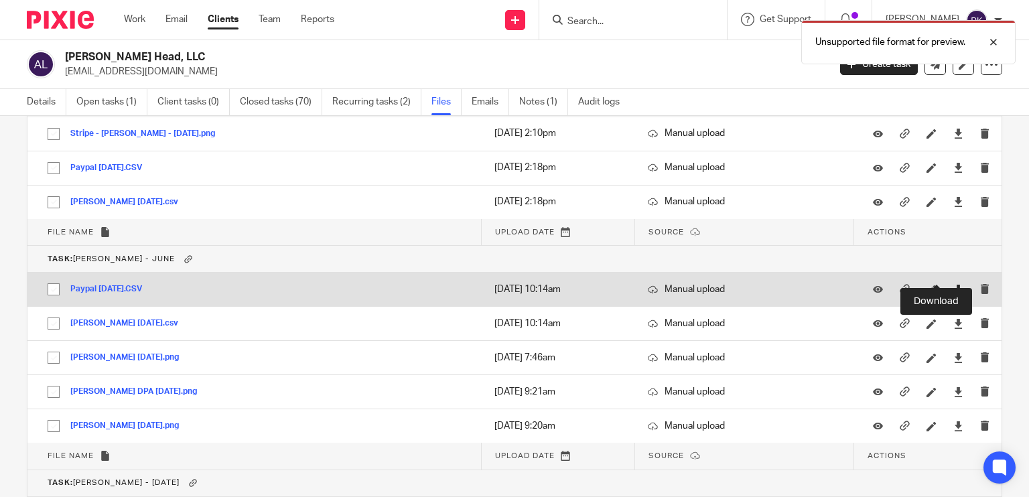
click at [953, 285] on icon at bounding box center [958, 290] width 10 height 10
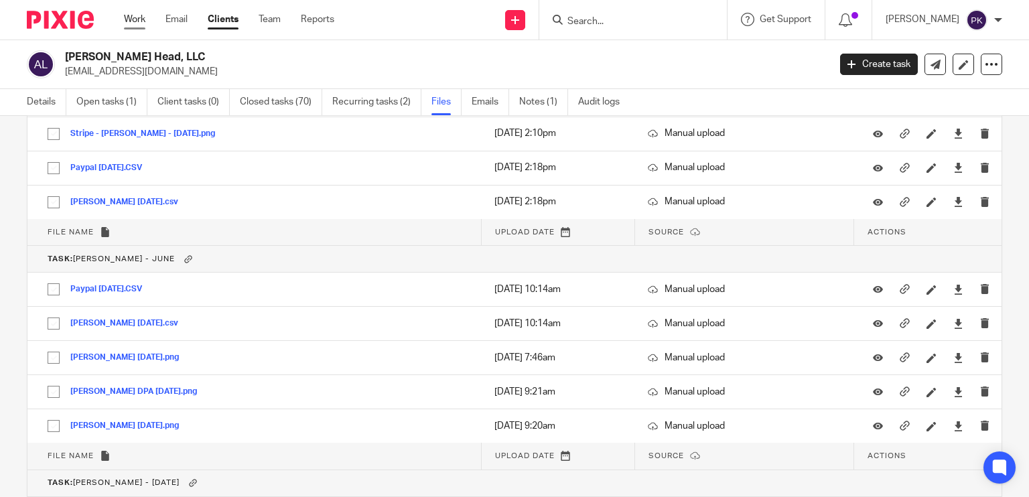
click at [133, 23] on link "Work" at bounding box center [134, 19] width 21 height 13
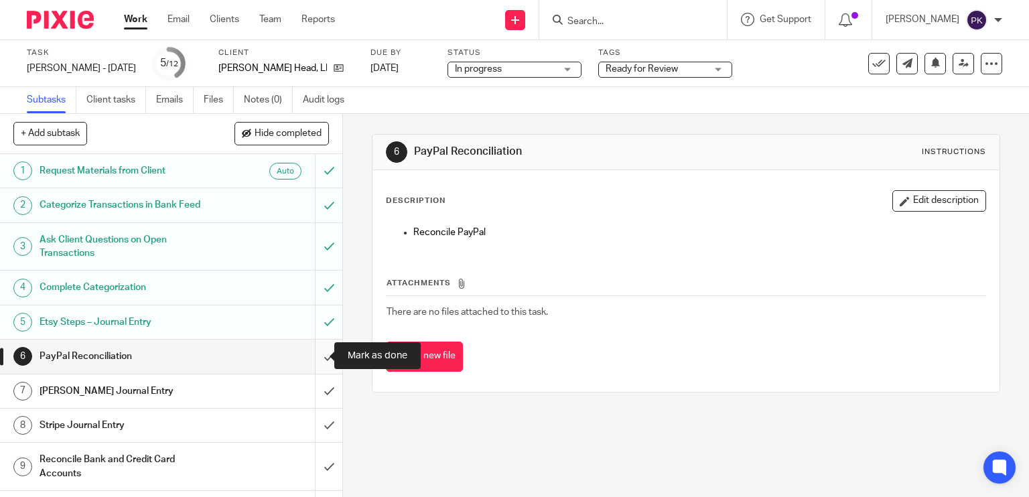
click at [315, 351] on input "submit" at bounding box center [171, 356] width 342 height 33
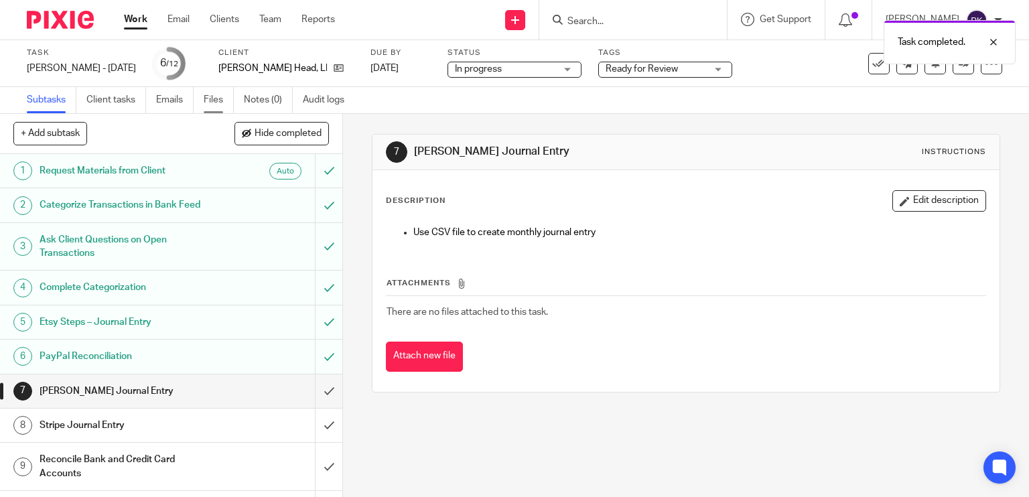
click at [220, 101] on link "Files" at bounding box center [219, 100] width 30 height 26
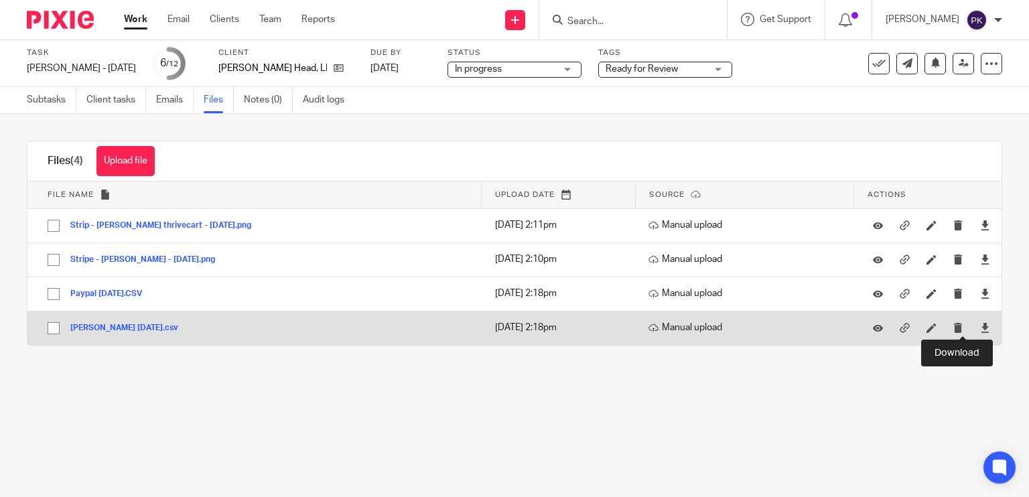
click at [975, 330] on div at bounding box center [985, 328] width 20 height 20
click at [980, 330] on icon at bounding box center [985, 328] width 10 height 10
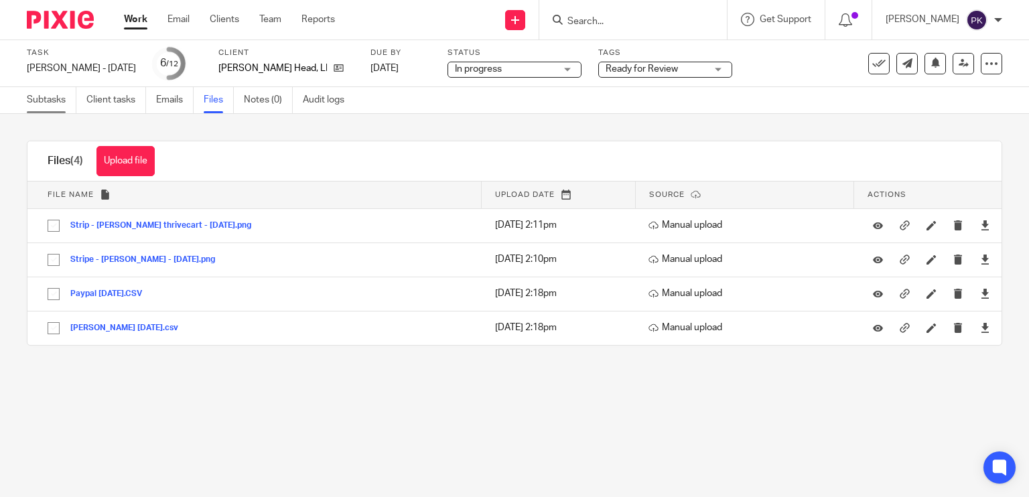
click at [45, 100] on link "Subtasks" at bounding box center [52, 100] width 50 height 26
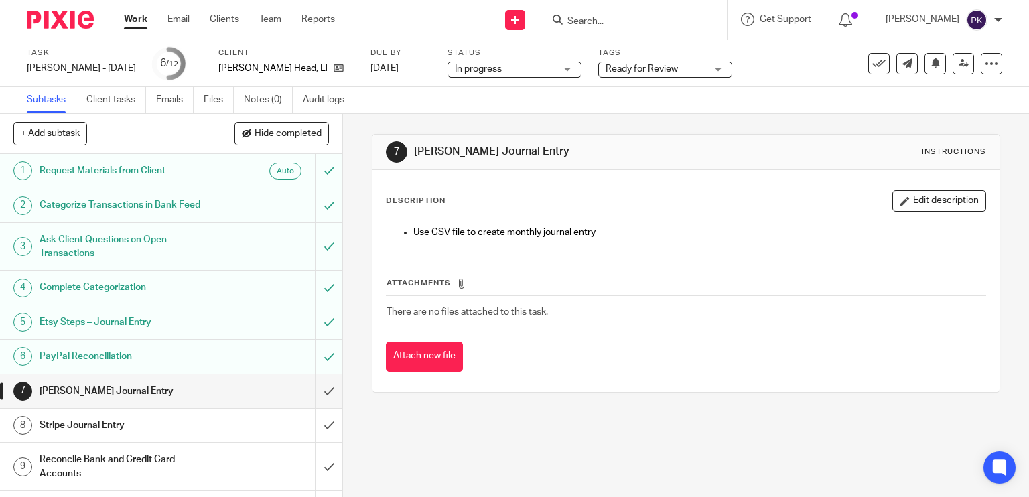
click at [204, 391] on h1 "[PERSON_NAME] Journal Entry" at bounding box center [127, 391] width 175 height 20
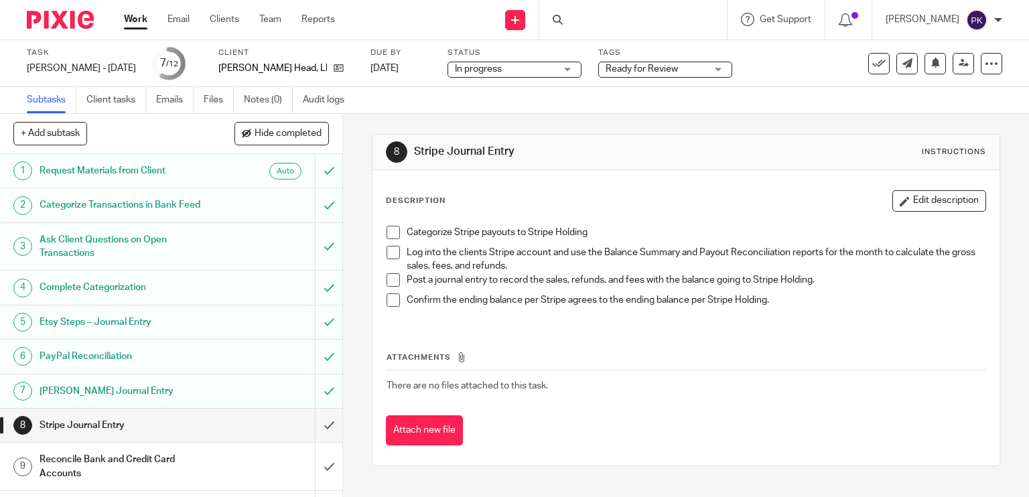
click at [213, 104] on link "Files" at bounding box center [219, 100] width 30 height 26
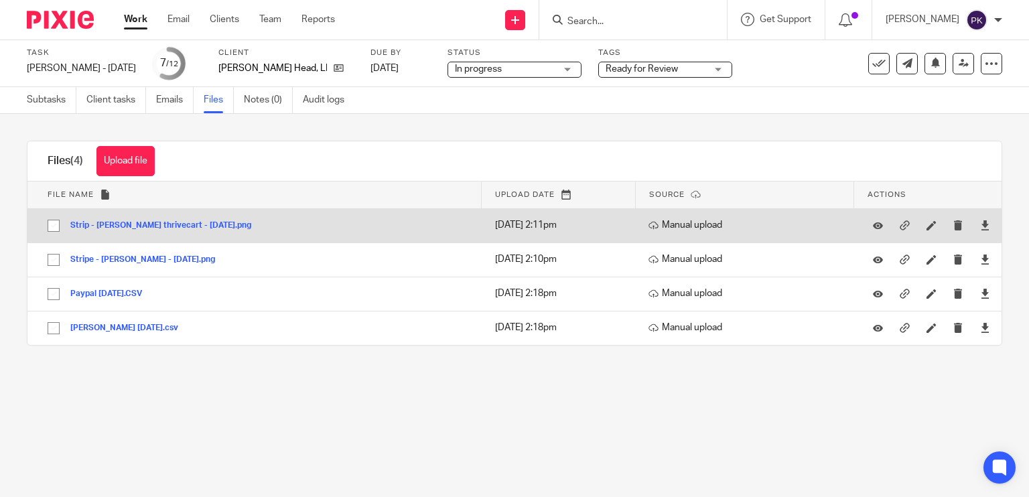
click at [196, 222] on button "Strip - [PERSON_NAME] thrivecart - [DATE].png" at bounding box center [165, 225] width 191 height 9
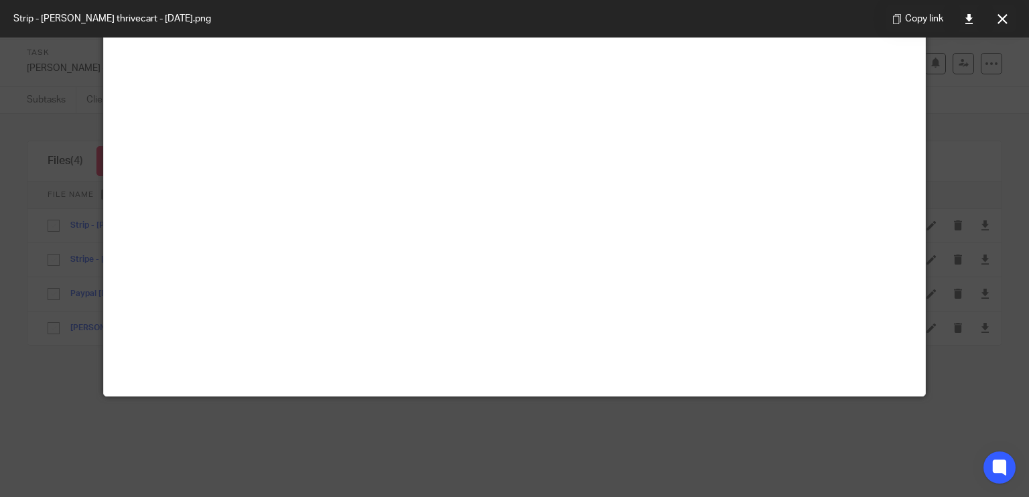
scroll to position [237, 0]
click at [1008, 19] on button at bounding box center [1002, 18] width 27 height 27
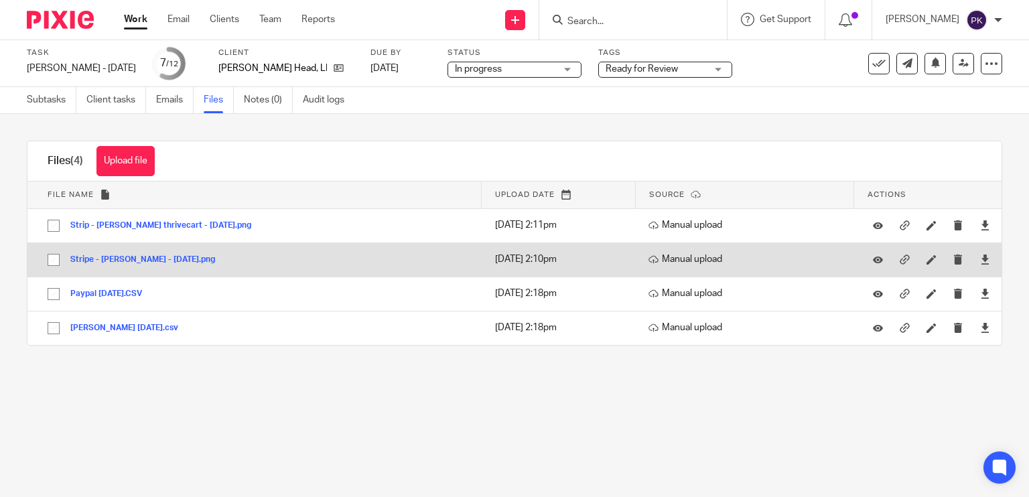
click at [140, 259] on button "Stripe - Andrea Ember - July 2025.png" at bounding box center [147, 259] width 155 height 9
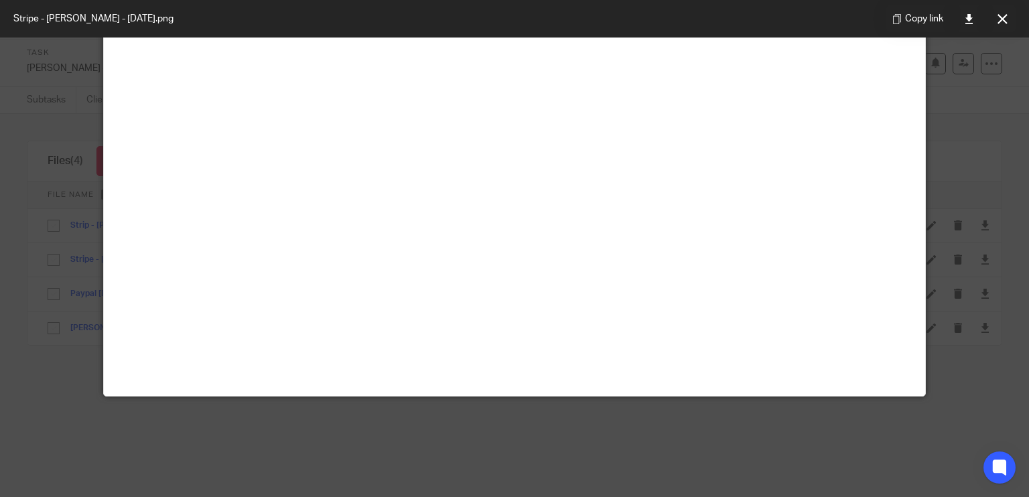
scroll to position [0, 0]
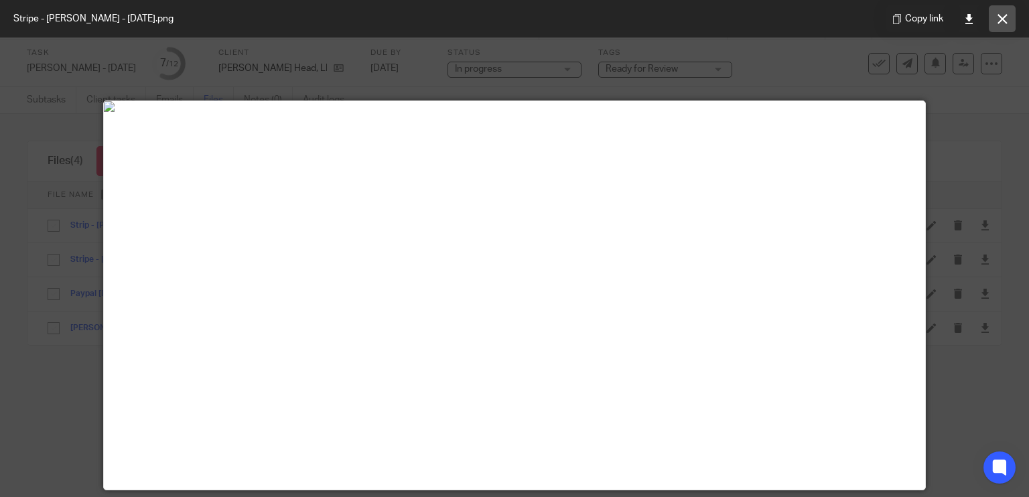
click at [992, 17] on button at bounding box center [1002, 18] width 27 height 27
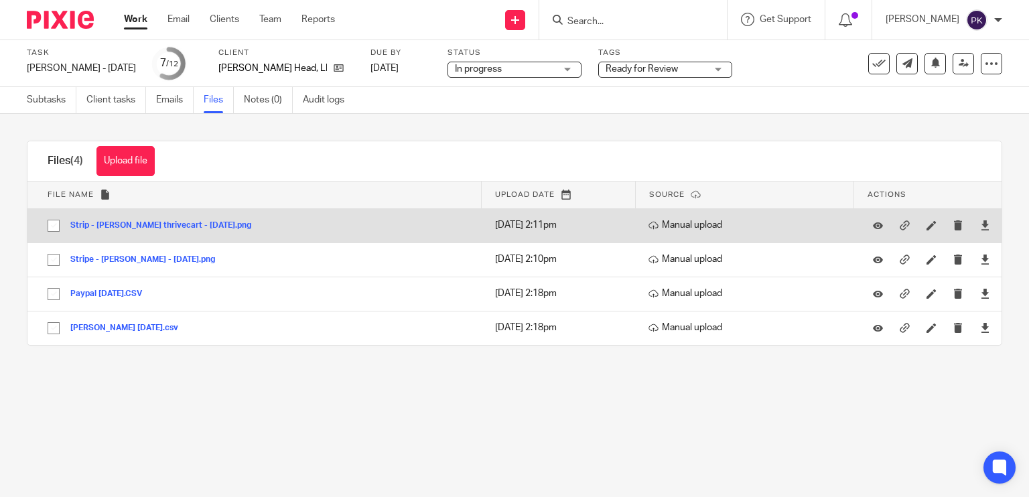
click at [192, 225] on button "Strip - Andrea thrivecart - July 2025.png" at bounding box center [165, 225] width 191 height 9
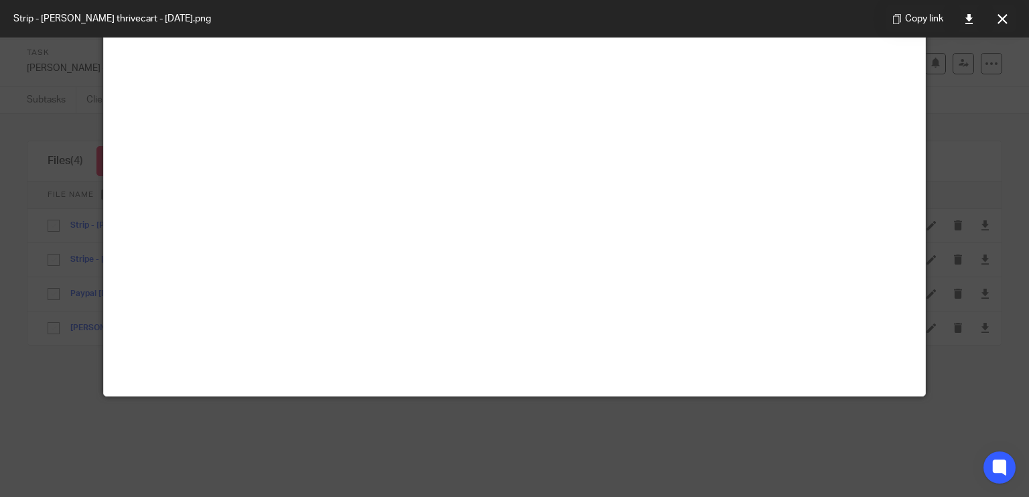
scroll to position [214, 0]
click at [1013, 17] on button at bounding box center [1002, 18] width 27 height 27
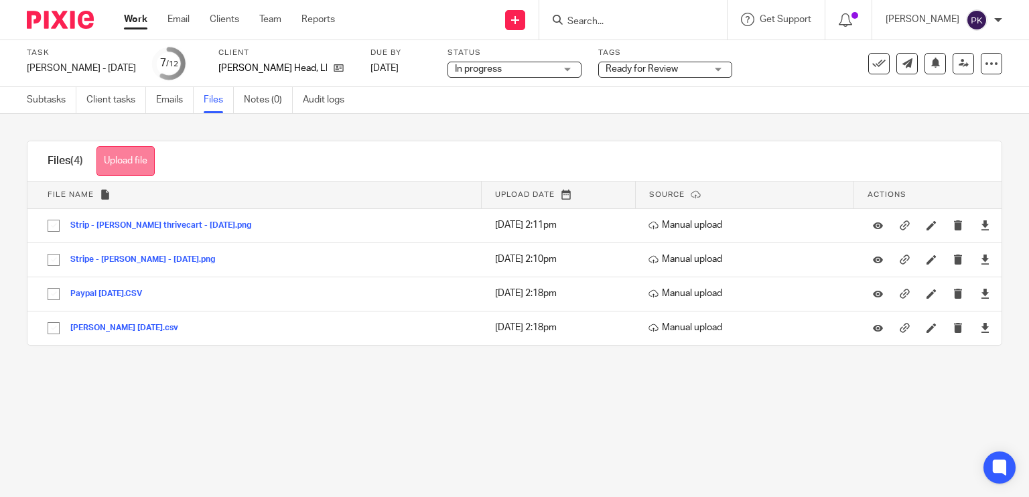
click at [124, 163] on button "Upload file" at bounding box center [125, 161] width 58 height 30
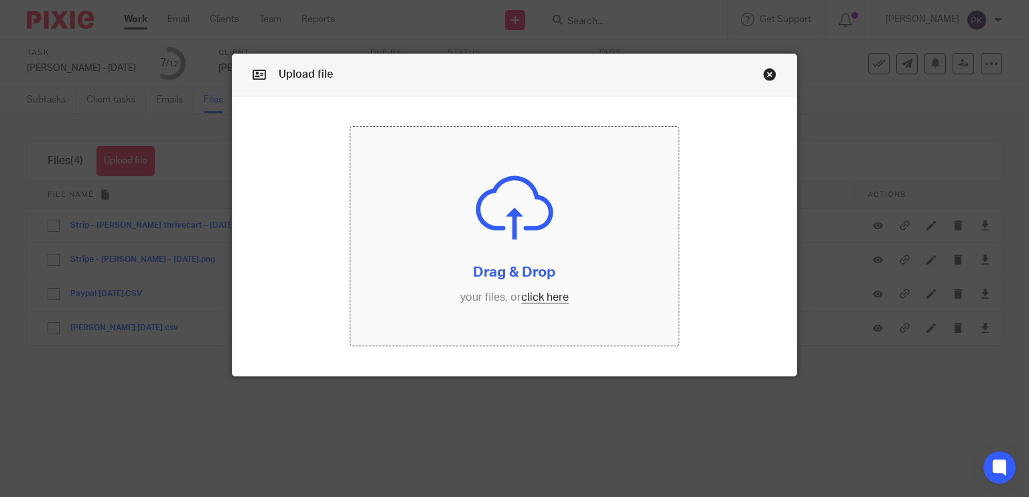
click at [529, 297] on input "file" at bounding box center [514, 236] width 328 height 219
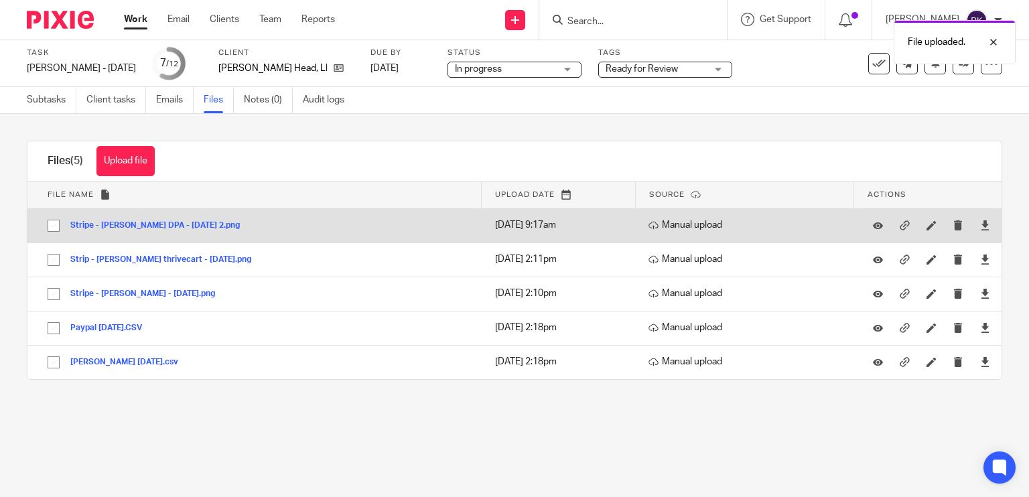
click at [208, 223] on button "Stripe - Andrea DPA - July 2025 2.png" at bounding box center [160, 225] width 180 height 9
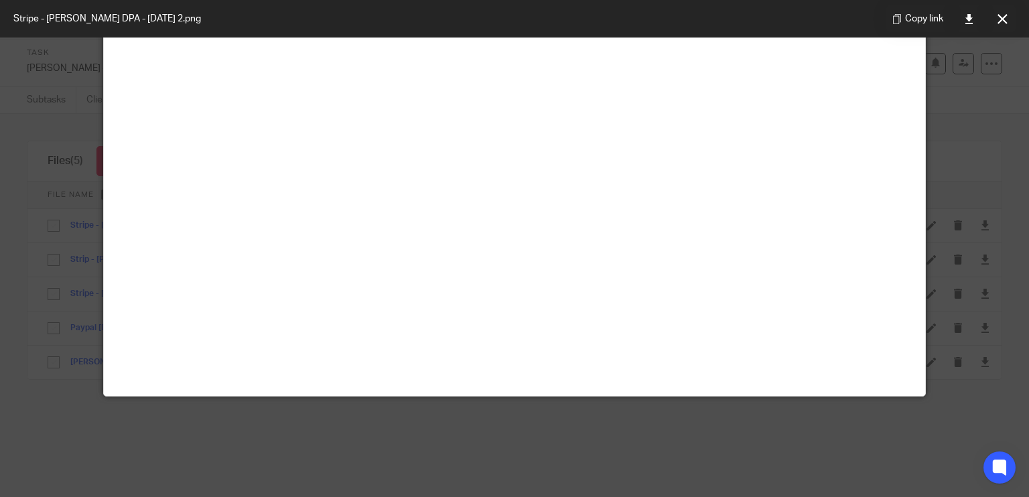
scroll to position [128, 0]
click at [1005, 8] on button at bounding box center [1002, 18] width 27 height 27
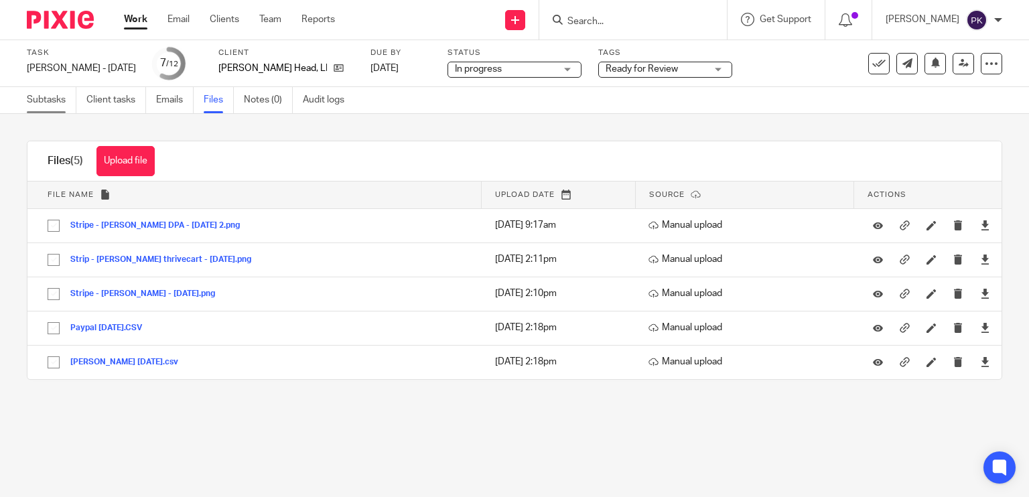
click at [42, 94] on link "Subtasks" at bounding box center [52, 100] width 50 height 26
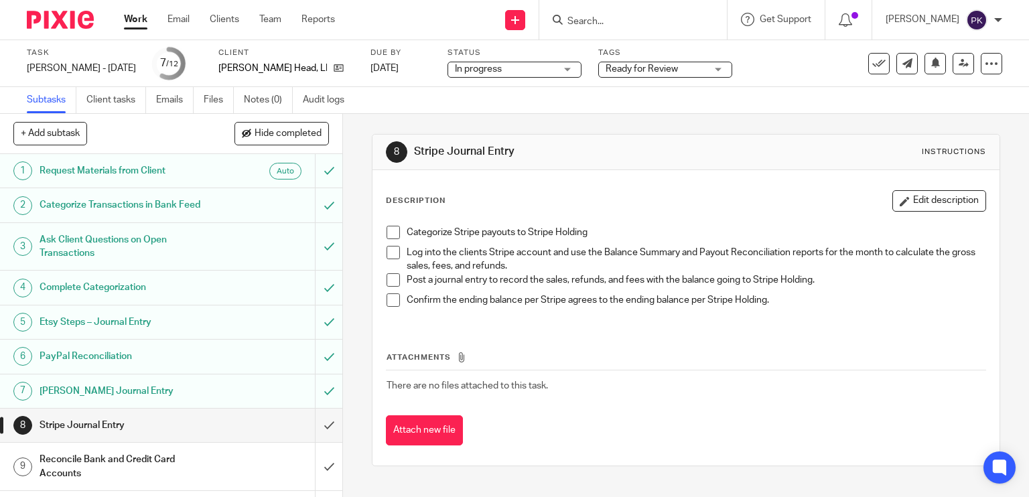
click at [389, 230] on span at bounding box center [393, 232] width 13 height 13
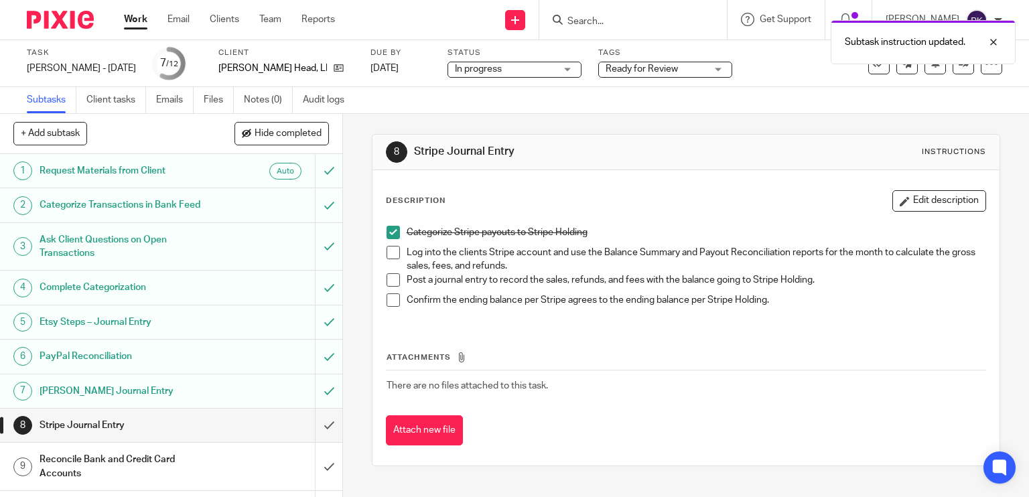
click at [387, 251] on span at bounding box center [393, 252] width 13 height 13
click at [387, 275] on span at bounding box center [393, 279] width 13 height 13
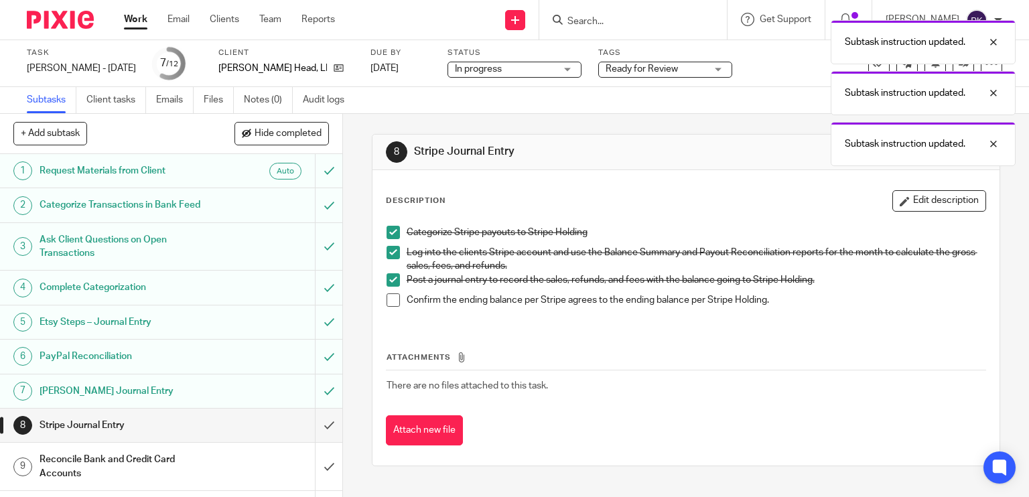
click at [387, 295] on span at bounding box center [393, 299] width 13 height 13
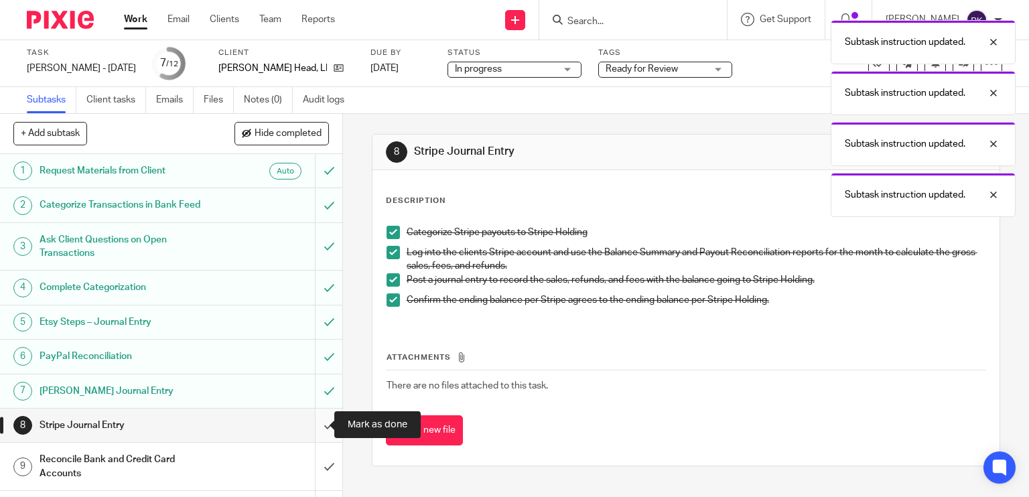
click at [314, 422] on input "submit" at bounding box center [171, 425] width 342 height 33
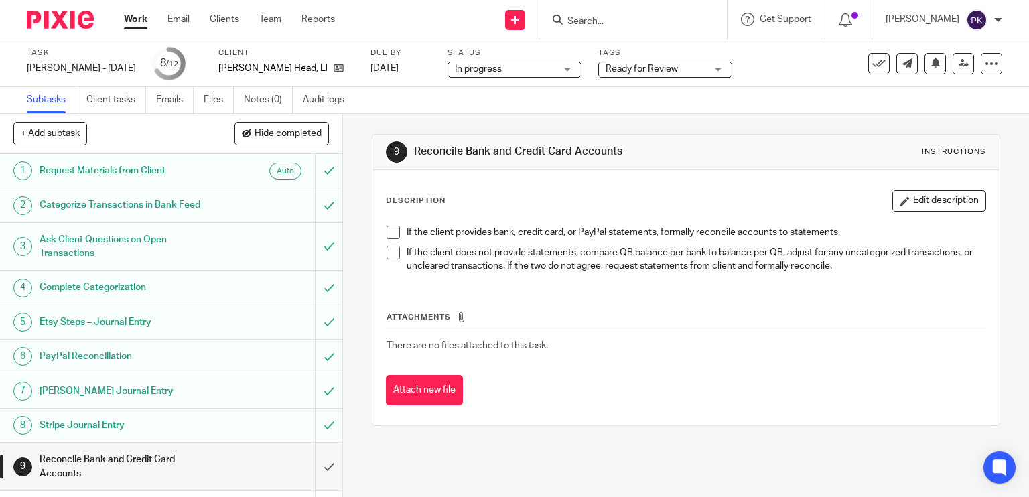
click at [391, 232] on span at bounding box center [393, 232] width 13 height 13
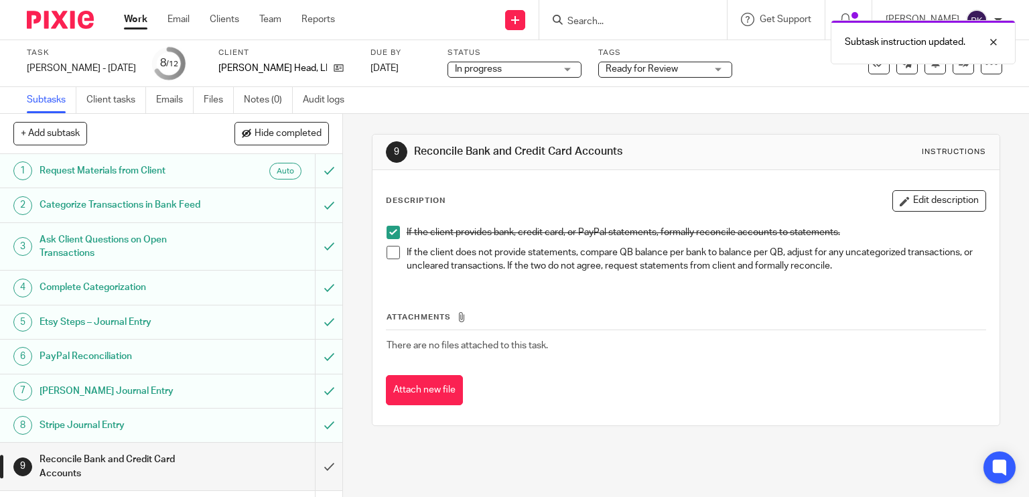
click at [387, 247] on span at bounding box center [393, 252] width 13 height 13
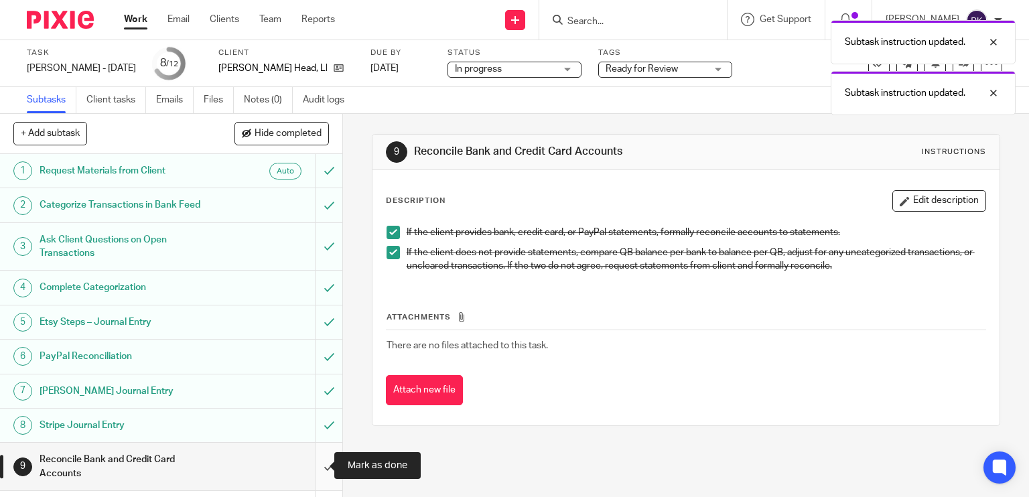
click at [314, 462] on input "submit" at bounding box center [171, 467] width 342 height 48
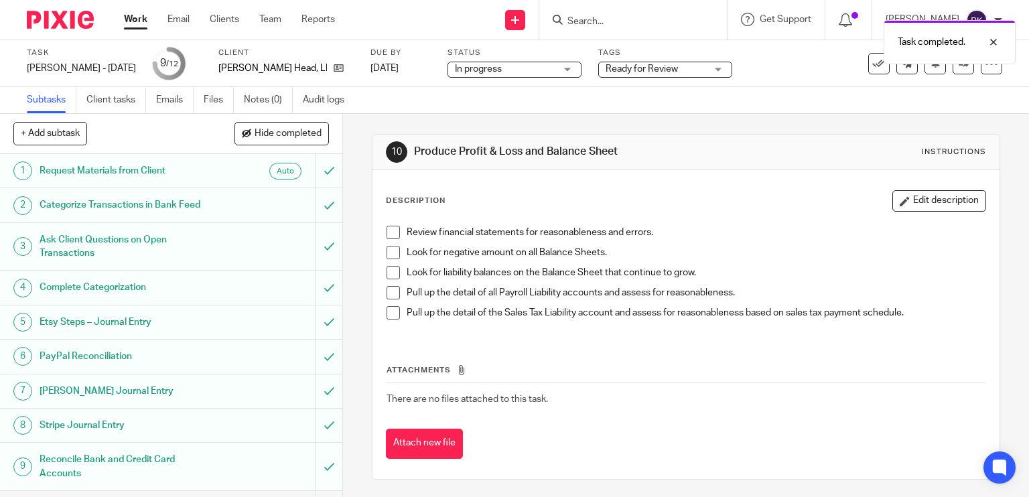
click at [387, 230] on span at bounding box center [393, 232] width 13 height 13
click at [387, 249] on span at bounding box center [393, 252] width 13 height 13
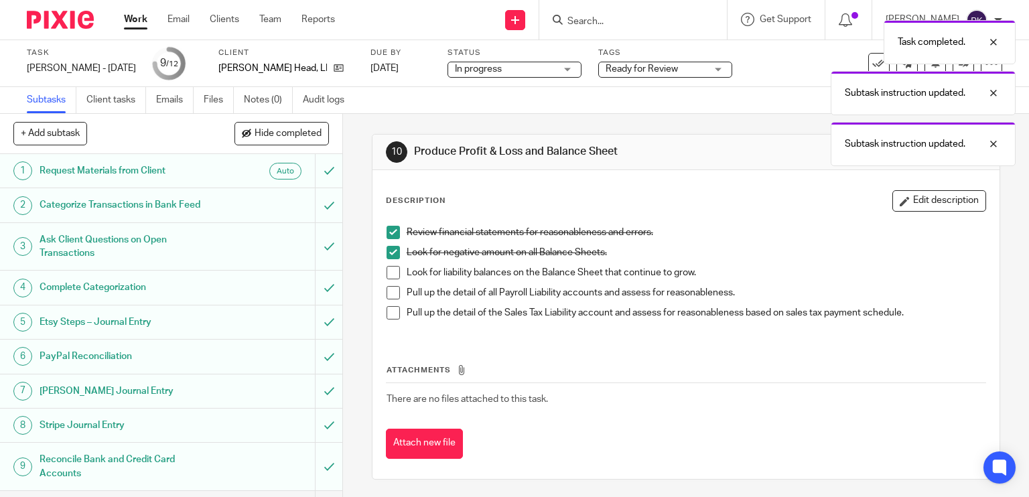
click at [389, 274] on span at bounding box center [393, 272] width 13 height 13
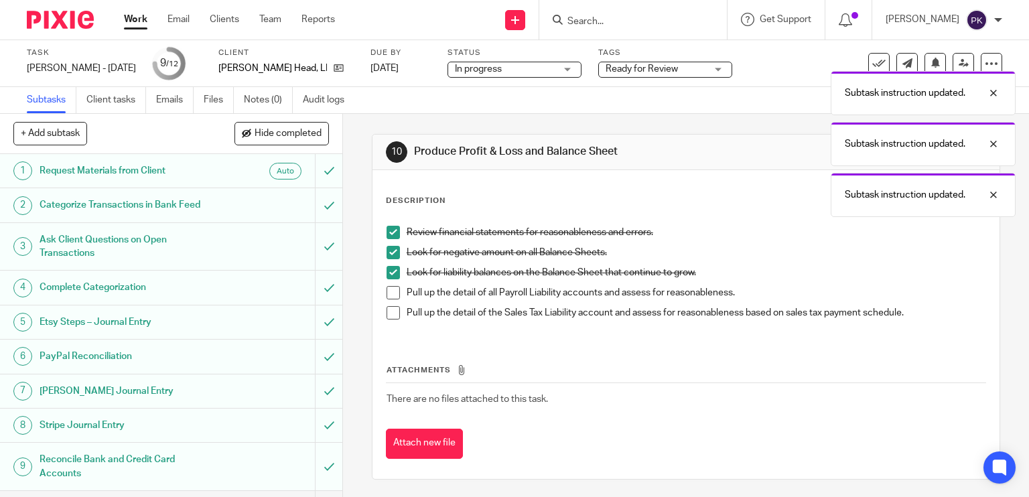
click at [388, 289] on span at bounding box center [393, 292] width 13 height 13
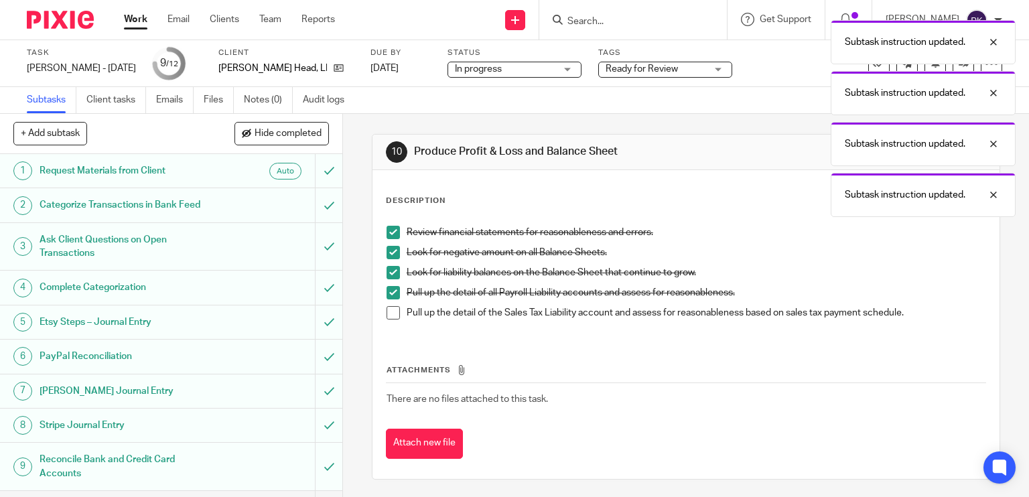
click at [388, 312] on span at bounding box center [393, 312] width 13 height 13
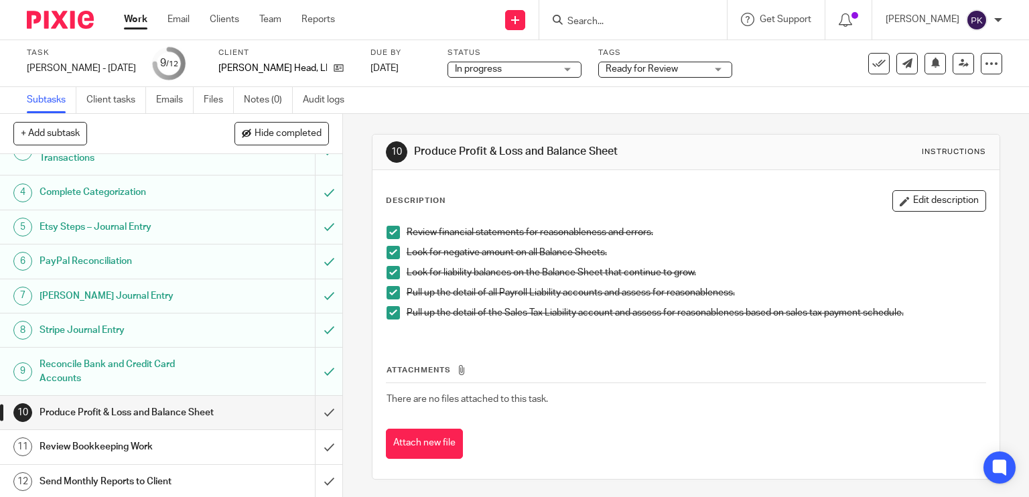
scroll to position [109, 0]
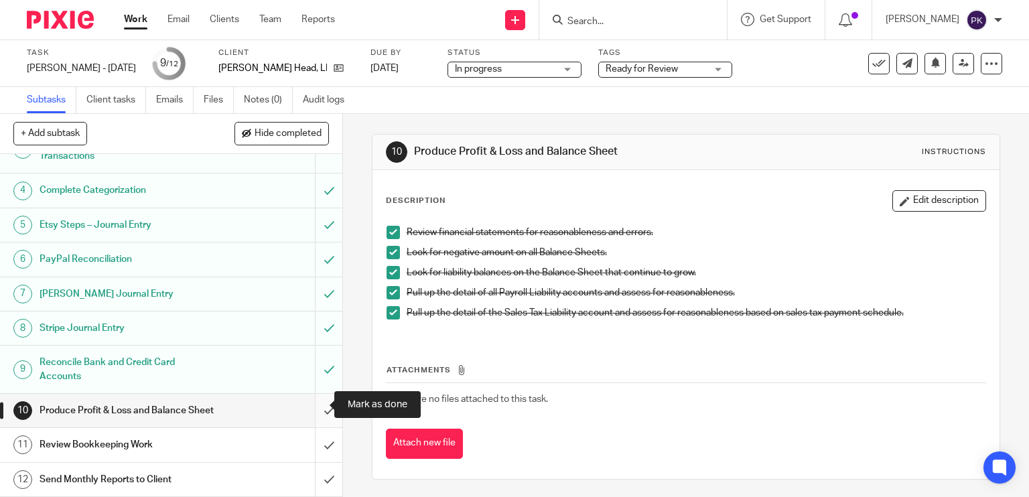
click at [311, 403] on input "submit" at bounding box center [171, 410] width 342 height 33
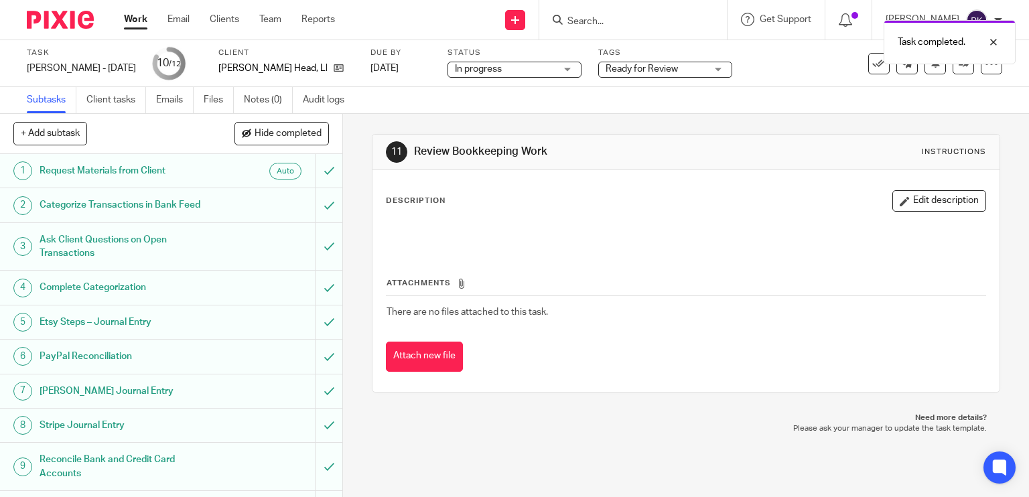
click at [134, 26] on link "Work" at bounding box center [135, 19] width 23 height 13
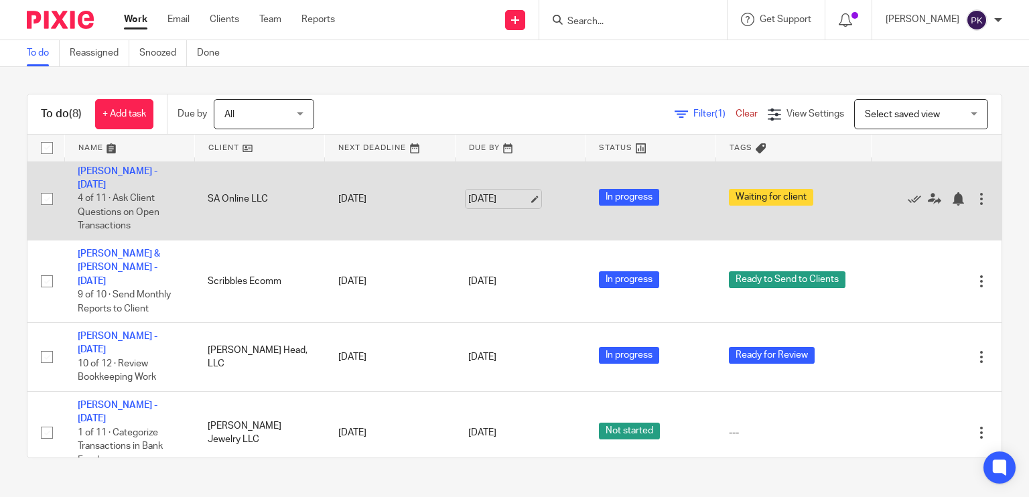
scroll to position [231, 0]
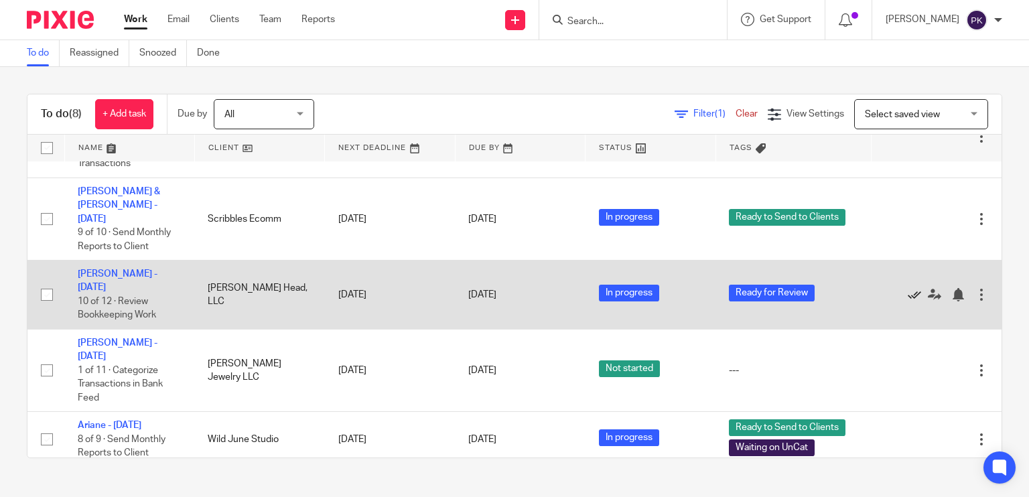
click at [908, 288] on link at bounding box center [918, 294] width 20 height 13
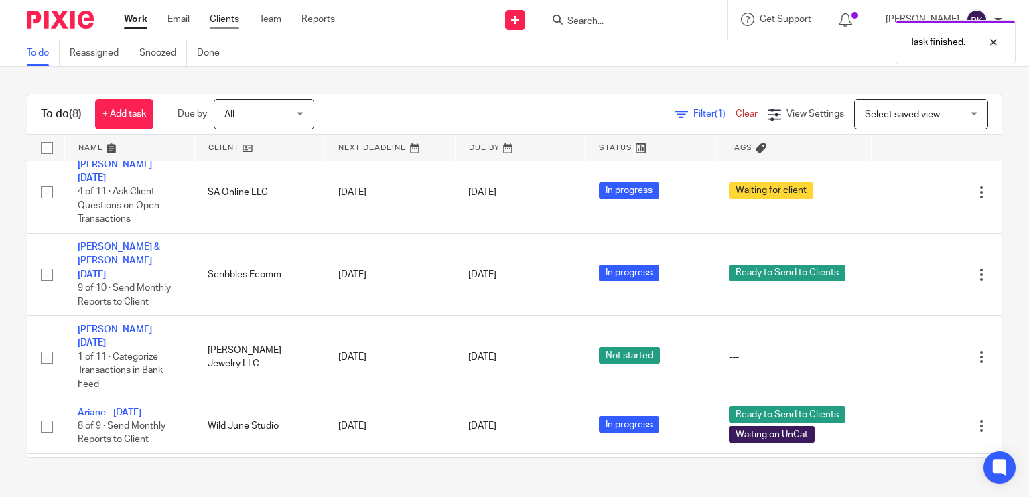
click at [231, 16] on link "Clients" at bounding box center [224, 19] width 29 height 13
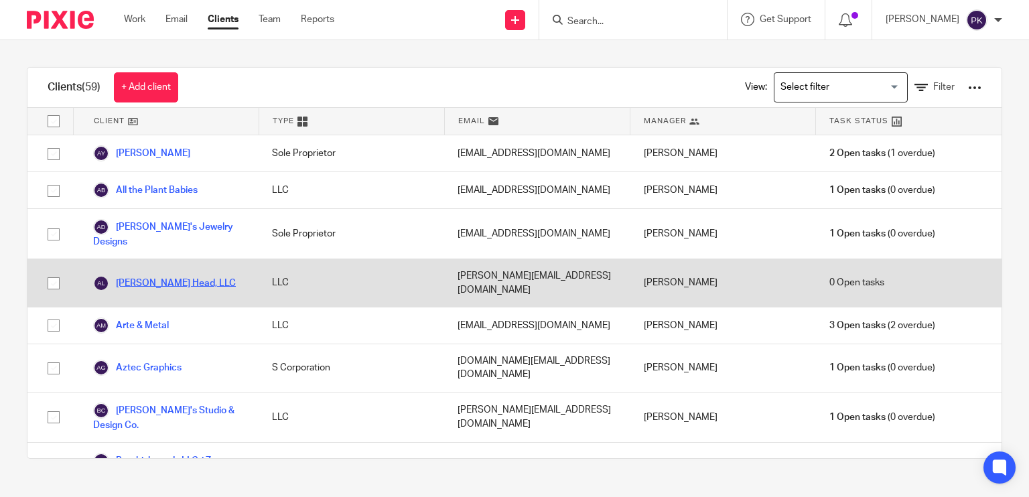
click at [143, 275] on link "[PERSON_NAME] Head, LLC" at bounding box center [164, 283] width 143 height 16
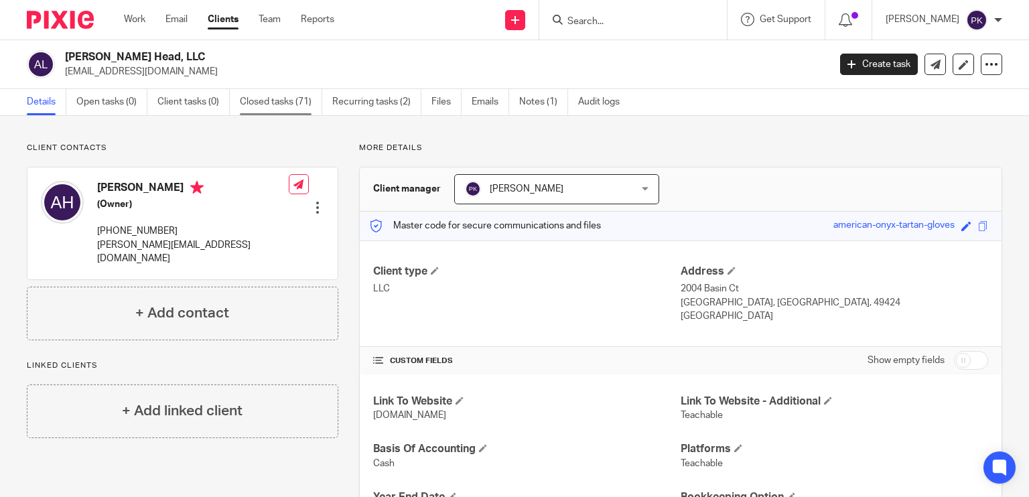
click at [254, 96] on link "Closed tasks (71)" at bounding box center [281, 102] width 82 height 26
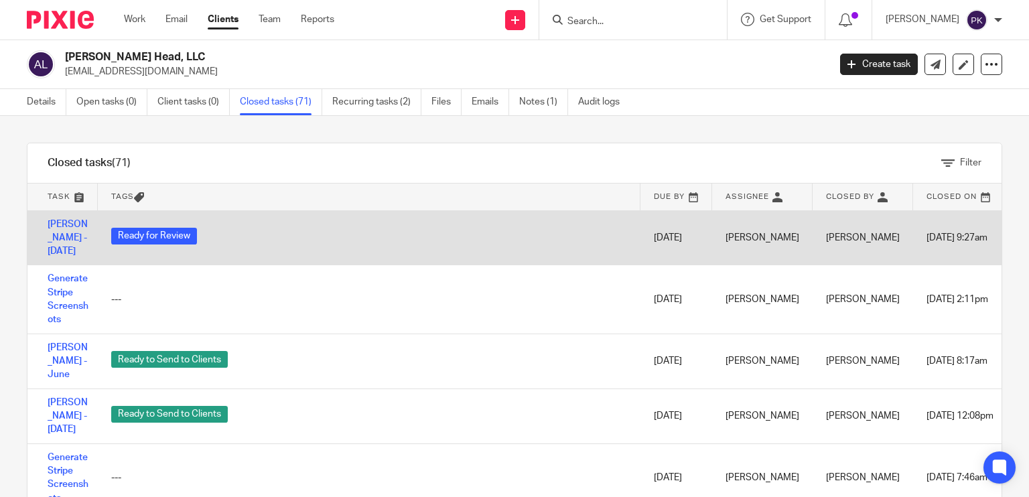
click at [57, 232] on td "[PERSON_NAME] - [DATE]" at bounding box center [62, 237] width 70 height 55
click at [62, 241] on link "[PERSON_NAME] - [DATE]" at bounding box center [68, 238] width 40 height 37
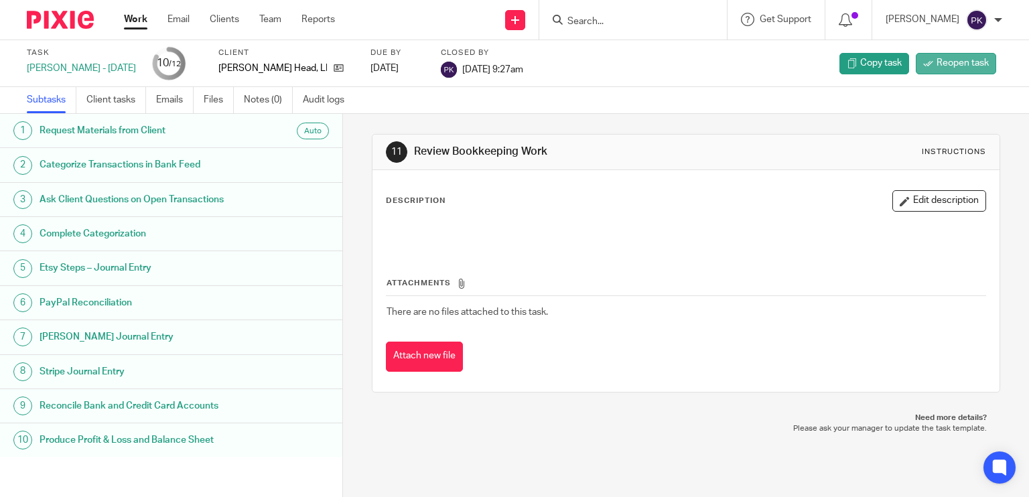
click at [961, 67] on span "Reopen task" at bounding box center [963, 62] width 52 height 13
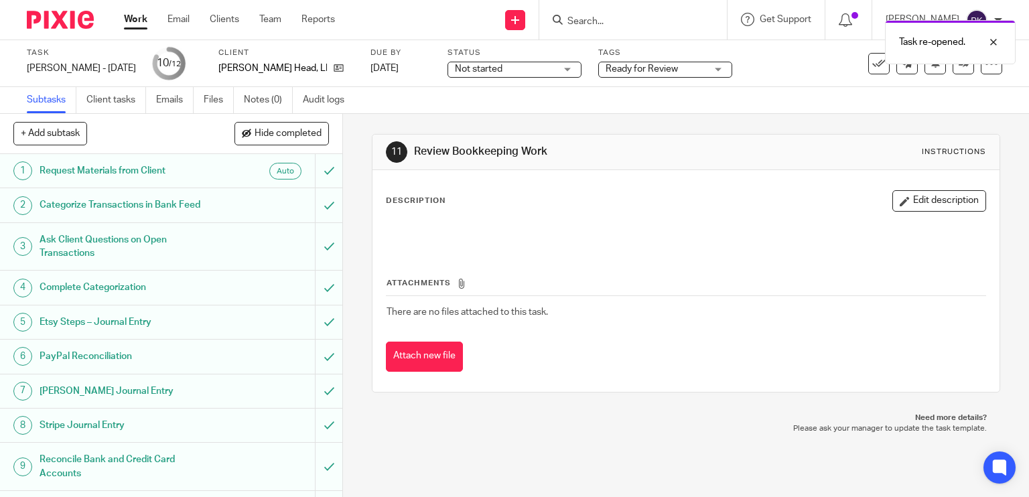
click at [129, 19] on link "Work" at bounding box center [135, 19] width 23 height 13
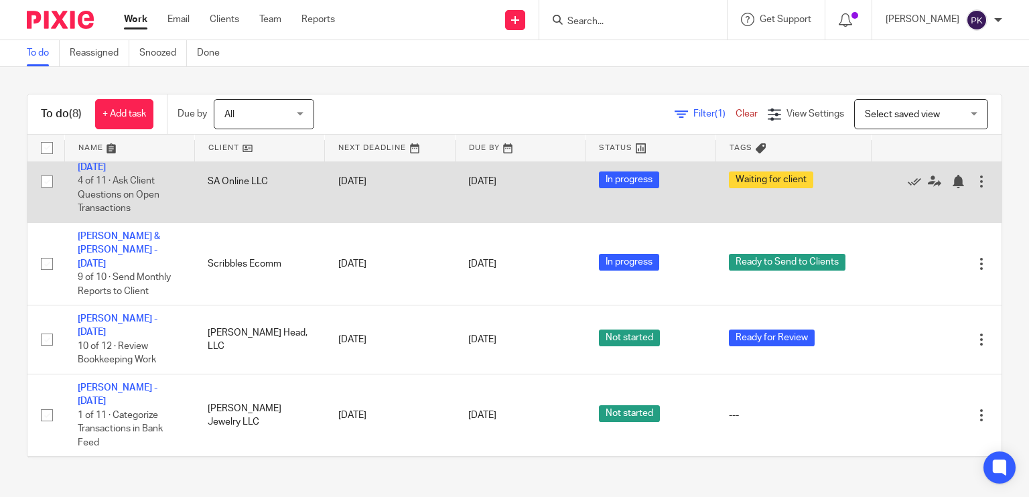
scroll to position [188, 0]
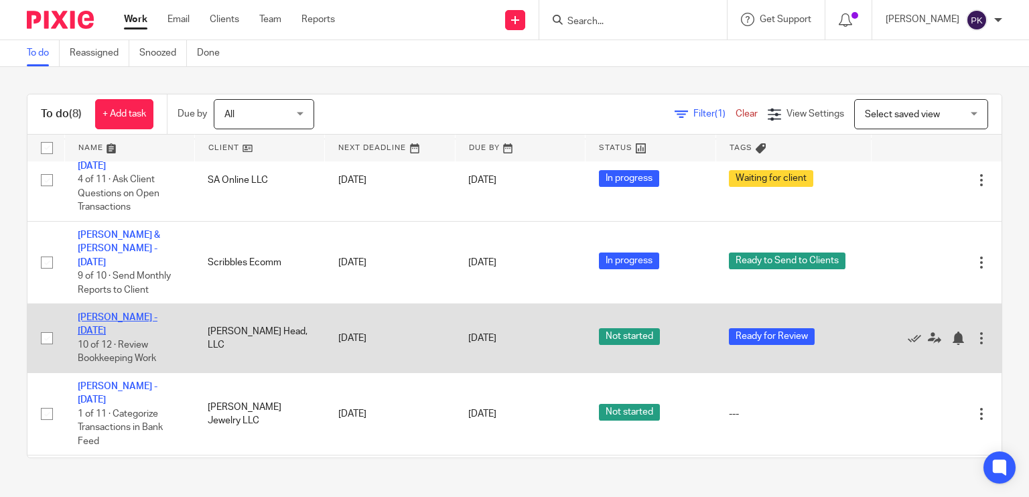
click at [141, 313] on link "[PERSON_NAME] - [DATE]" at bounding box center [118, 324] width 80 height 23
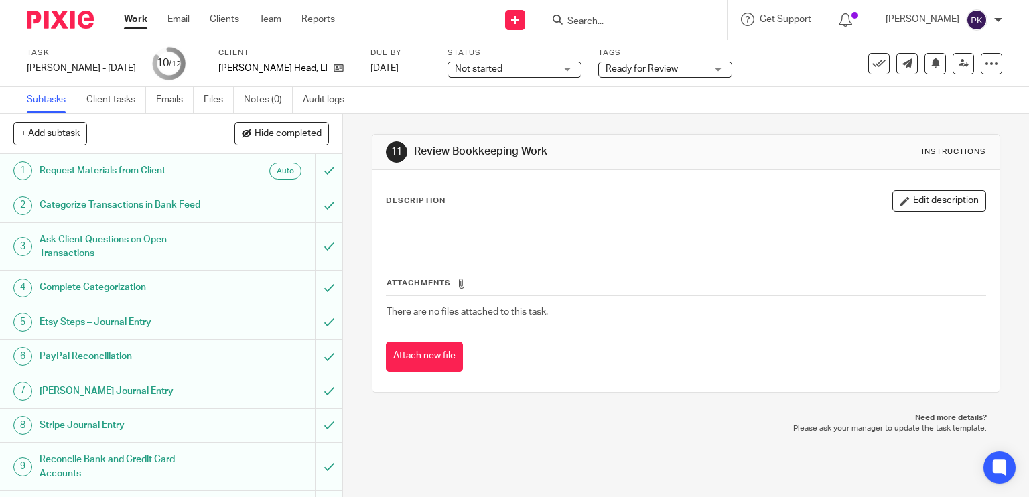
drag, startPoint x: 506, startPoint y: 58, endPoint x: 506, endPoint y: 71, distance: 12.7
click at [506, 63] on div "Status Not started Not started Not started In progress 1" at bounding box center [515, 64] width 134 height 32
click at [506, 72] on span "Not started" at bounding box center [505, 69] width 100 height 14
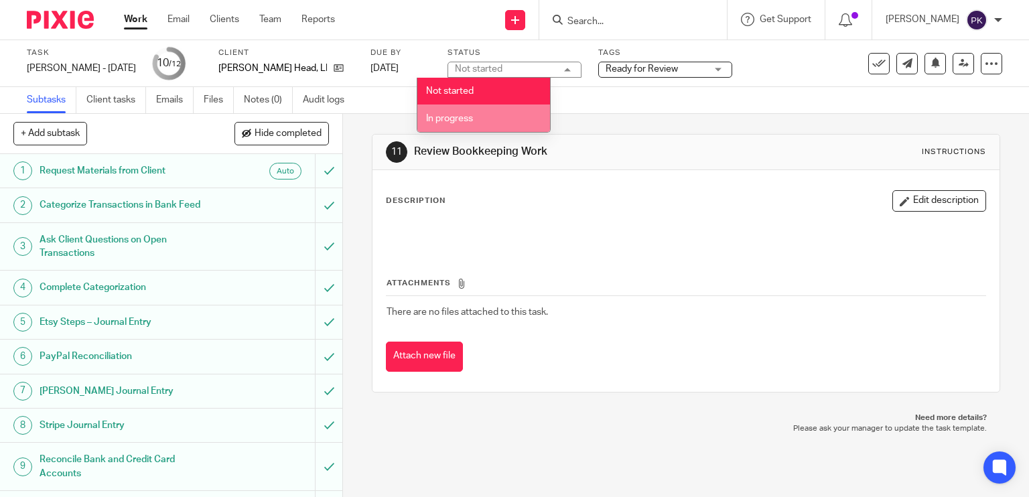
click at [437, 127] on li "In progress" at bounding box center [483, 118] width 133 height 27
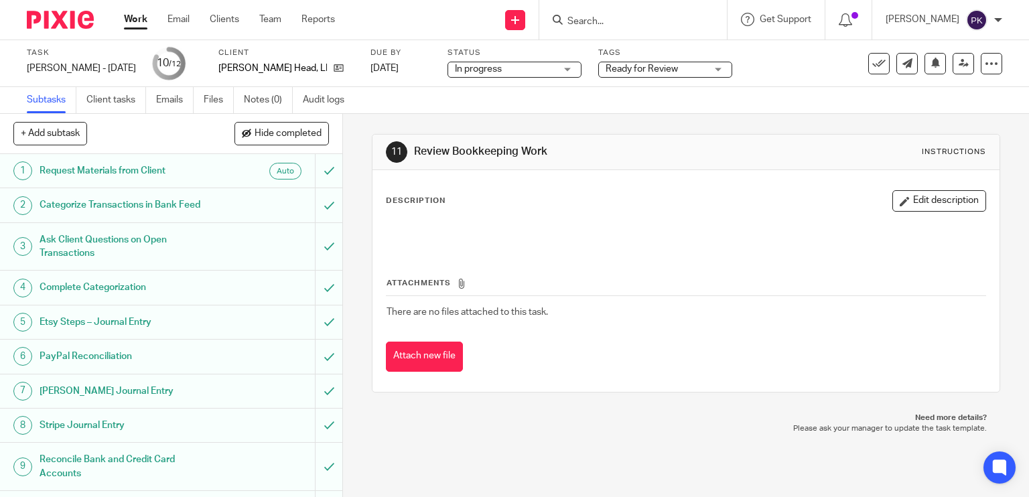
click at [393, 101] on div "Subtasks Client tasks Emails Files Notes (0) Audit logs" at bounding box center [514, 100] width 1029 height 27
click at [132, 26] on div "Work Email Clients Team Reports Work Email Clients Team Reports Settings" at bounding box center [233, 20] width 245 height 40
click at [127, 23] on link "Work" at bounding box center [135, 19] width 23 height 13
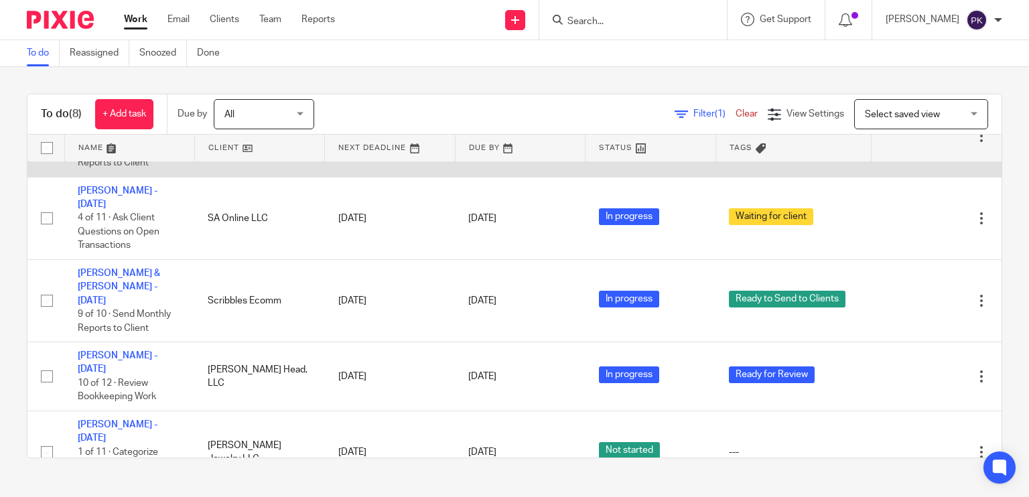
scroll to position [190, 0]
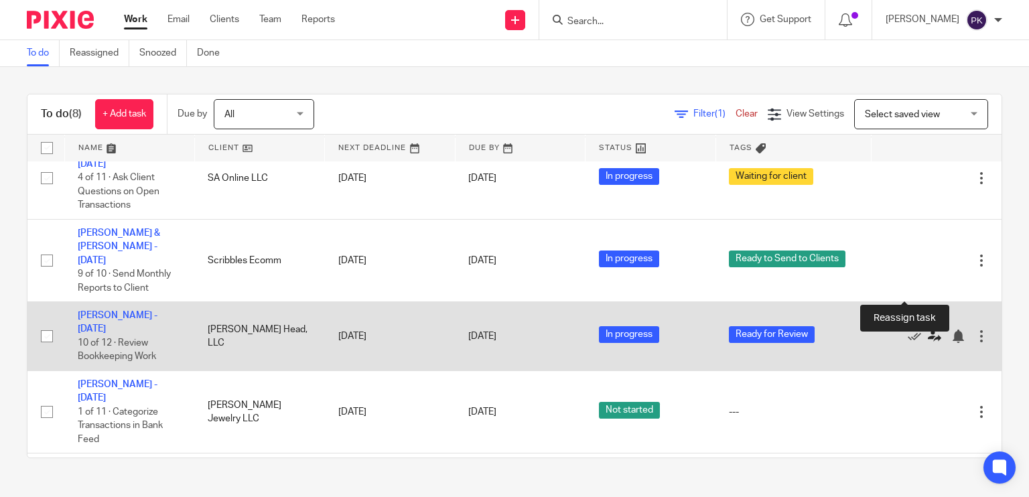
click at [928, 330] on icon at bounding box center [934, 336] width 13 height 13
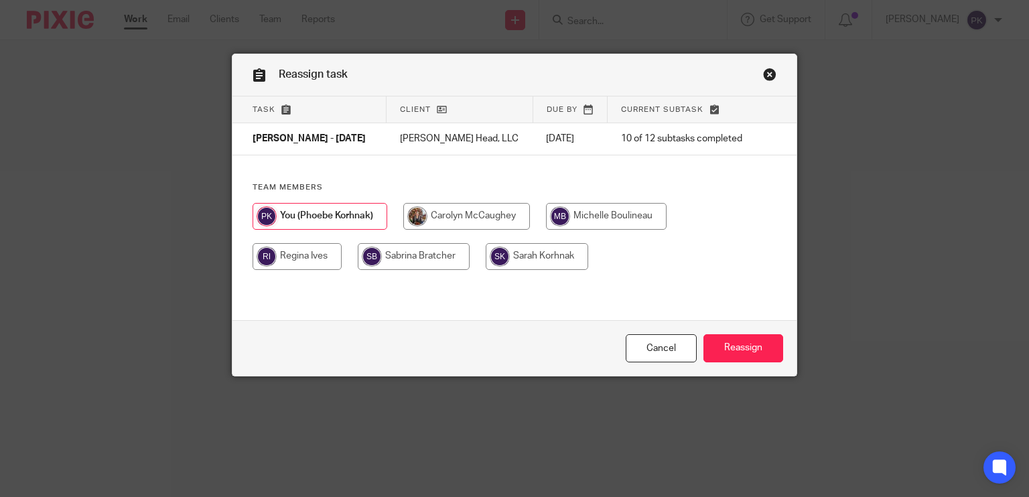
click at [646, 211] on input "radio" at bounding box center [606, 216] width 121 height 27
radio input "true"
click at [725, 348] on input "Reassign" at bounding box center [743, 348] width 80 height 29
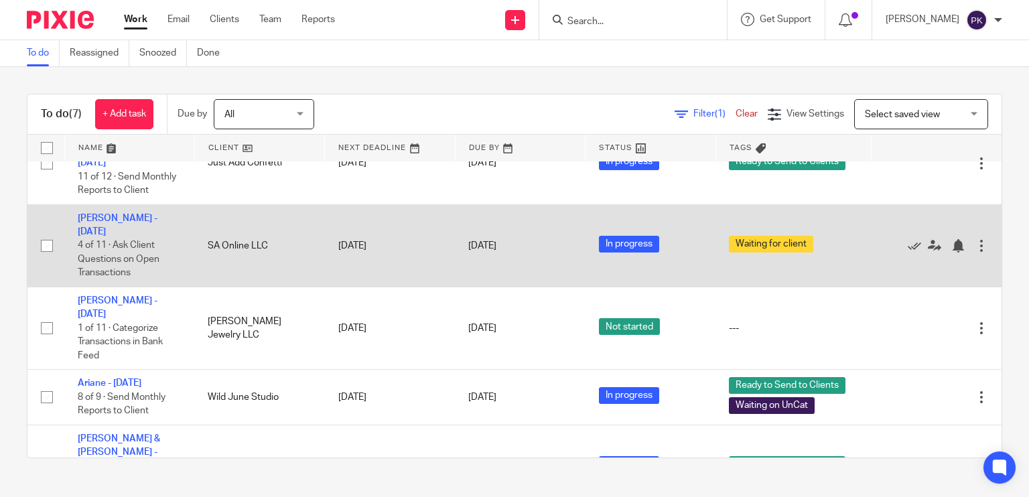
scroll to position [176, 0]
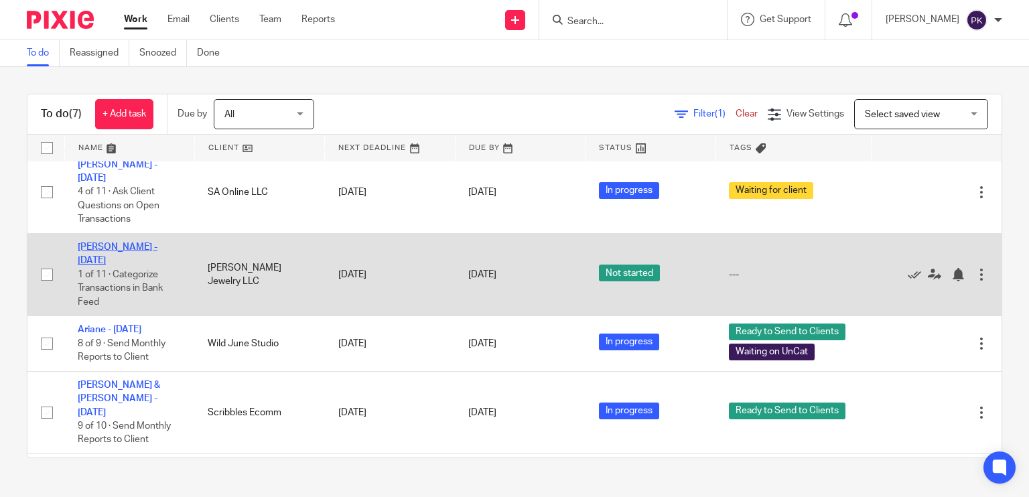
click at [142, 243] on link "[PERSON_NAME] - [DATE]" at bounding box center [118, 254] width 80 height 23
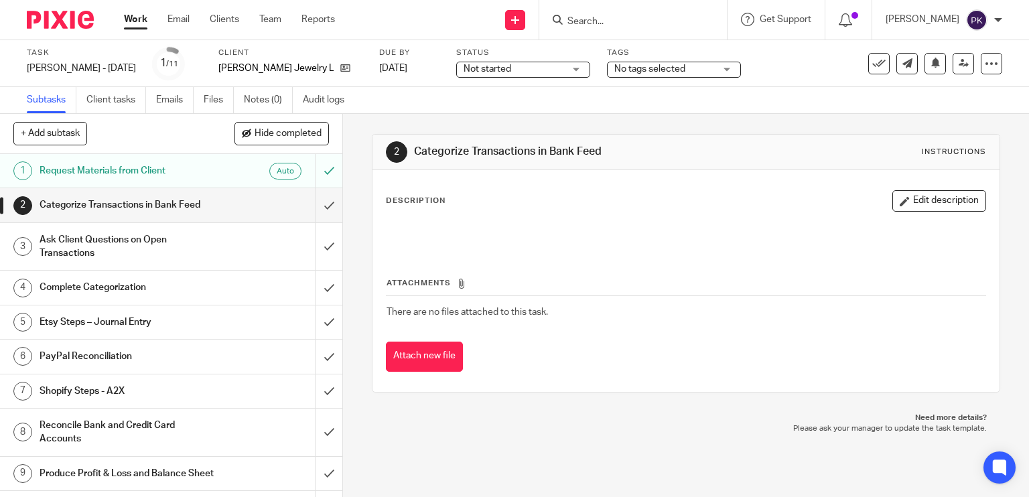
click at [474, 72] on span "Not started" at bounding box center [488, 68] width 48 height 9
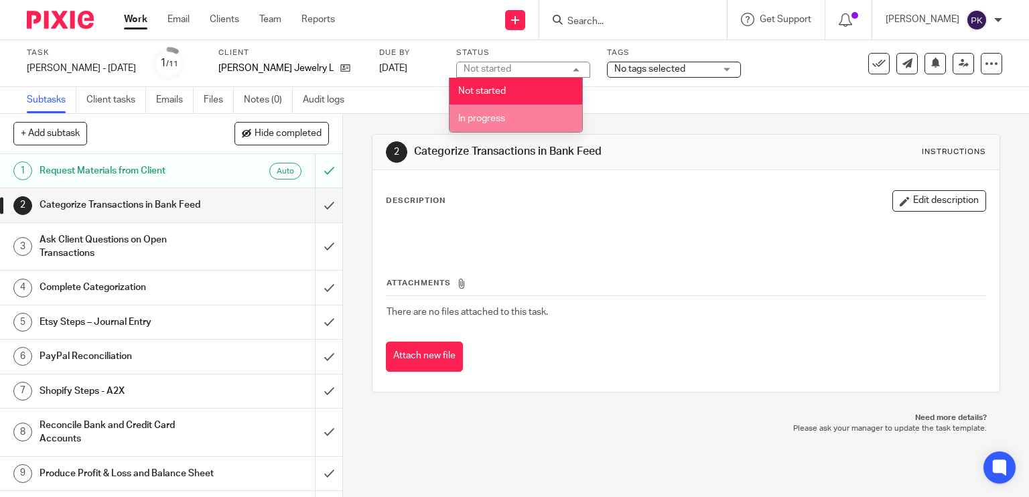
click at [474, 114] on span "In progress" at bounding box center [481, 118] width 47 height 9
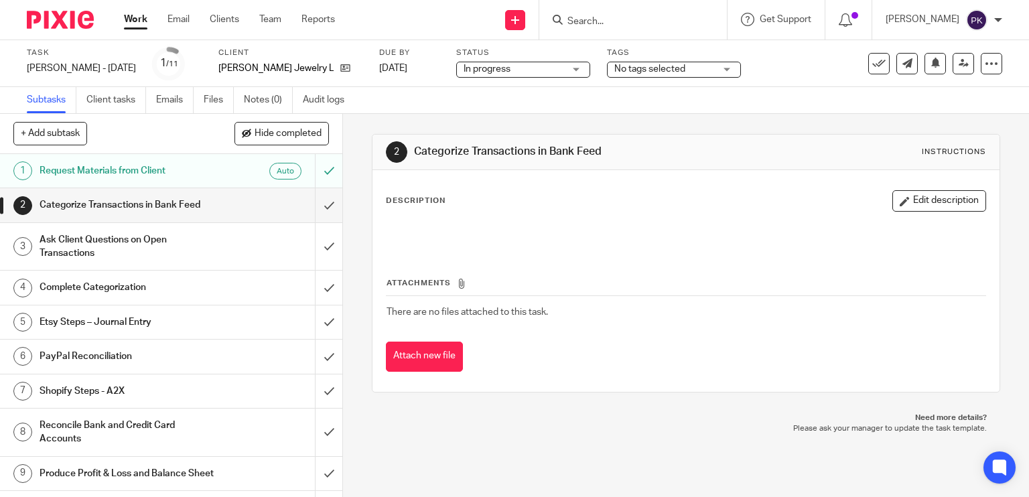
click at [676, 58] on label "Tags" at bounding box center [674, 53] width 134 height 11
click at [676, 64] on span "No tags selected" at bounding box center [664, 69] width 100 height 14
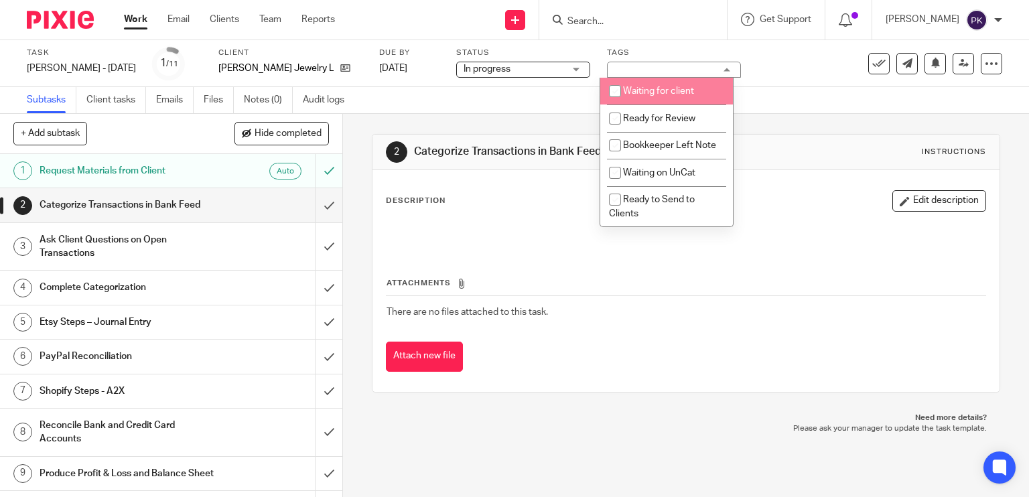
click at [675, 96] on li "Waiting for client" at bounding box center [666, 91] width 133 height 27
checkbox input "true"
click at [547, 90] on div "Subtasks Client tasks Emails Files Notes (0) Audit logs" at bounding box center [514, 100] width 1029 height 27
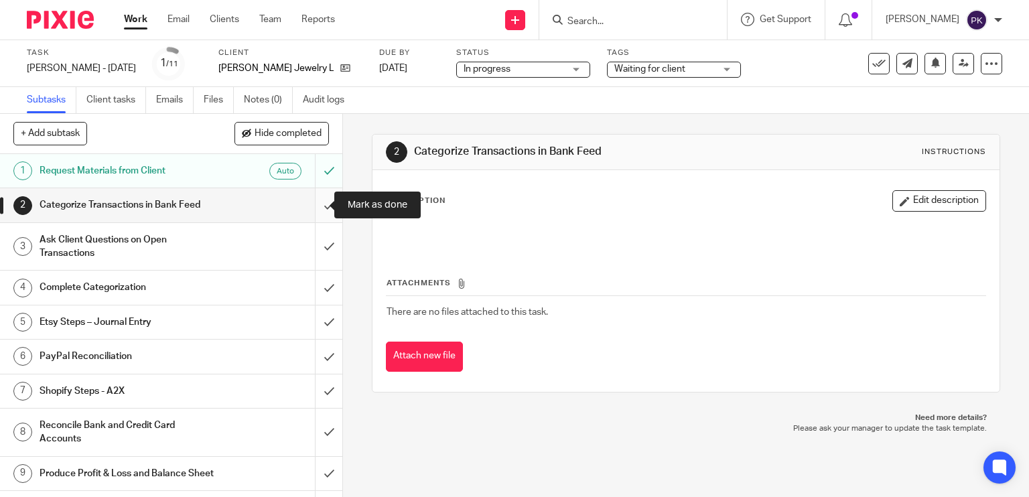
click at [314, 202] on input "submit" at bounding box center [171, 204] width 342 height 33
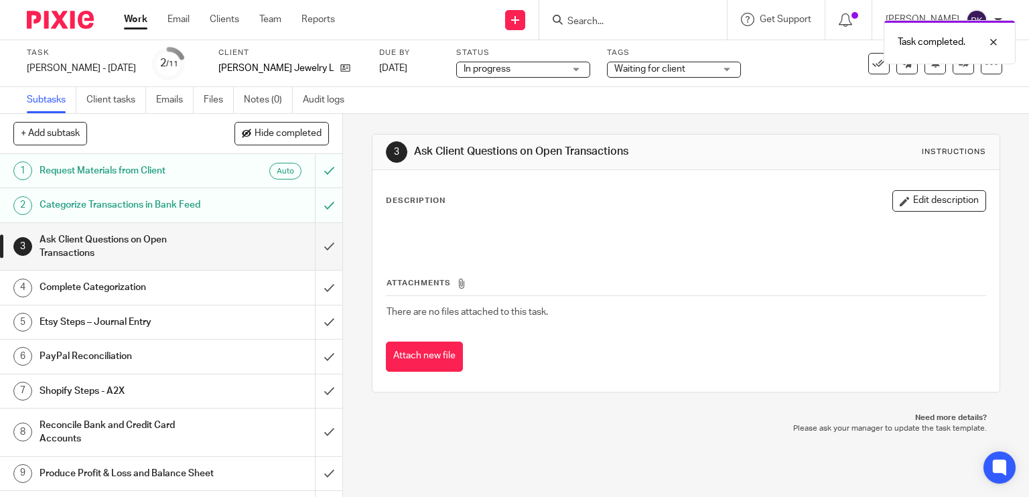
click at [135, 23] on link "Work" at bounding box center [135, 19] width 23 height 13
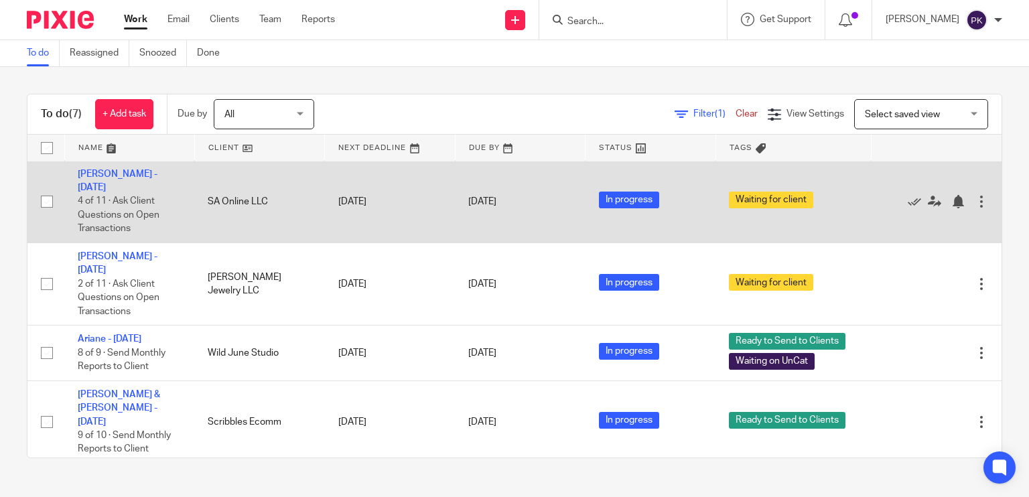
scroll to position [176, 0]
